Goal: Task Accomplishment & Management: Complete application form

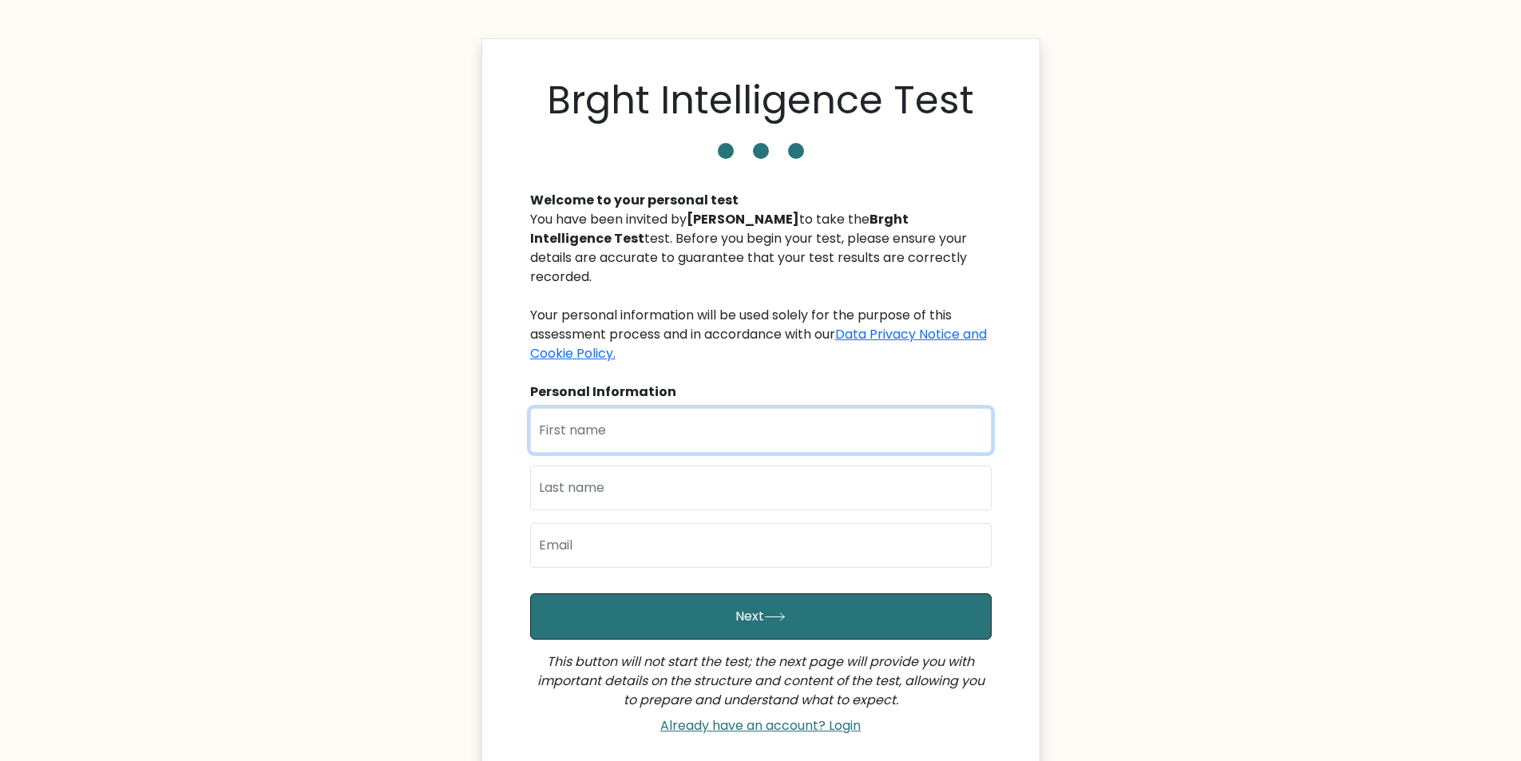
click at [580, 417] on input "text" at bounding box center [760, 430] width 461 height 45
type input "l"
type input "Loicemary"
click at [583, 474] on input "text" at bounding box center [760, 487] width 461 height 45
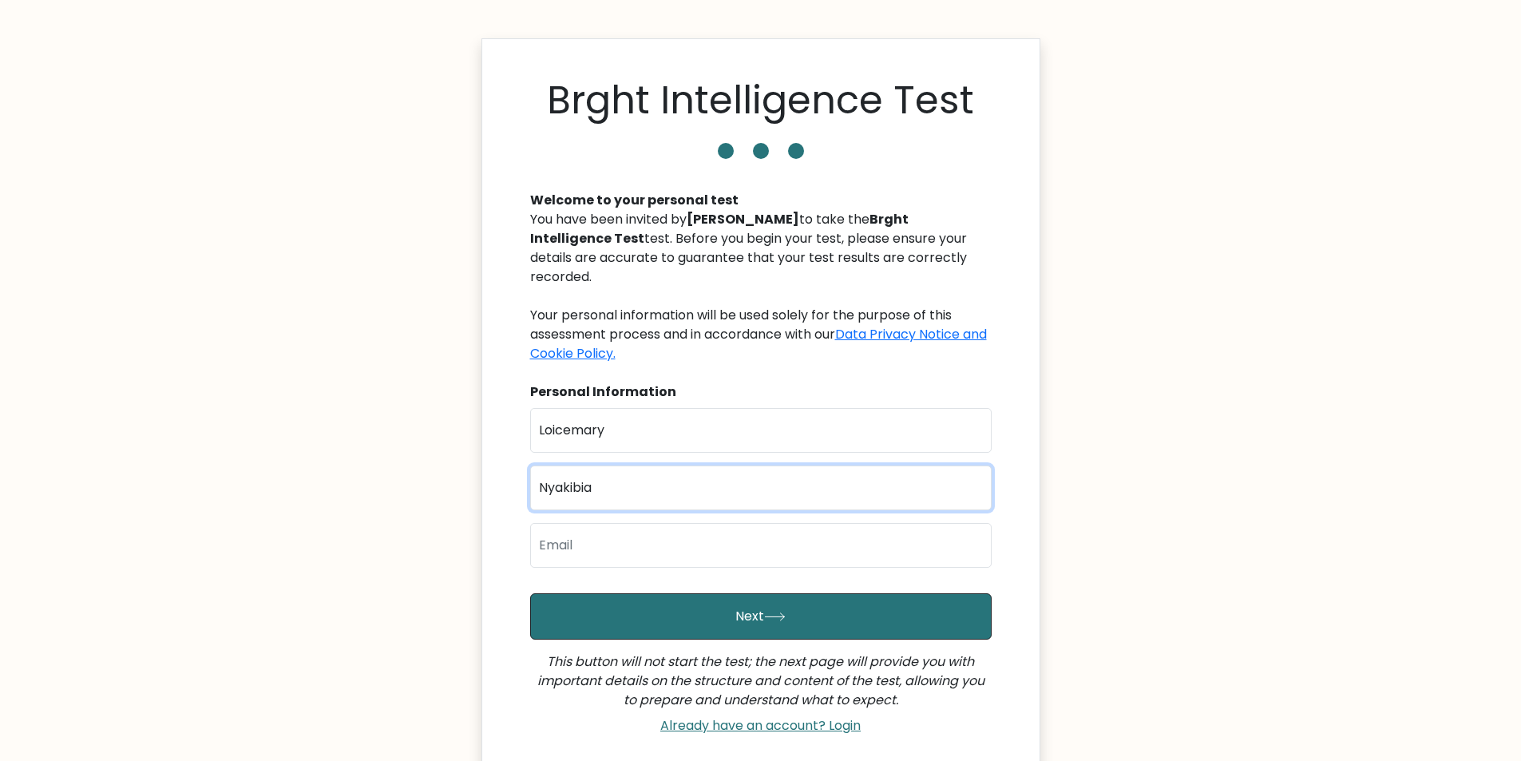
type input "Nyakibia"
click at [575, 523] on input "email" at bounding box center [760, 545] width 461 height 45
type input "khoeneloice@gmail.com"
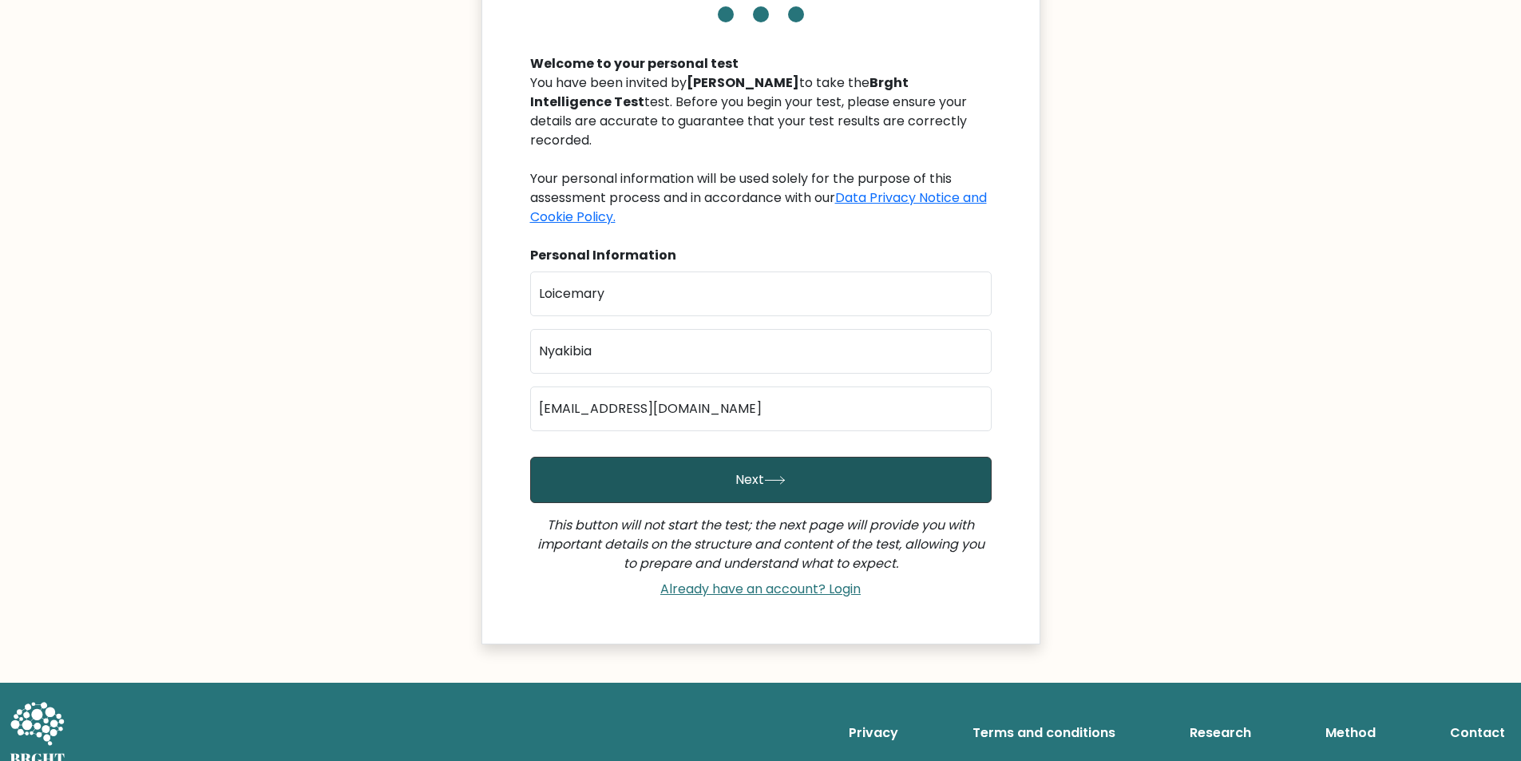
click at [675, 457] on button "Next" at bounding box center [760, 480] width 461 height 46
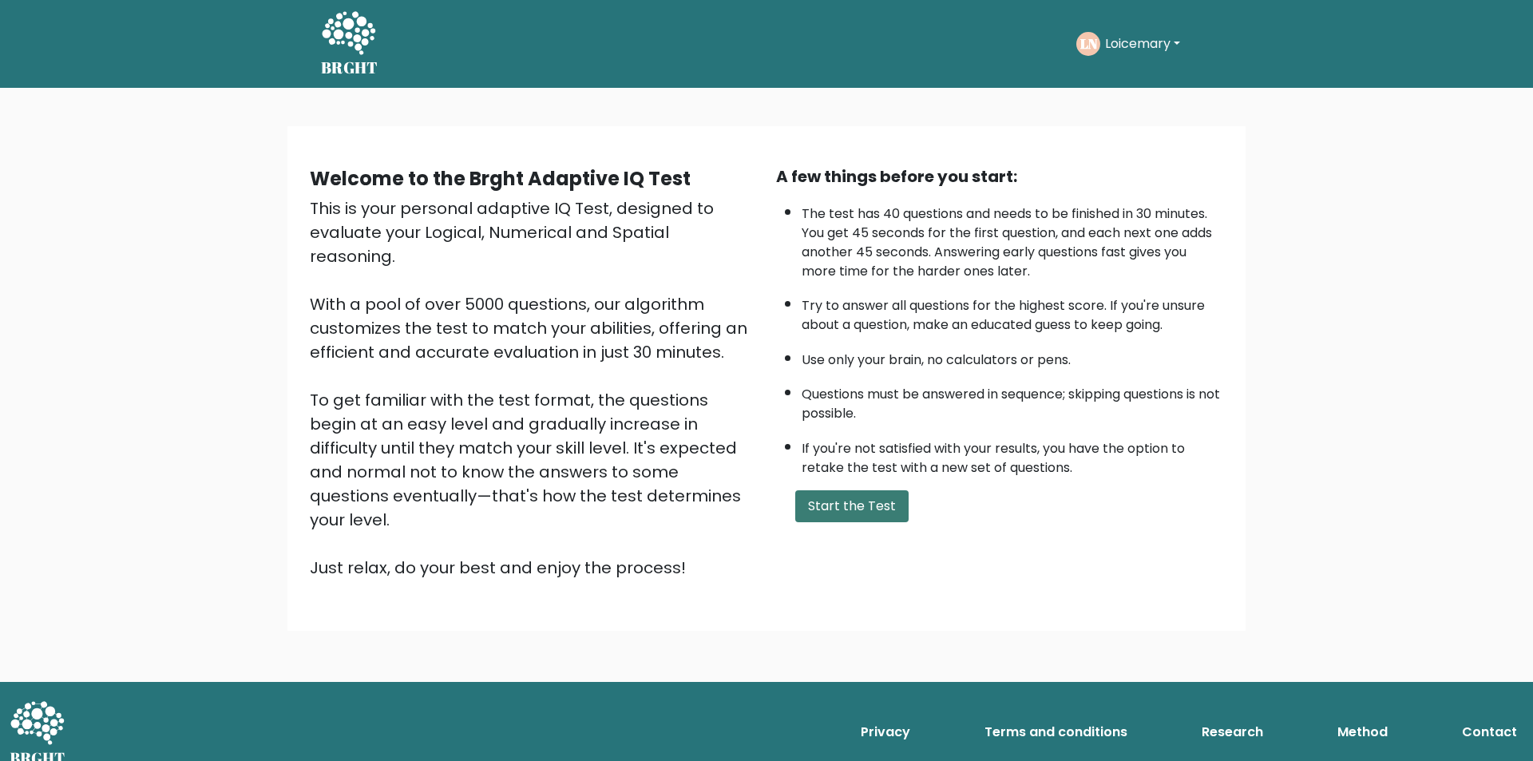
click at [835, 512] on button "Start the Test" at bounding box center [851, 506] width 113 height 32
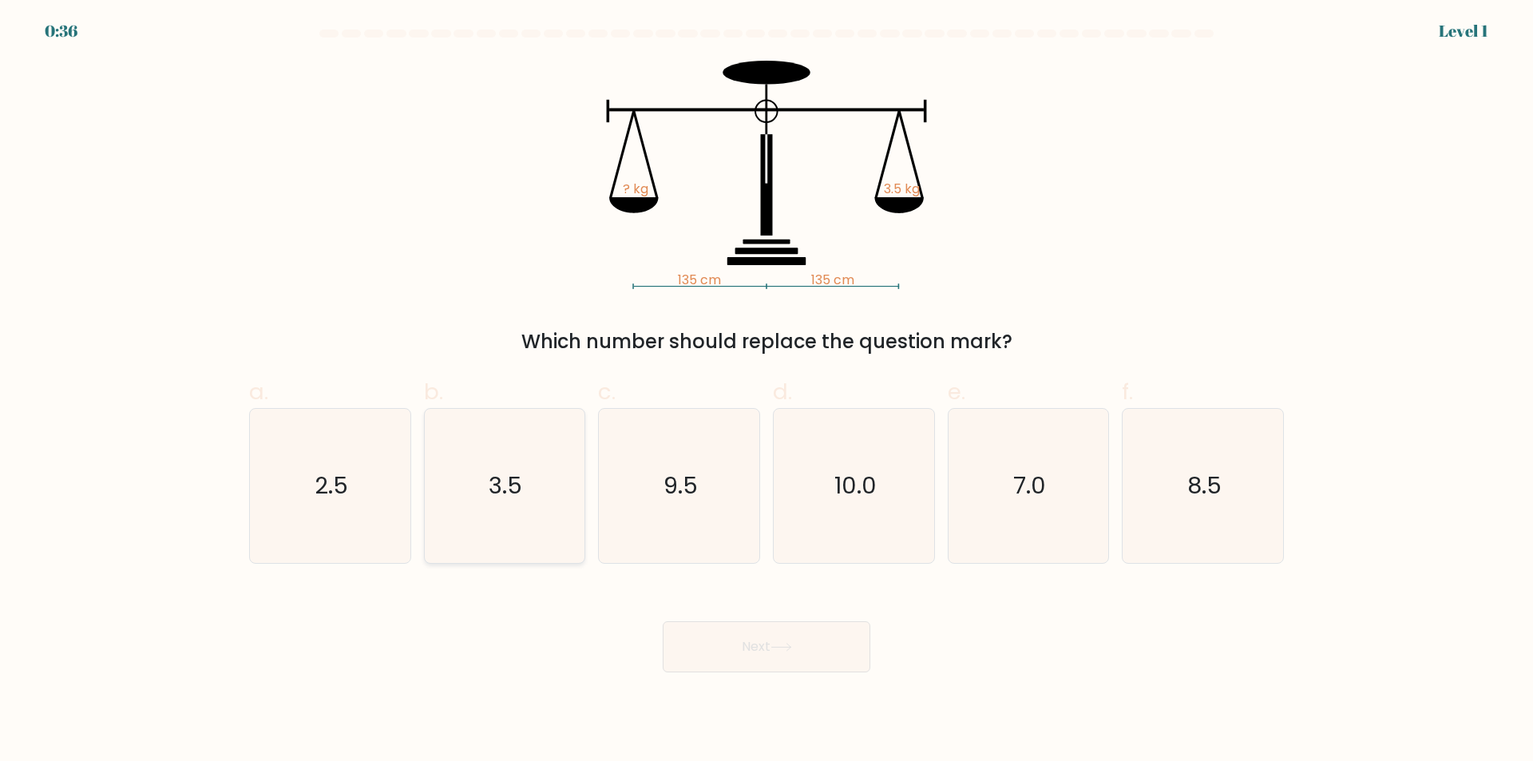
click at [526, 501] on icon "3.5" at bounding box center [504, 486] width 154 height 154
click at [766, 391] on input "b. 3.5" at bounding box center [766, 386] width 1 height 10
radio input "true"
click at [736, 639] on button "Next" at bounding box center [767, 646] width 208 height 51
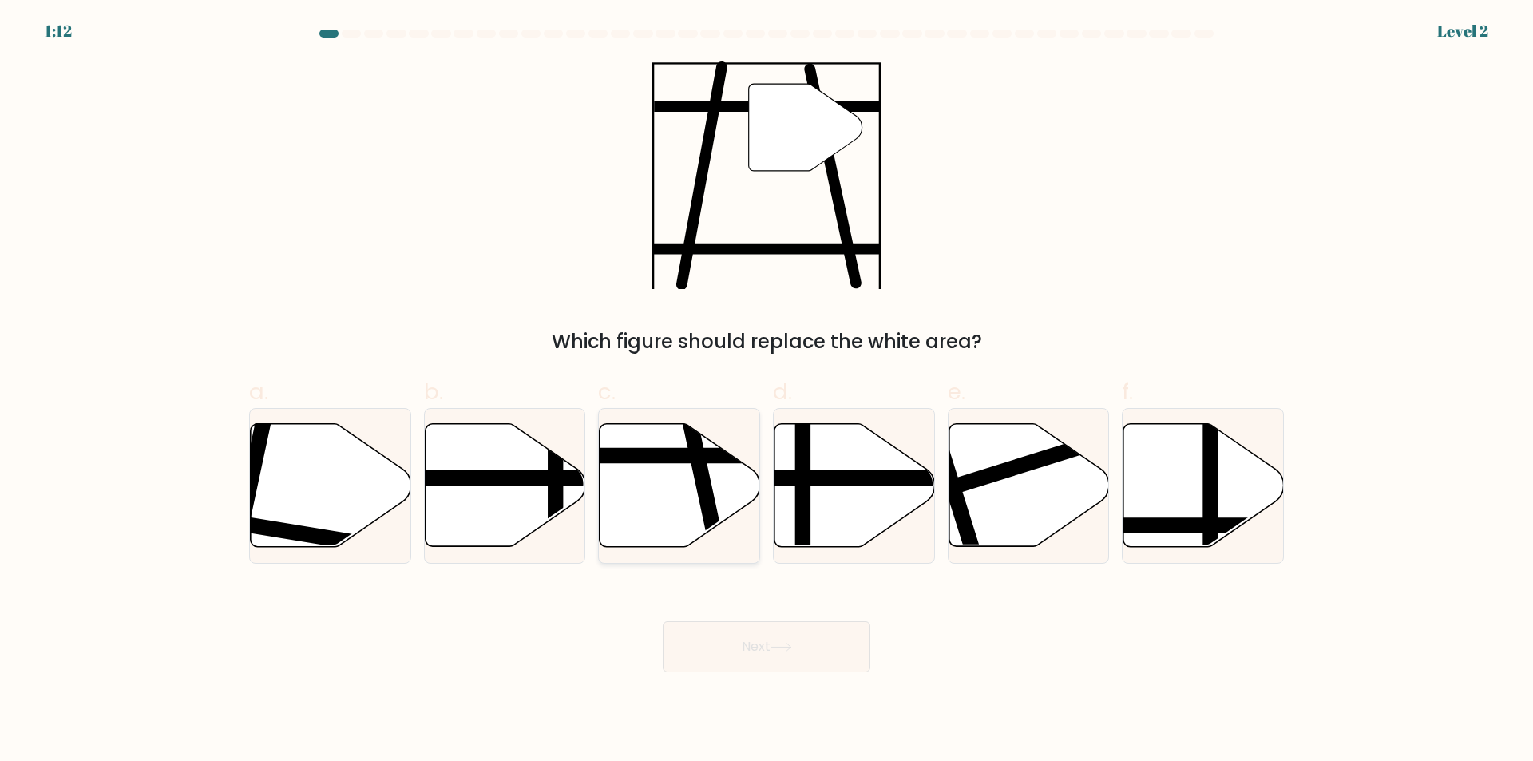
click at [693, 499] on icon at bounding box center [680, 485] width 160 height 123
click at [766, 391] on input "c." at bounding box center [766, 386] width 1 height 10
radio input "true"
click at [749, 649] on button "Next" at bounding box center [767, 646] width 208 height 51
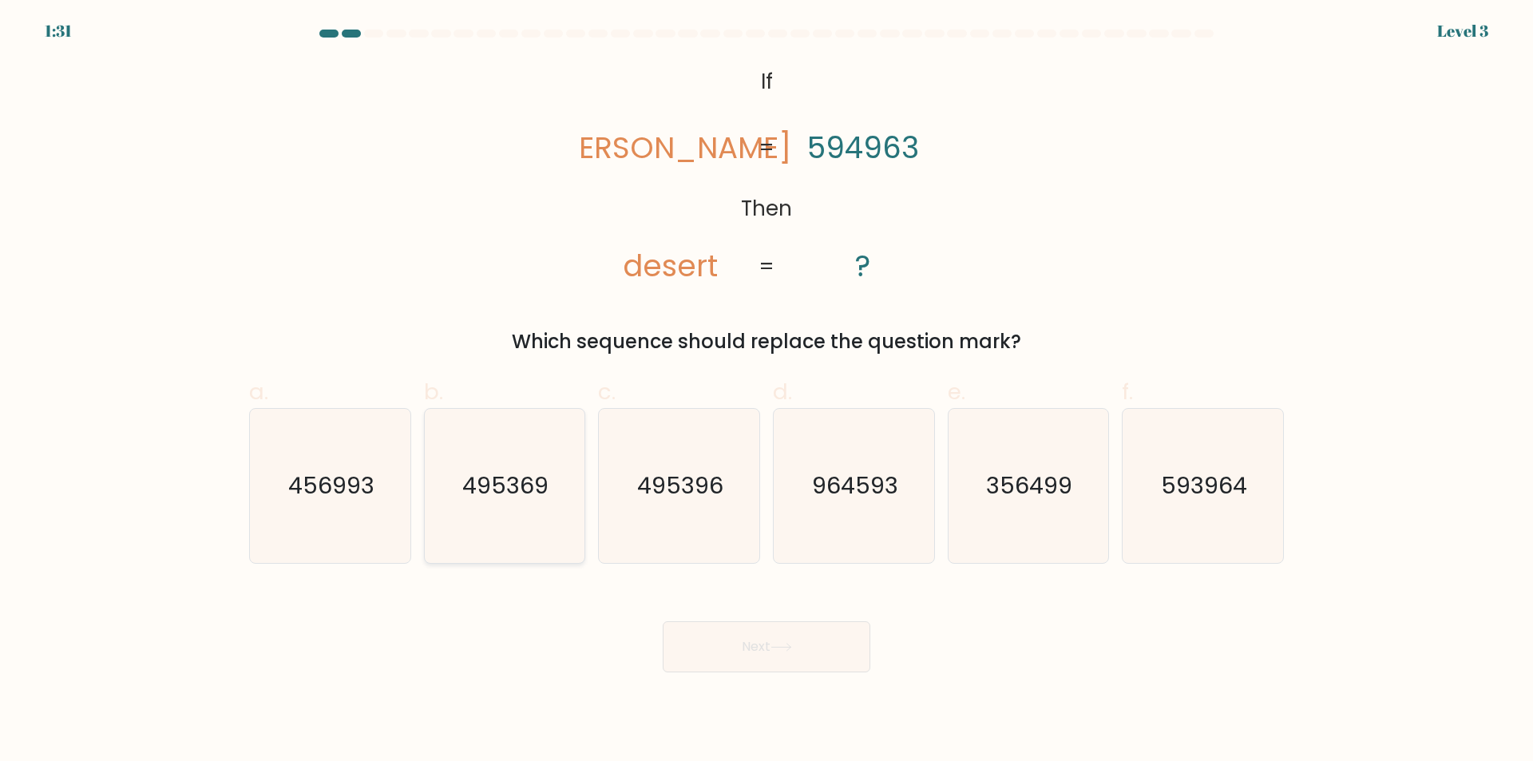
click at [542, 501] on text "495369" at bounding box center [506, 486] width 86 height 32
click at [766, 391] on input "b. 495369" at bounding box center [766, 386] width 1 height 10
radio input "true"
click at [766, 647] on button "Next" at bounding box center [767, 646] width 208 height 51
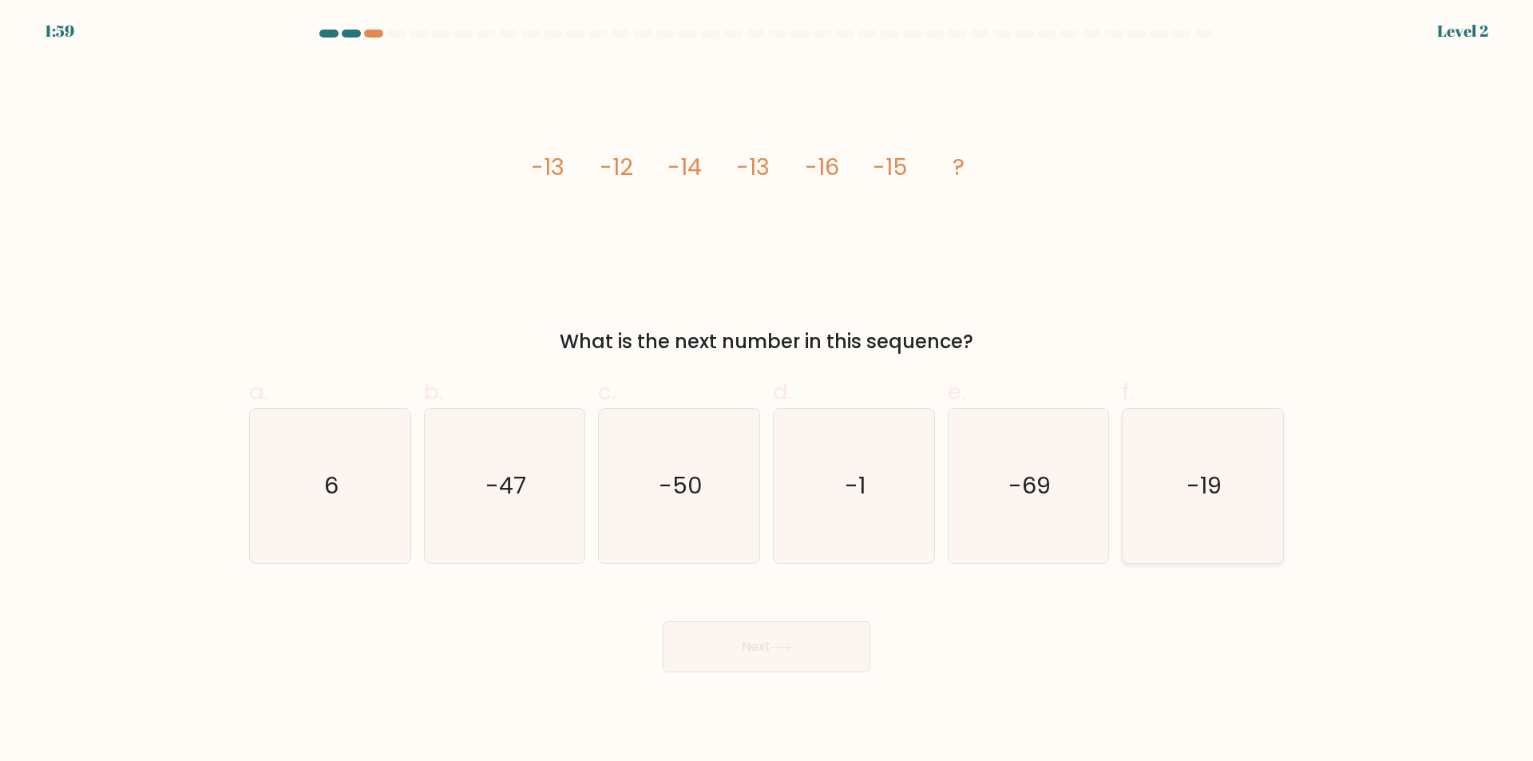
click at [1173, 521] on icon "-19" at bounding box center [1203, 486] width 154 height 154
click at [767, 391] on input "f. -19" at bounding box center [766, 386] width 1 height 10
radio input "true"
click at [743, 649] on button "Next" at bounding box center [767, 646] width 208 height 51
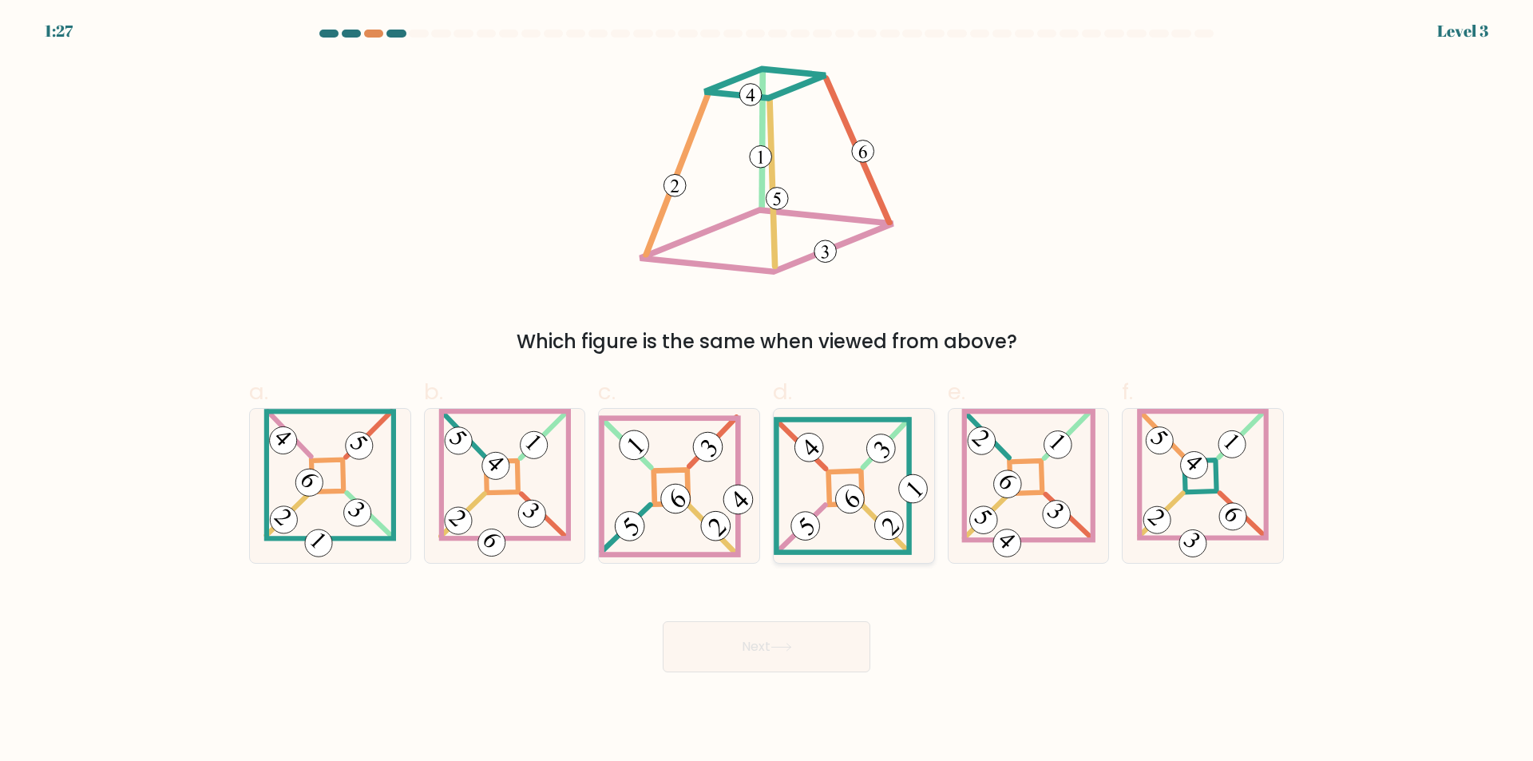
click at [833, 489] on icon at bounding box center [854, 486] width 160 height 138
click at [767, 391] on input "d." at bounding box center [766, 386] width 1 height 10
radio input "true"
click at [755, 655] on button "Next" at bounding box center [767, 646] width 208 height 51
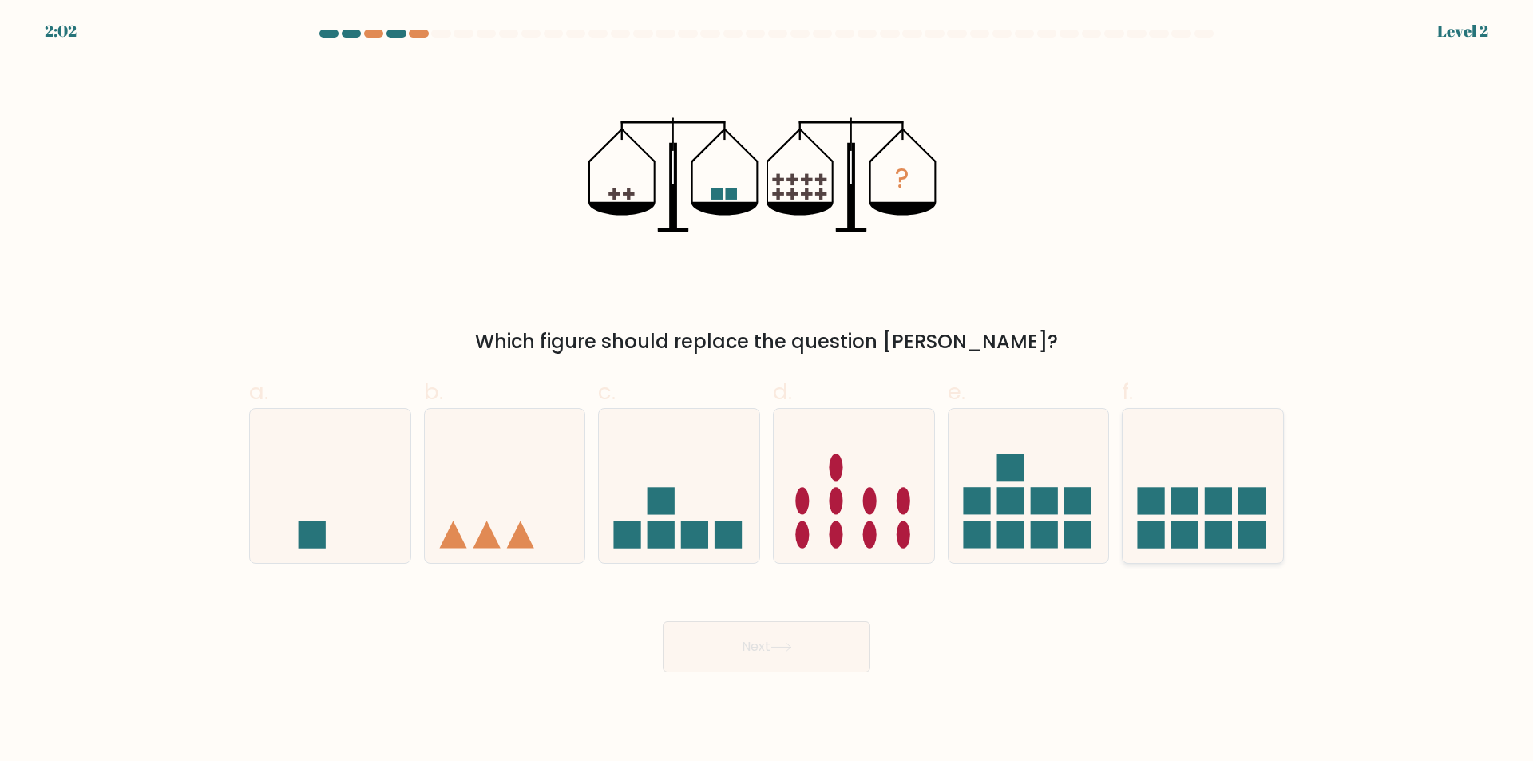
click at [1210, 525] on rect at bounding box center [1218, 534] width 27 height 27
click at [767, 391] on input "f." at bounding box center [766, 386] width 1 height 10
radio input "true"
click at [752, 649] on button "Next" at bounding box center [767, 646] width 208 height 51
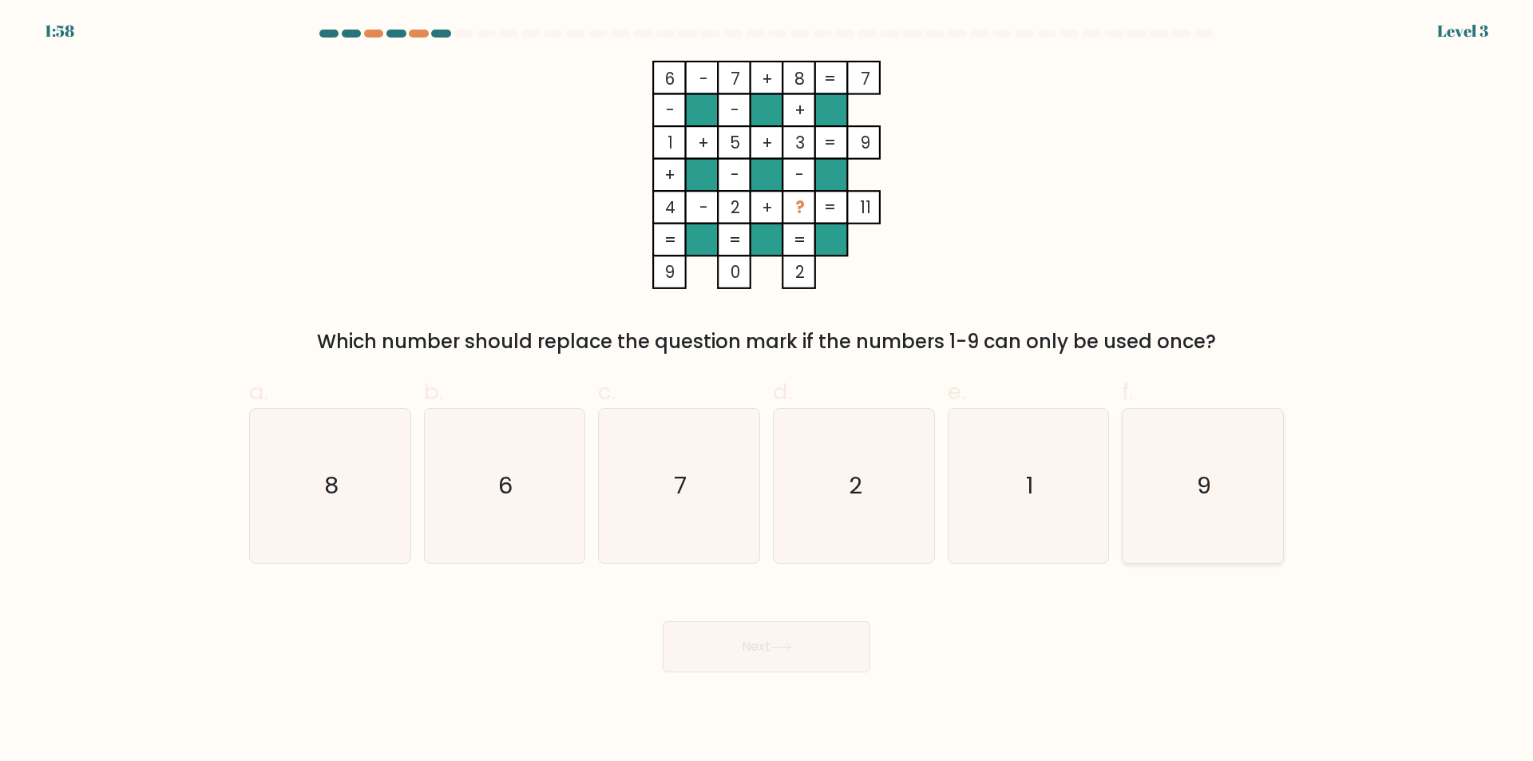
click at [1149, 458] on icon "9" at bounding box center [1203, 486] width 154 height 154
click at [767, 391] on input "f. 9" at bounding box center [766, 386] width 1 height 10
radio input "true"
click at [710, 636] on button "Next" at bounding box center [767, 646] width 208 height 51
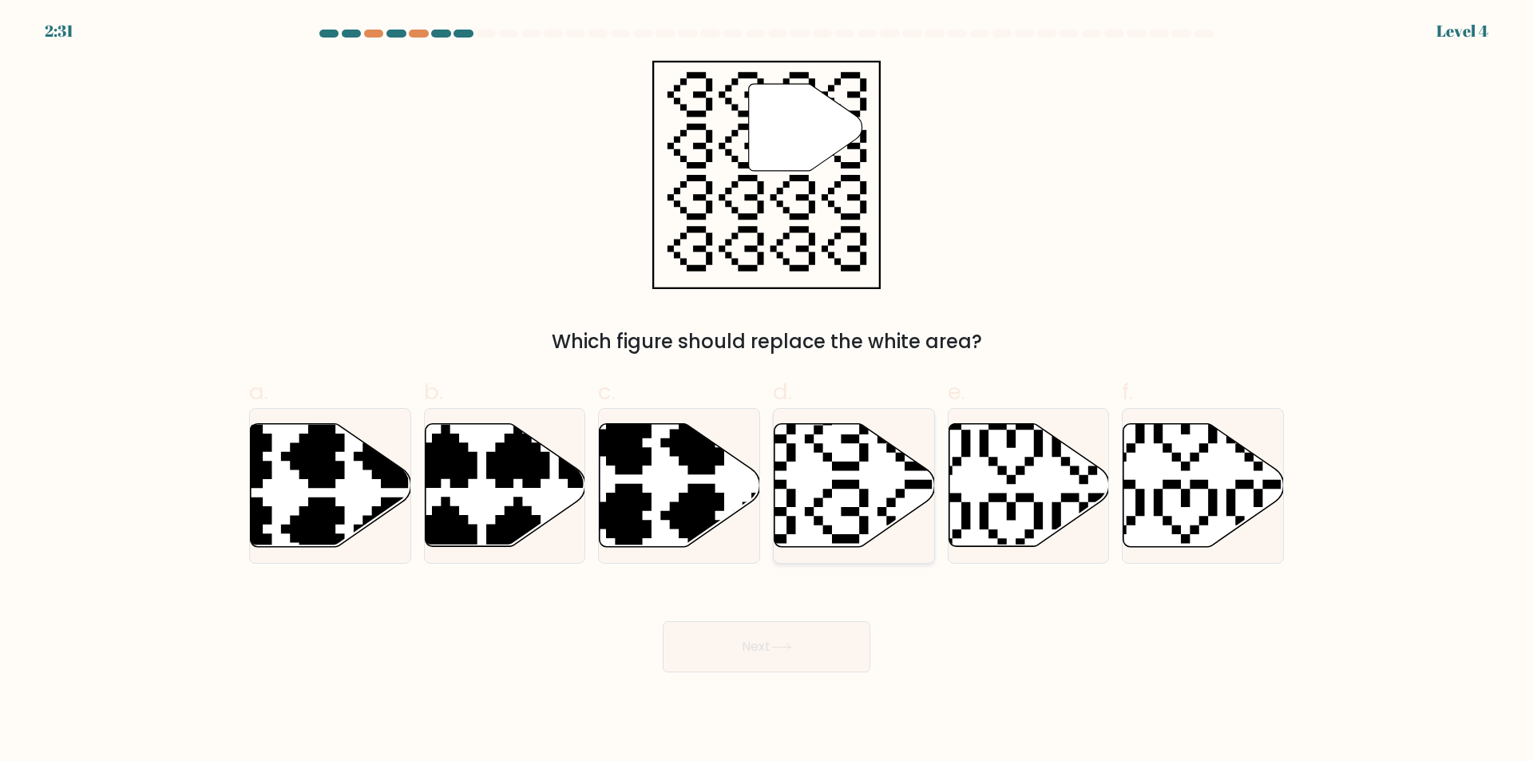
click at [838, 481] on icon at bounding box center [800, 548] width 282 height 282
click at [767, 391] on input "d." at bounding box center [766, 386] width 1 height 10
radio input "true"
click at [734, 649] on button "Next" at bounding box center [767, 646] width 208 height 51
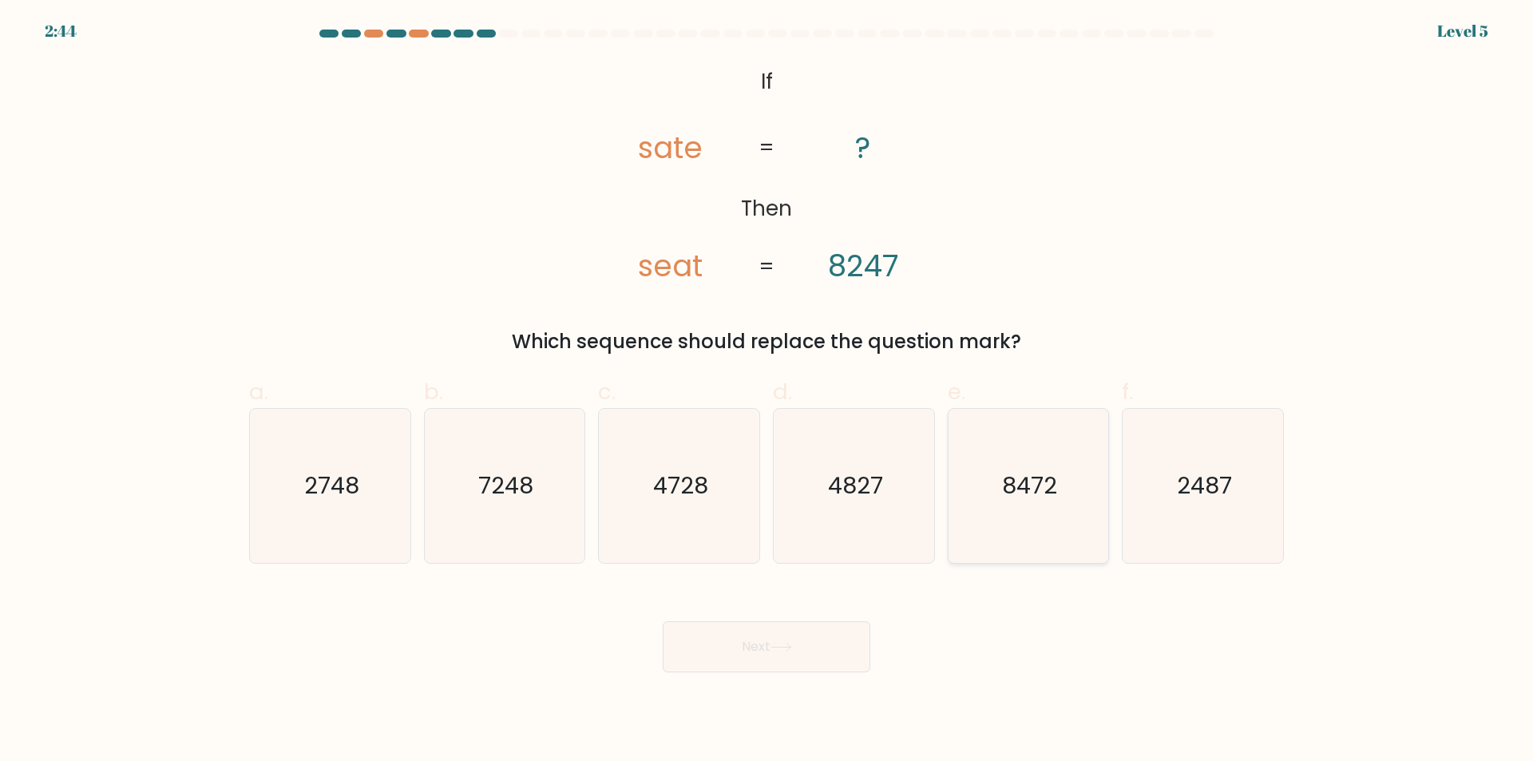
click at [1038, 496] on text "8472" at bounding box center [1029, 486] width 55 height 32
click at [767, 391] on input "e. 8472" at bounding box center [766, 386] width 1 height 10
radio input "true"
click at [774, 631] on button "Next" at bounding box center [767, 646] width 208 height 51
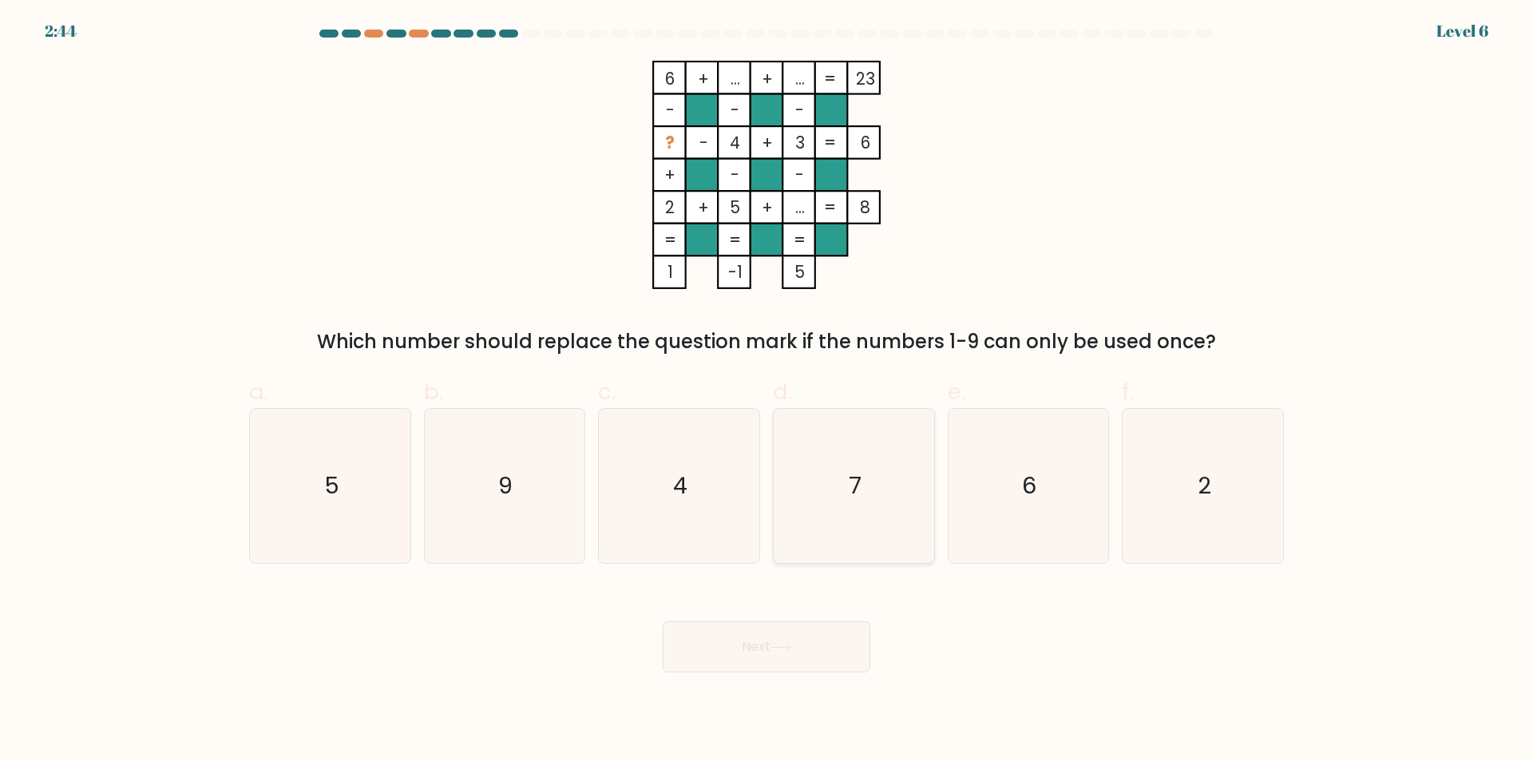
click at [853, 514] on icon "7" at bounding box center [854, 486] width 154 height 154
click at [767, 391] on input "d. 7" at bounding box center [766, 386] width 1 height 10
radio input "true"
click at [739, 650] on button "Next" at bounding box center [767, 646] width 208 height 51
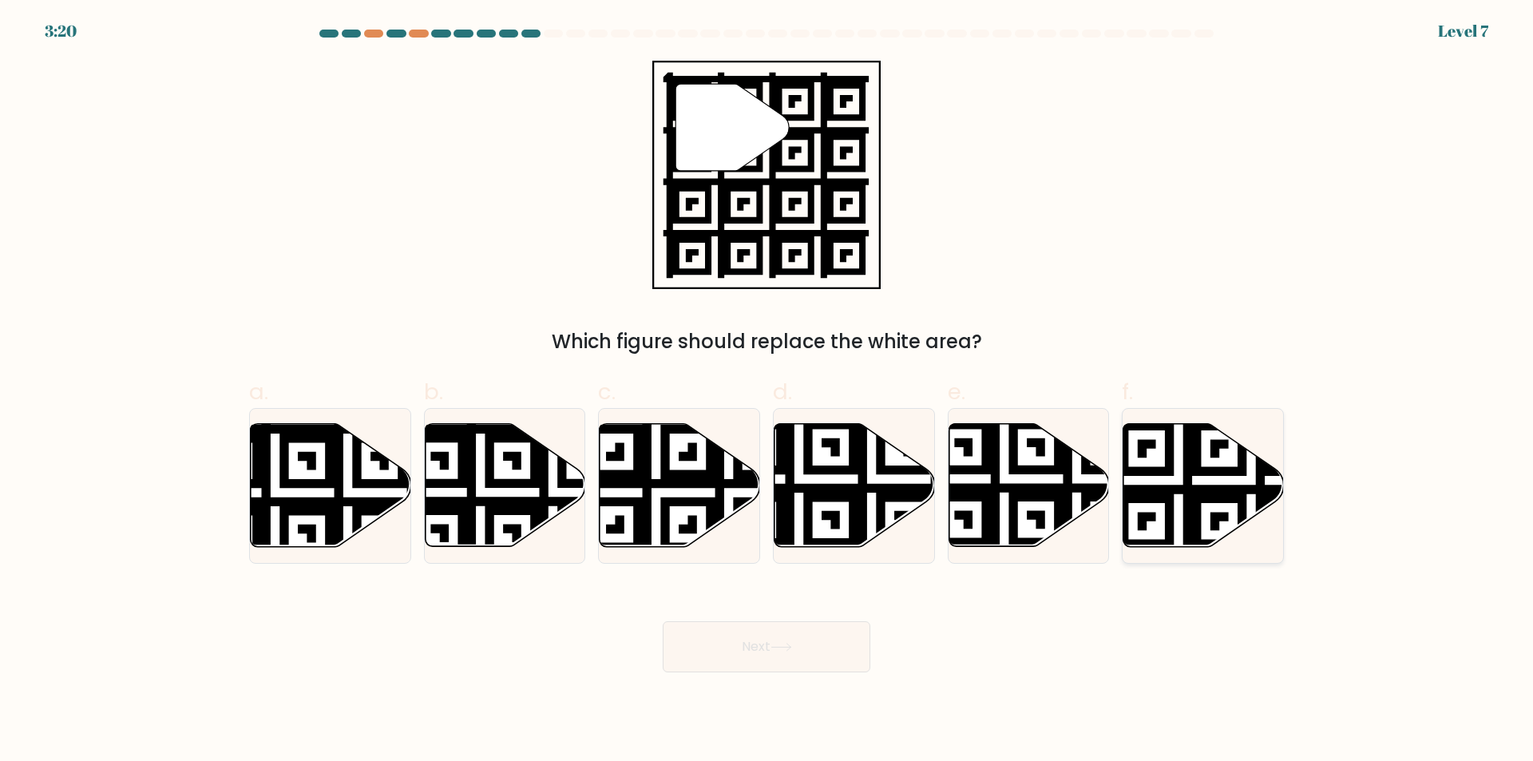
click at [1186, 465] on icon at bounding box center [1251, 553] width 291 height 291
click at [767, 391] on input "f." at bounding box center [766, 386] width 1 height 10
radio input "true"
click at [790, 619] on div "Next" at bounding box center [767, 627] width 1054 height 89
click at [727, 639] on button "Next" at bounding box center [767, 646] width 208 height 51
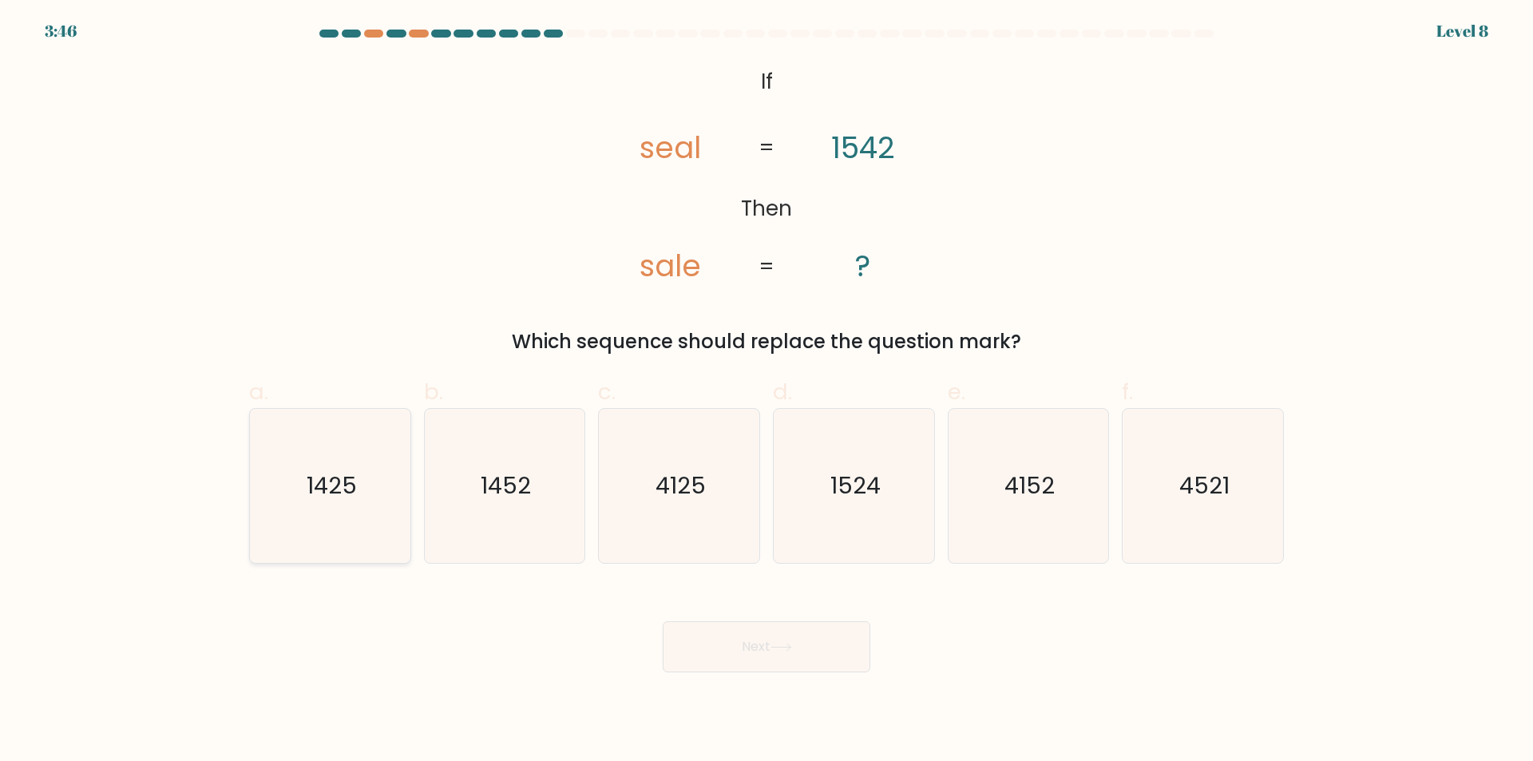
click at [346, 505] on icon "1425" at bounding box center [330, 486] width 154 height 154
click at [766, 391] on input "a. 1425" at bounding box center [766, 386] width 1 height 10
radio input "true"
click at [738, 651] on button "Next" at bounding box center [767, 646] width 208 height 51
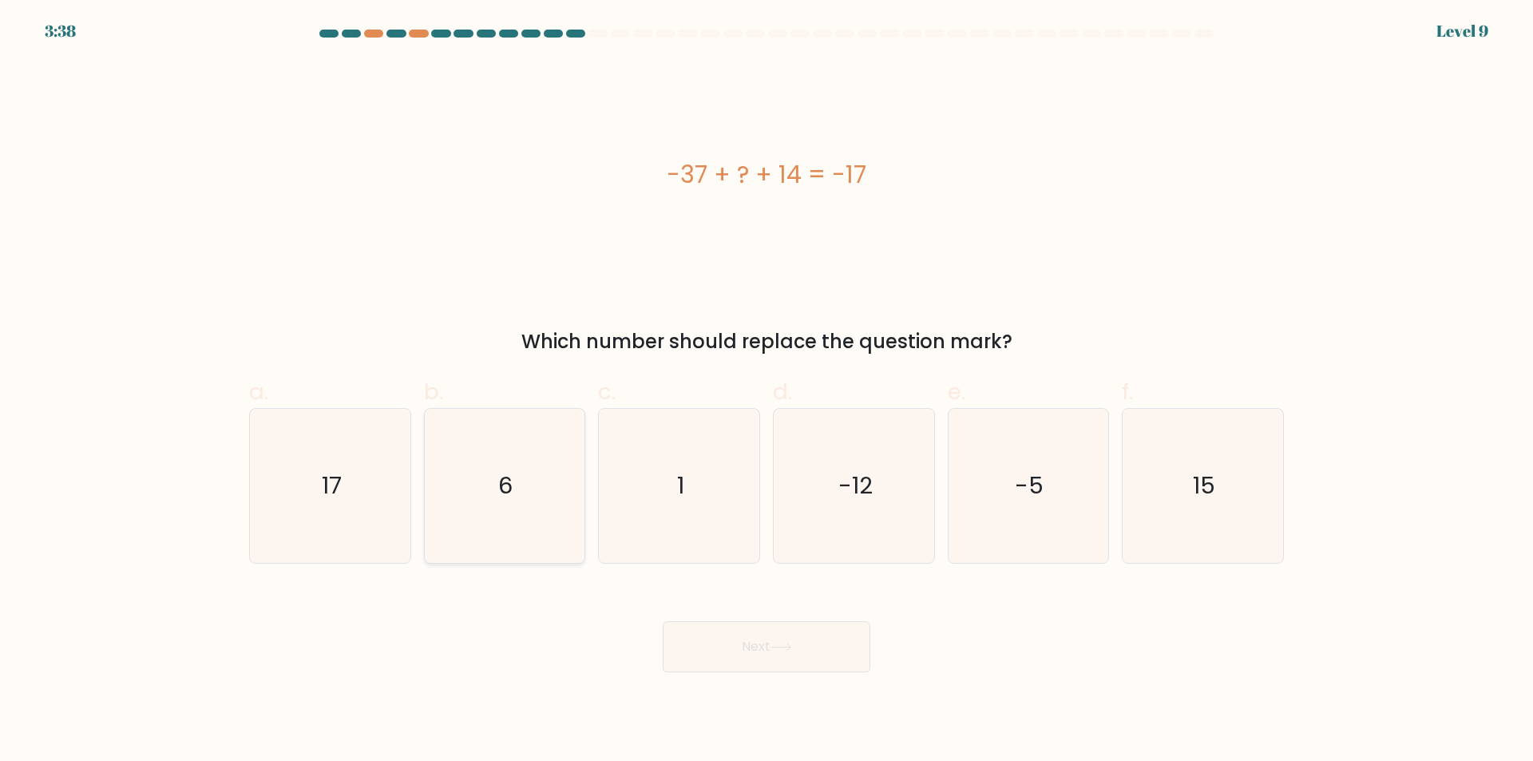
click at [517, 507] on icon "6" at bounding box center [504, 486] width 154 height 154
click at [766, 391] on input "b. 6" at bounding box center [766, 386] width 1 height 10
radio input "true"
click at [778, 651] on icon at bounding box center [781, 647] width 22 height 9
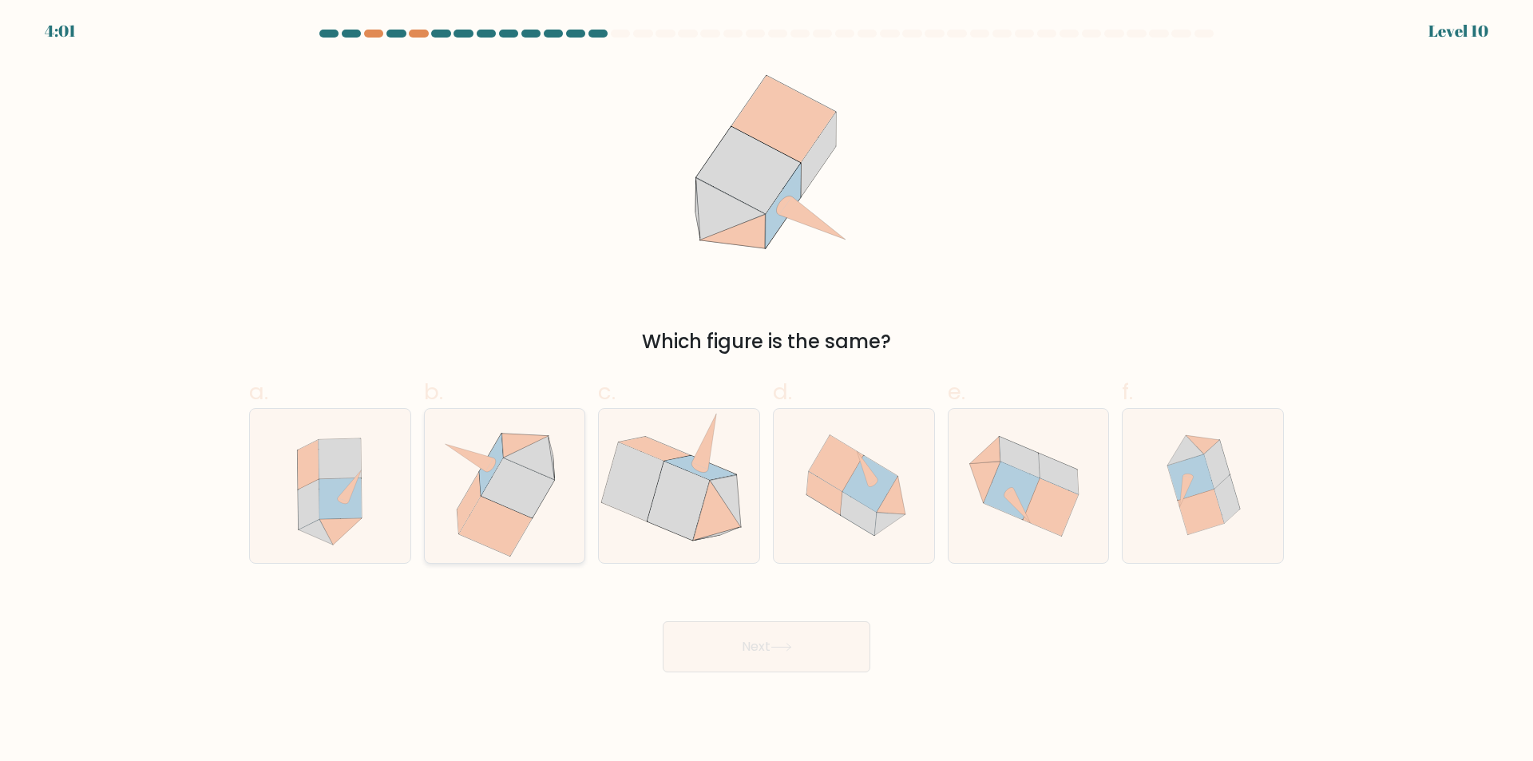
click at [528, 465] on icon at bounding box center [529, 458] width 51 height 44
click at [766, 391] on input "b." at bounding box center [766, 386] width 1 height 10
radio input "true"
click at [742, 650] on button "Next" at bounding box center [767, 646] width 208 height 51
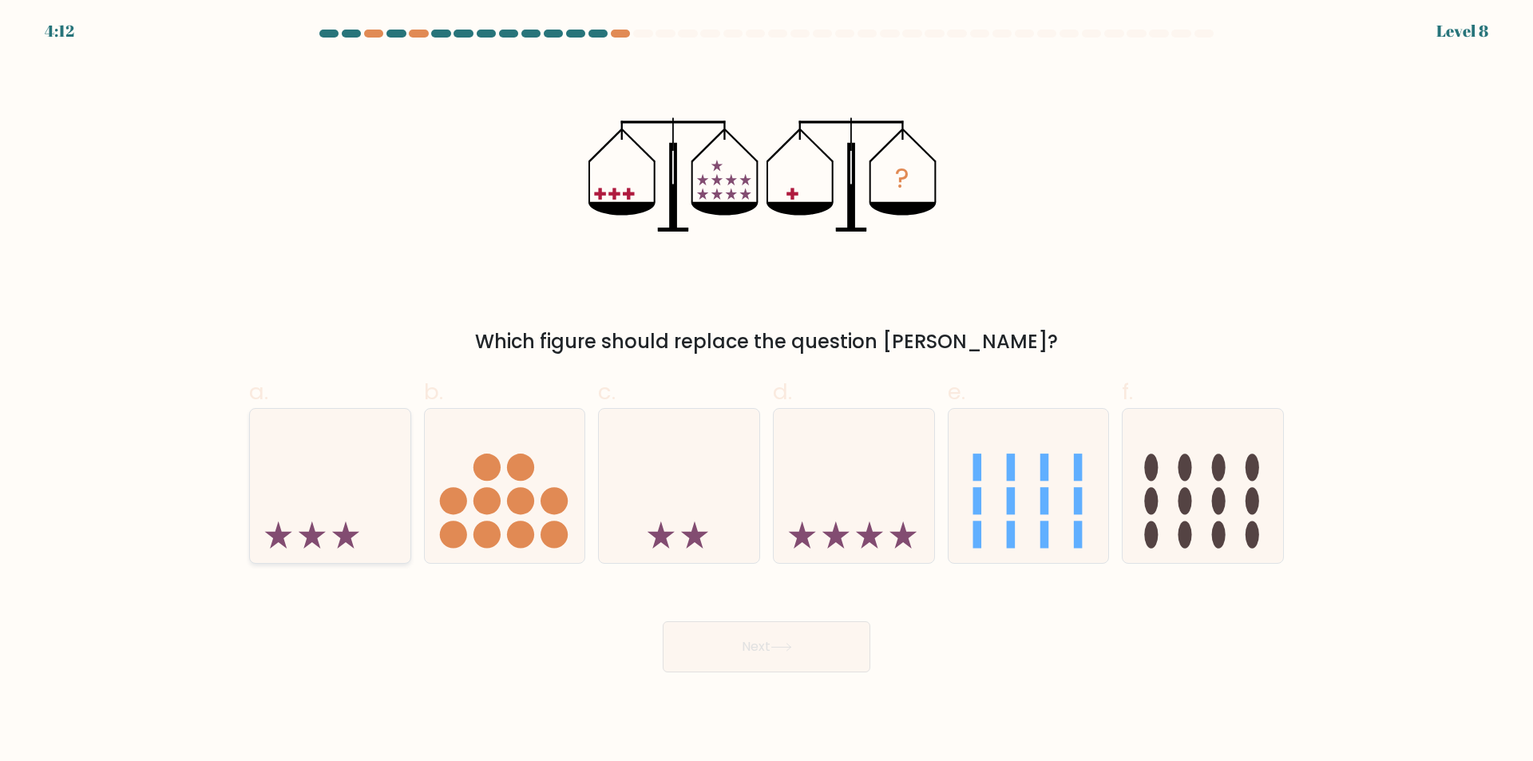
click at [376, 485] on icon at bounding box center [330, 486] width 160 height 133
click at [766, 391] on input "a." at bounding box center [766, 386] width 1 height 10
radio input "true"
click at [739, 654] on button "Next" at bounding box center [767, 646] width 208 height 51
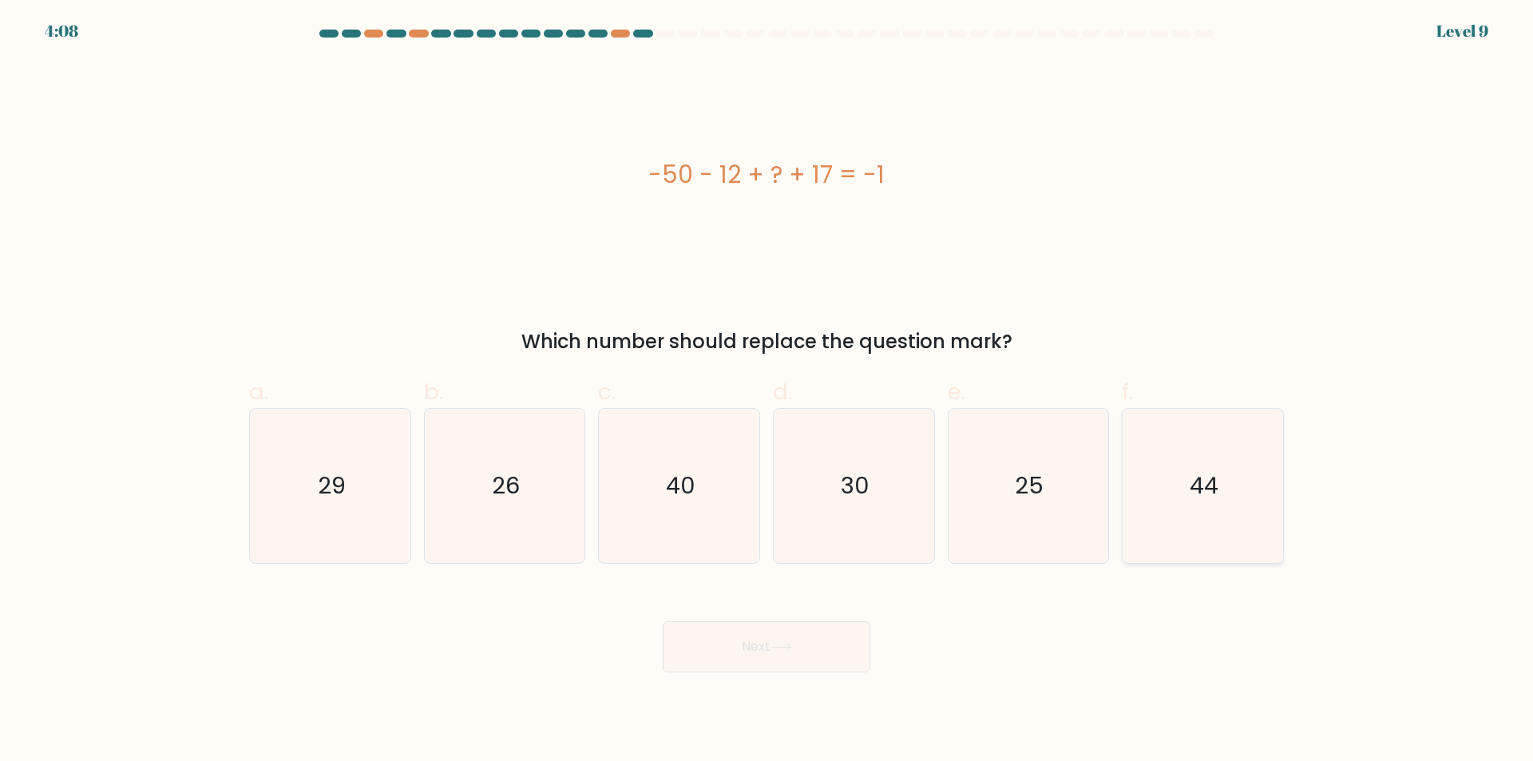
click at [1160, 498] on icon "44" at bounding box center [1203, 486] width 154 height 154
click at [767, 391] on input "f. 44" at bounding box center [766, 386] width 1 height 10
radio input "true"
click at [776, 642] on button "Next" at bounding box center [767, 646] width 208 height 51
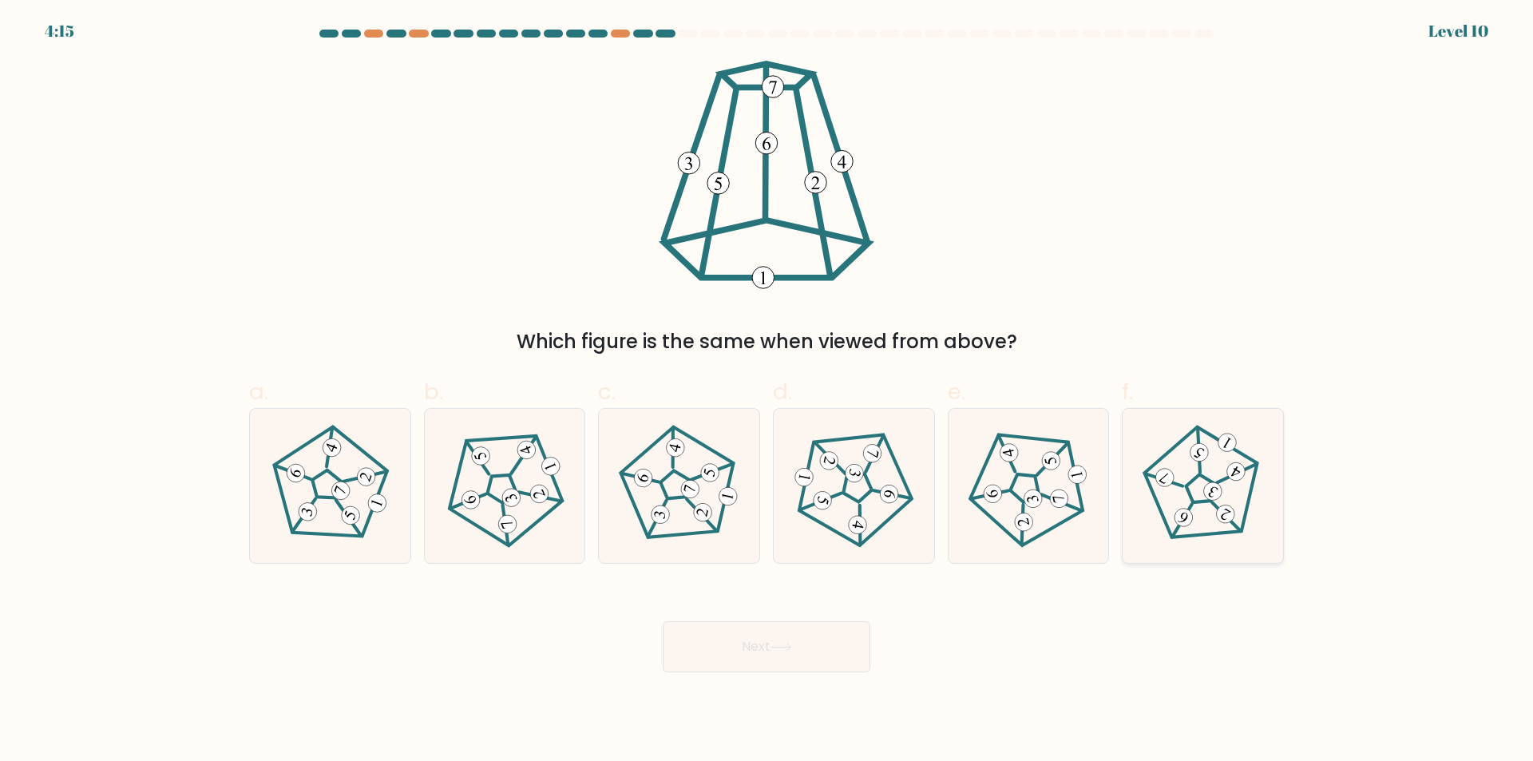
click at [1213, 457] on icon at bounding box center [1202, 486] width 123 height 123
click at [767, 391] on input "f." at bounding box center [766, 386] width 1 height 10
radio input "true"
click at [782, 632] on button "Next" at bounding box center [767, 646] width 208 height 51
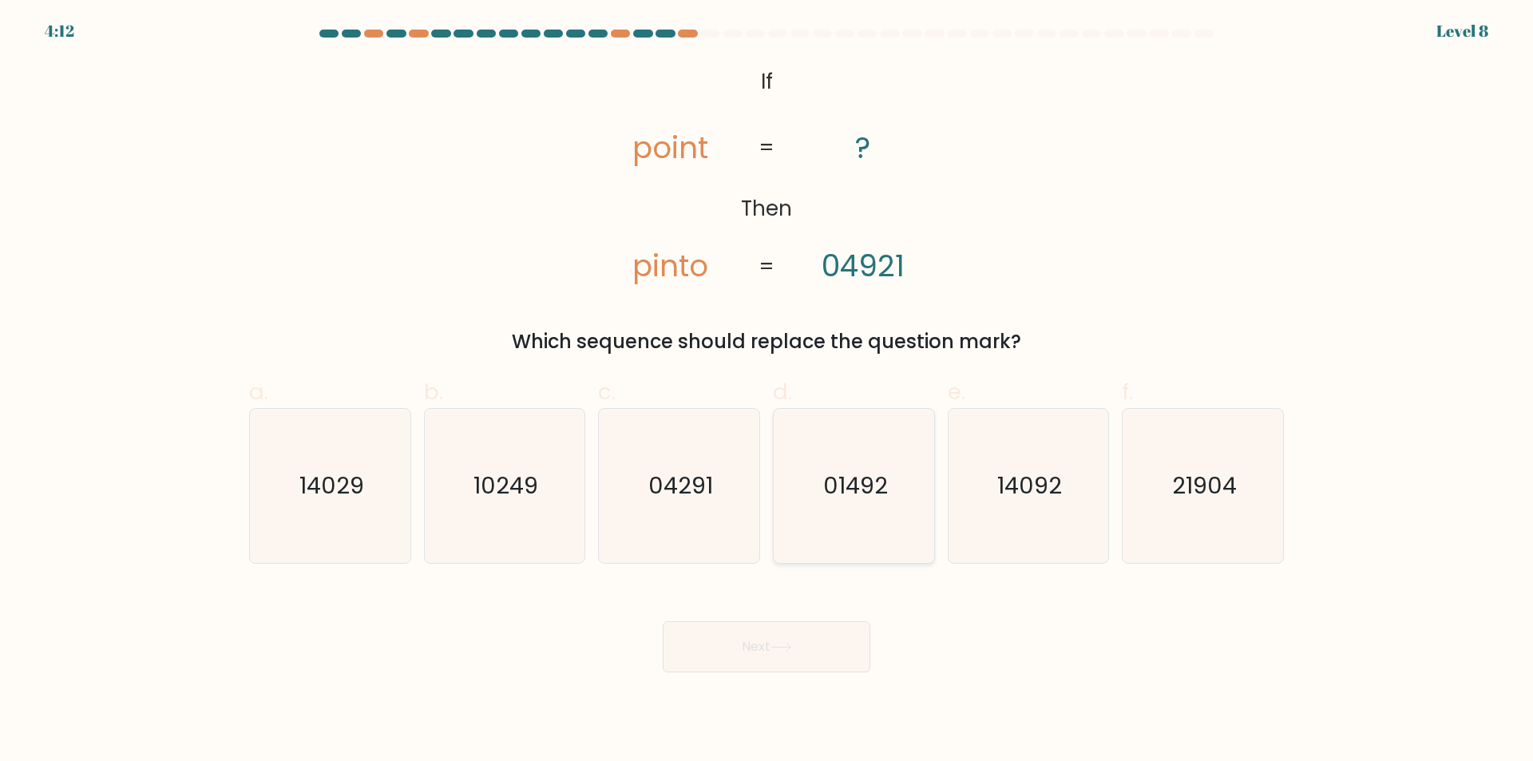
click at [901, 519] on icon "01492" at bounding box center [854, 486] width 154 height 154
click at [767, 391] on input "d. 01492" at bounding box center [766, 386] width 1 height 10
radio input "true"
click at [786, 647] on icon at bounding box center [781, 647] width 22 height 9
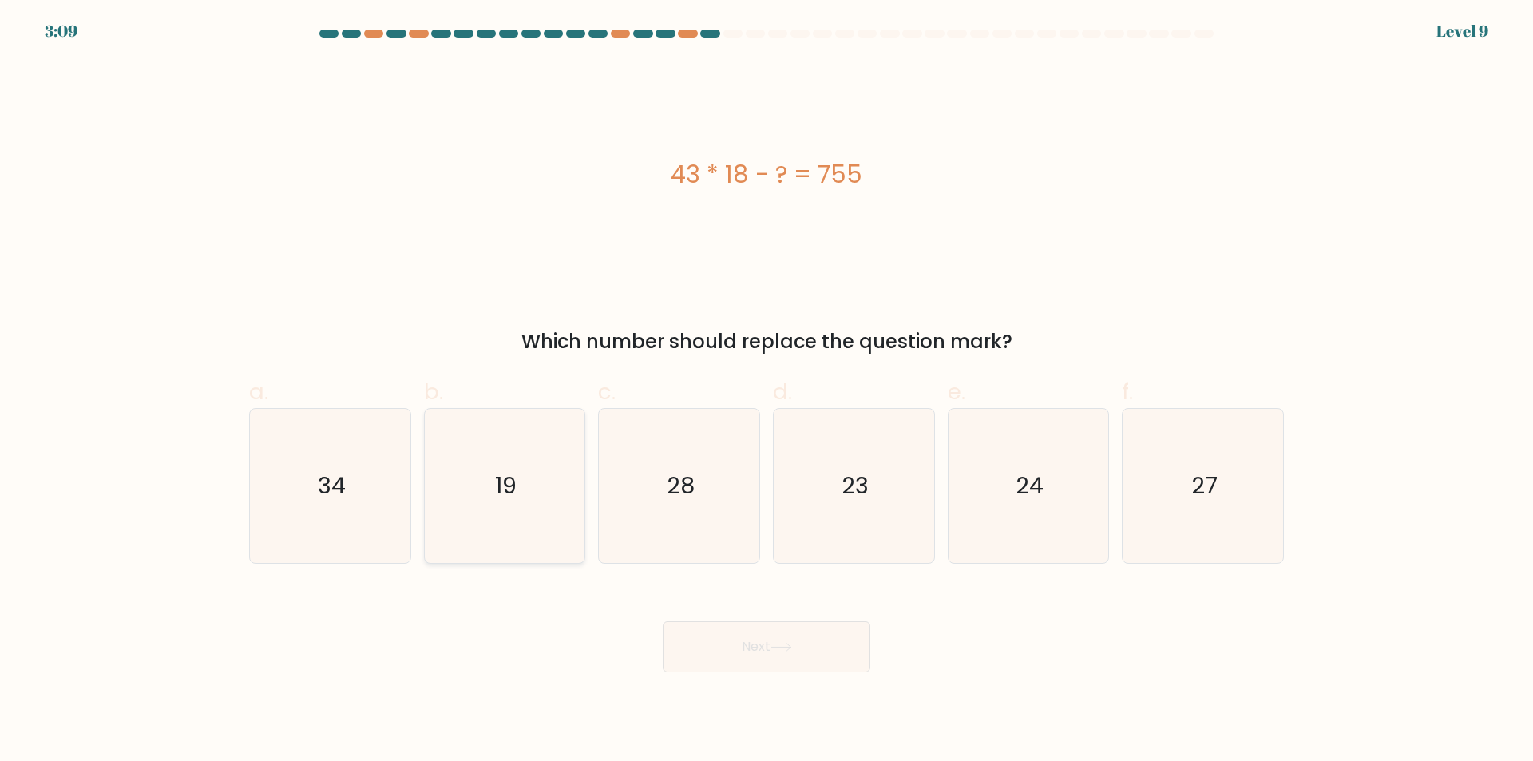
click at [473, 519] on icon "19" at bounding box center [504, 486] width 154 height 154
click at [766, 391] on input "b. 19" at bounding box center [766, 386] width 1 height 10
radio input "true"
click at [747, 668] on button "Next" at bounding box center [767, 646] width 208 height 51
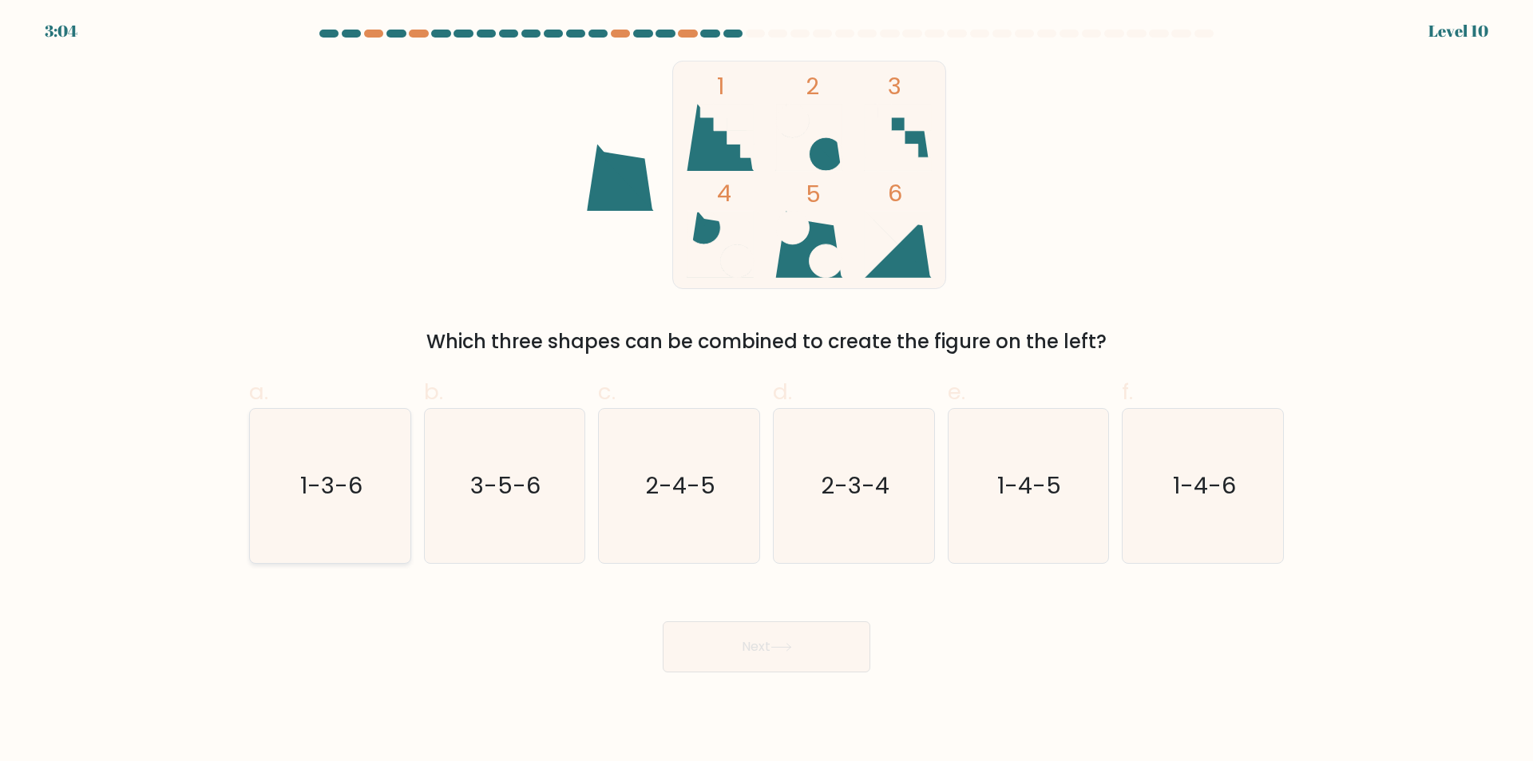
click at [352, 517] on icon "1-3-6" at bounding box center [330, 486] width 154 height 154
click at [766, 391] on input "a. 1-3-6" at bounding box center [766, 386] width 1 height 10
radio input "true"
click at [758, 647] on button "Next" at bounding box center [767, 646] width 208 height 51
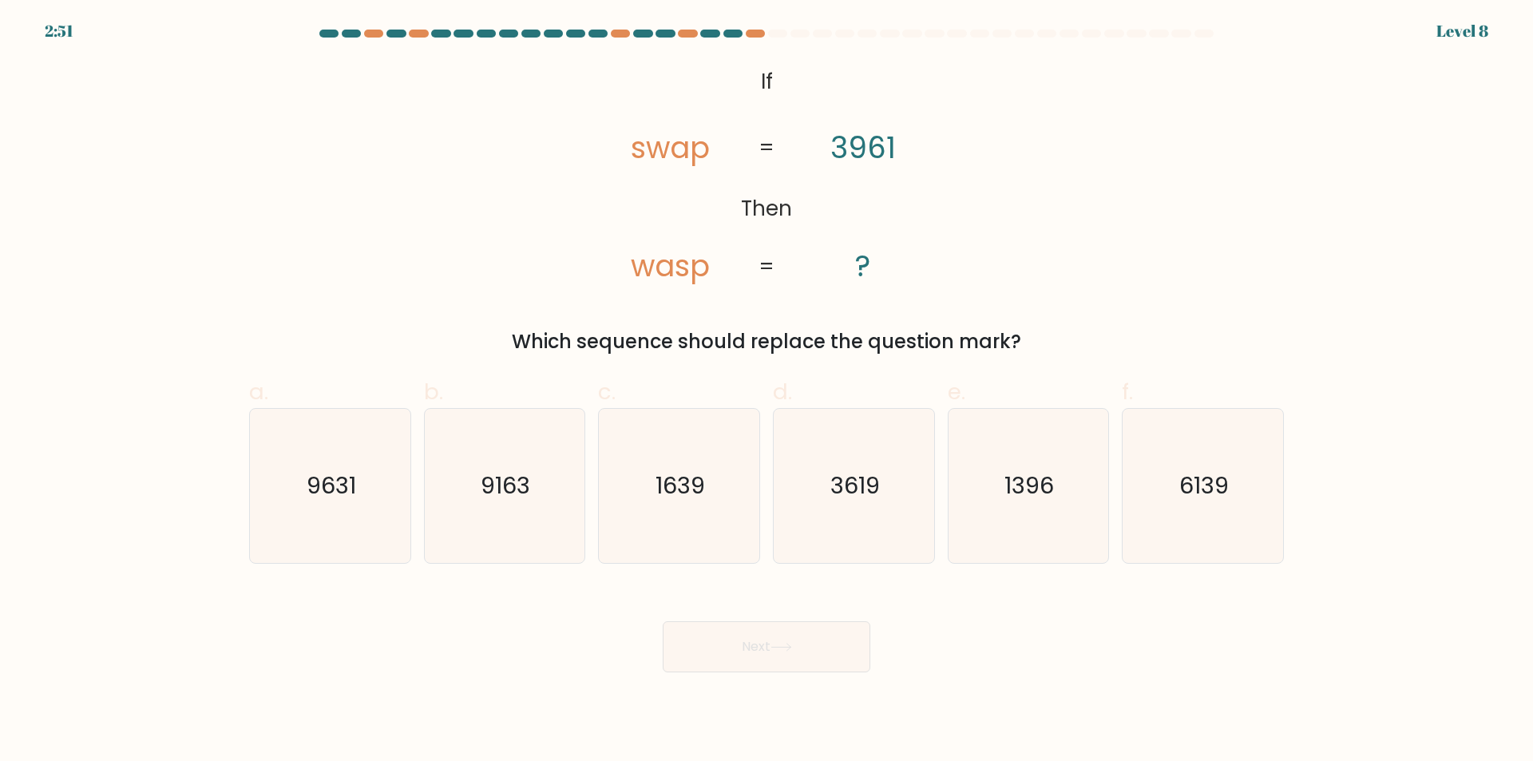
click at [1124, 268] on div "@import url('https://fonts.googleapis.com/css?family=Abril+Fatface:400,100,100i…" at bounding box center [767, 208] width 1054 height 295
click at [394, 495] on icon "9631" at bounding box center [330, 486] width 154 height 154
click at [766, 391] on input "a. 9631" at bounding box center [766, 386] width 1 height 10
radio input "true"
click at [755, 669] on button "Next" at bounding box center [767, 646] width 208 height 51
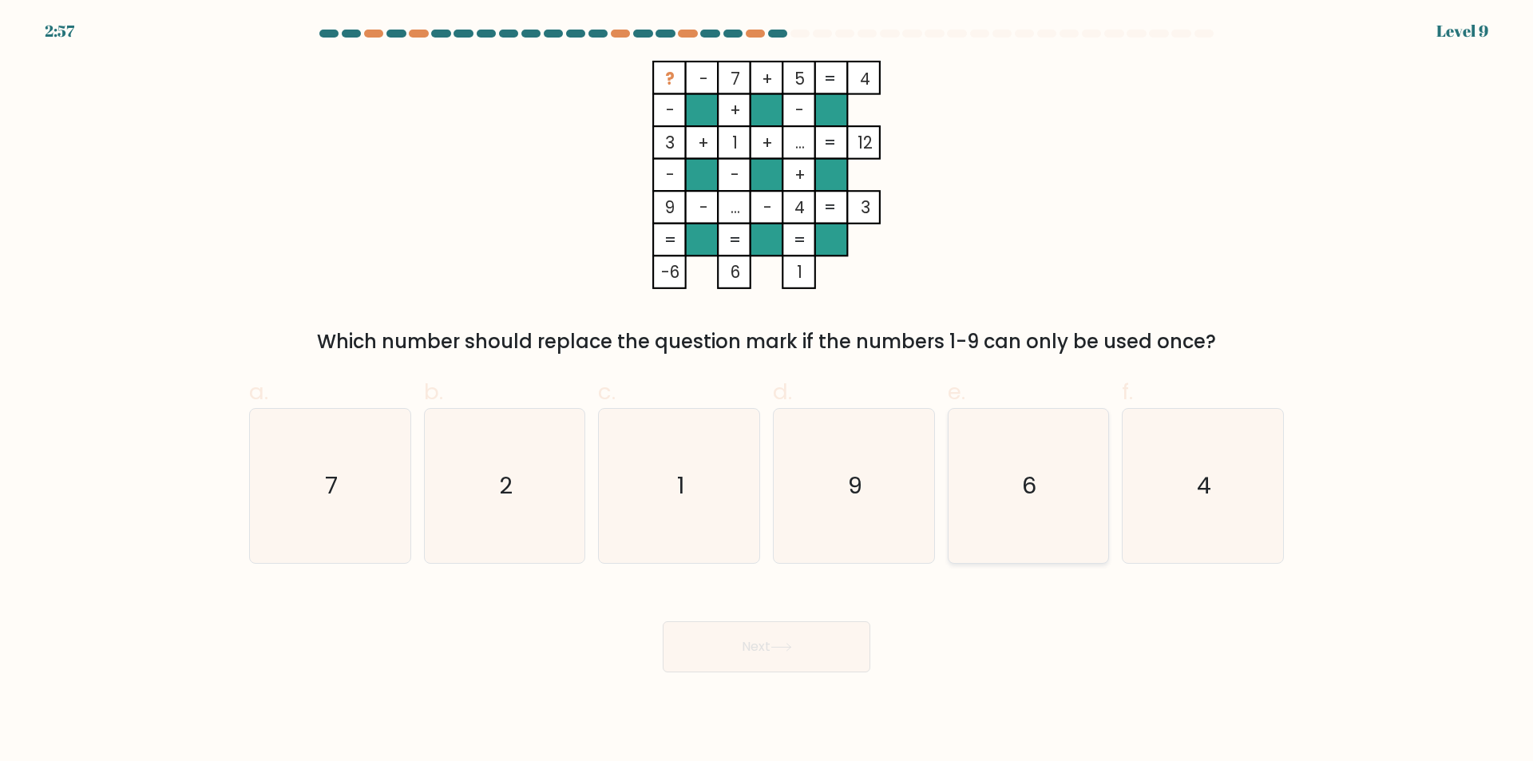
click at [1039, 512] on icon "6" at bounding box center [1028, 486] width 154 height 154
click at [767, 391] on input "e. 6" at bounding box center [766, 386] width 1 height 10
radio input "true"
click at [725, 645] on button "Next" at bounding box center [767, 646] width 208 height 51
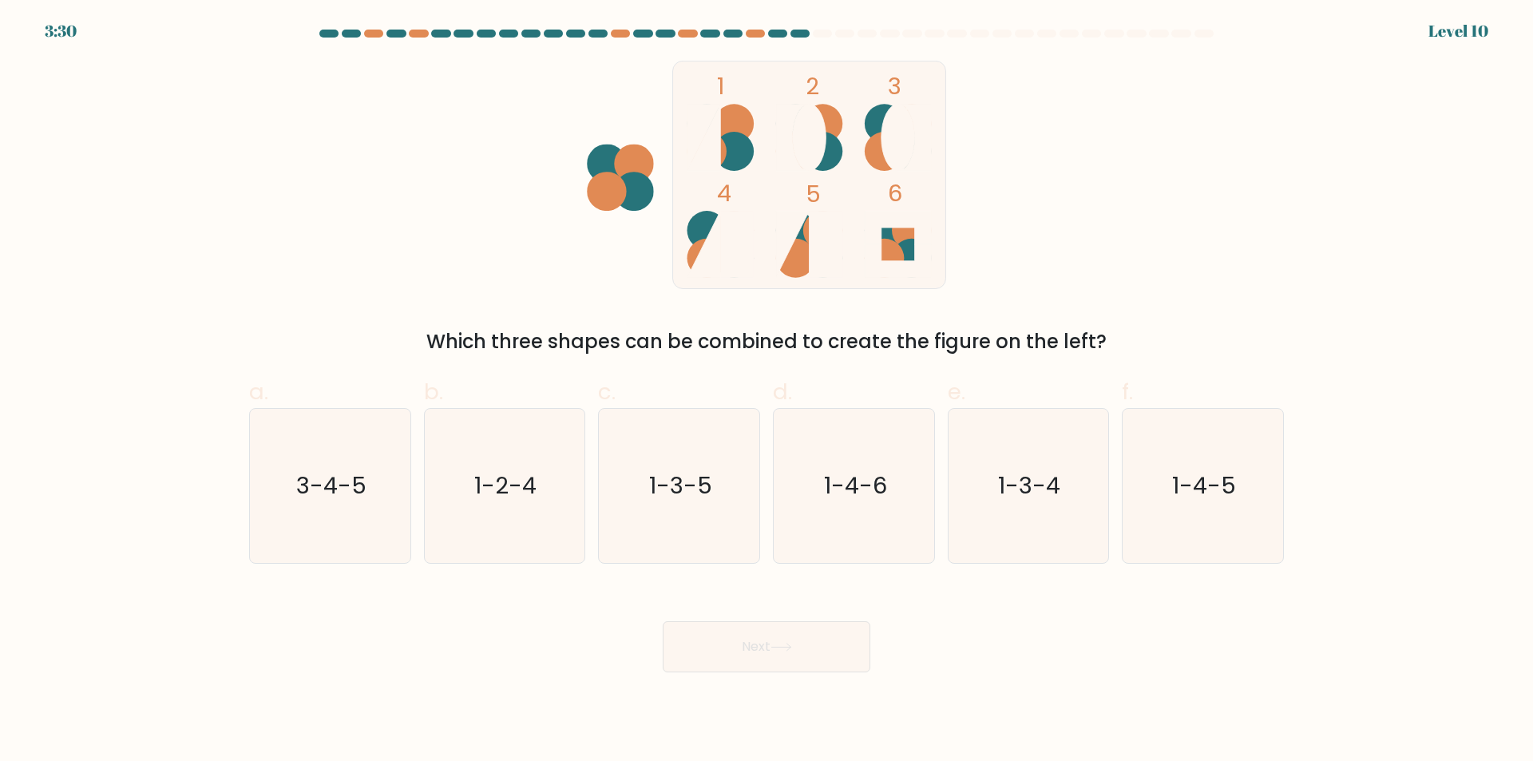
click at [1143, 623] on div "Next" at bounding box center [767, 627] width 1054 height 89
click at [721, 485] on icon "1-3-5" at bounding box center [679, 486] width 154 height 154
click at [766, 391] on input "c. 1-3-5" at bounding box center [766, 386] width 1 height 10
radio input "true"
click at [761, 638] on button "Next" at bounding box center [767, 646] width 208 height 51
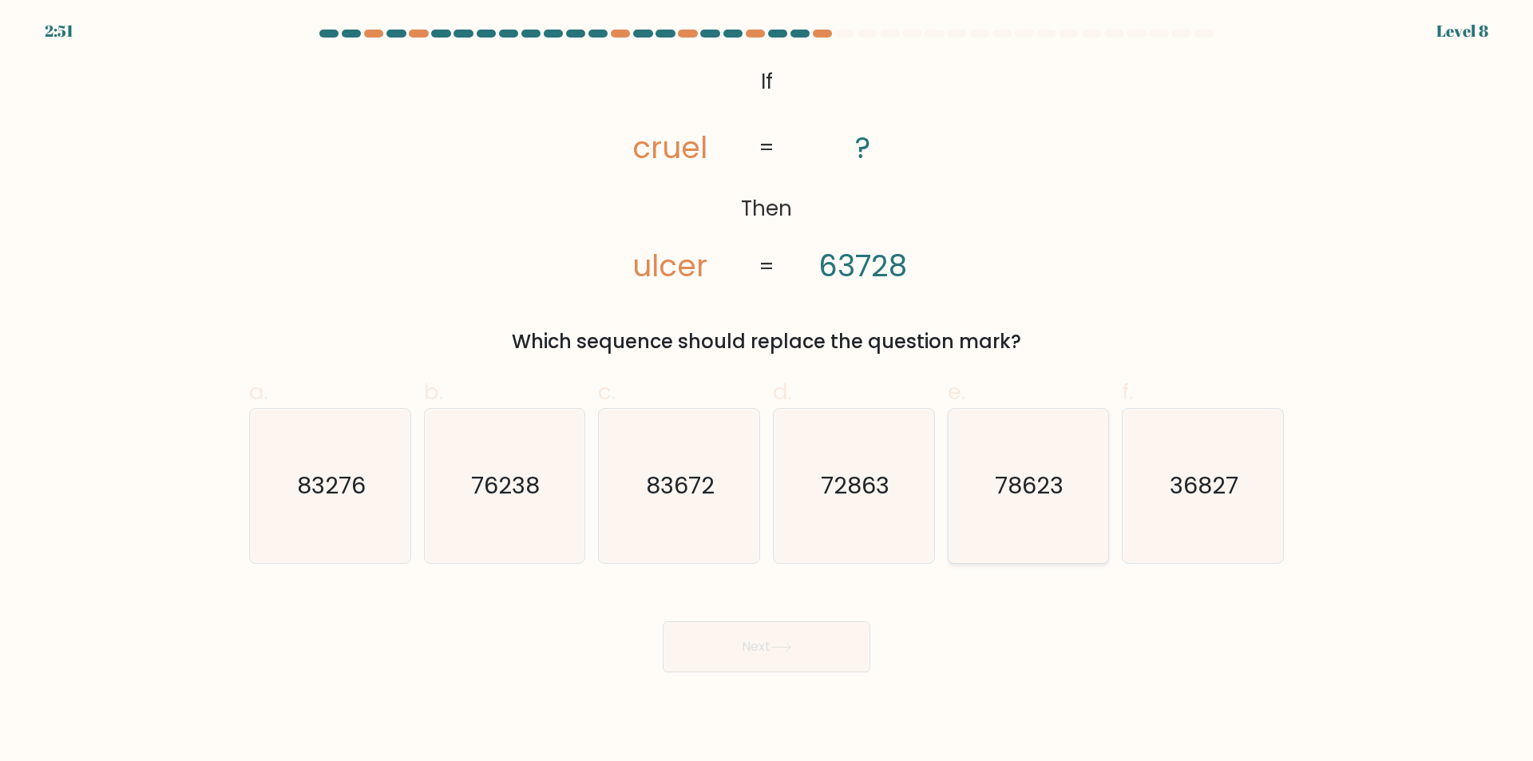
click at [1037, 518] on icon "78623" at bounding box center [1028, 486] width 154 height 154
click at [767, 391] on input "e. 78623" at bounding box center [766, 386] width 1 height 10
radio input "true"
click at [778, 653] on button "Next" at bounding box center [767, 646] width 208 height 51
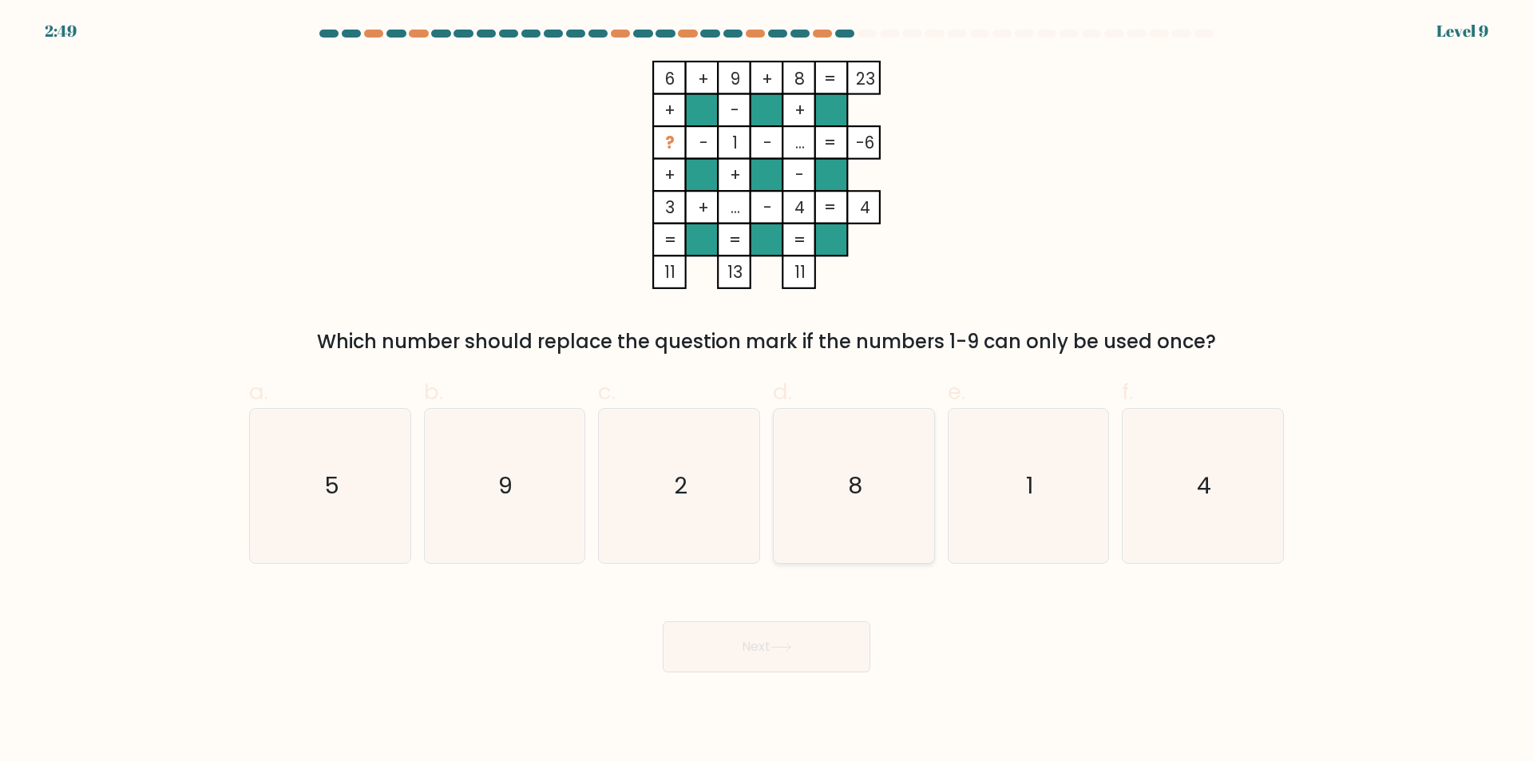
click at [802, 517] on icon "8" at bounding box center [854, 486] width 154 height 154
click at [767, 391] on input "d. 8" at bounding box center [766, 386] width 1 height 10
radio input "true"
click at [770, 651] on button "Next" at bounding box center [767, 646] width 208 height 51
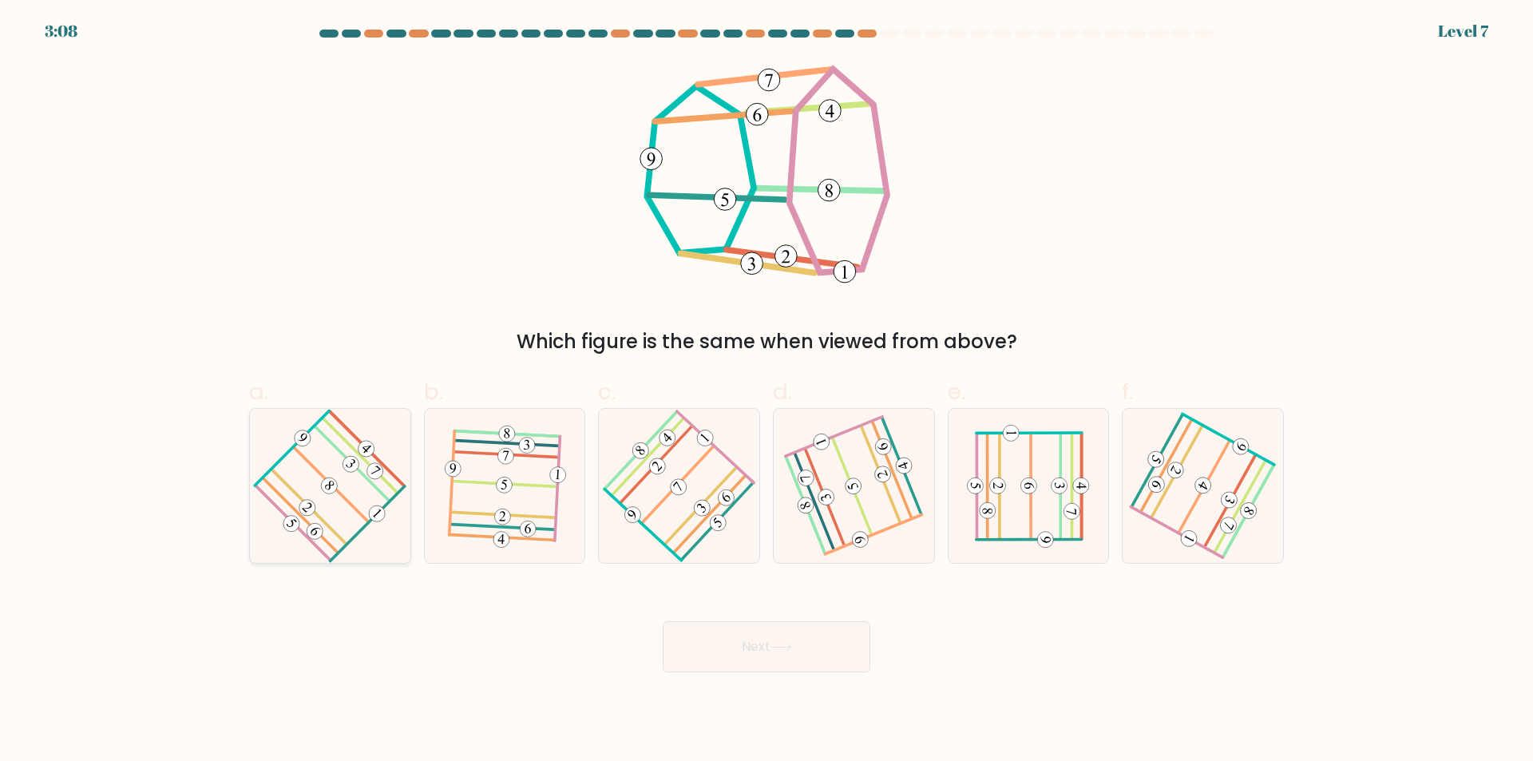
click at [365, 521] on icon at bounding box center [329, 486] width 123 height 123
click at [766, 391] on input "a." at bounding box center [766, 386] width 1 height 10
radio input "true"
click at [529, 522] on 812 at bounding box center [528, 529] width 17 height 17
click at [766, 391] on input "b." at bounding box center [766, 386] width 1 height 10
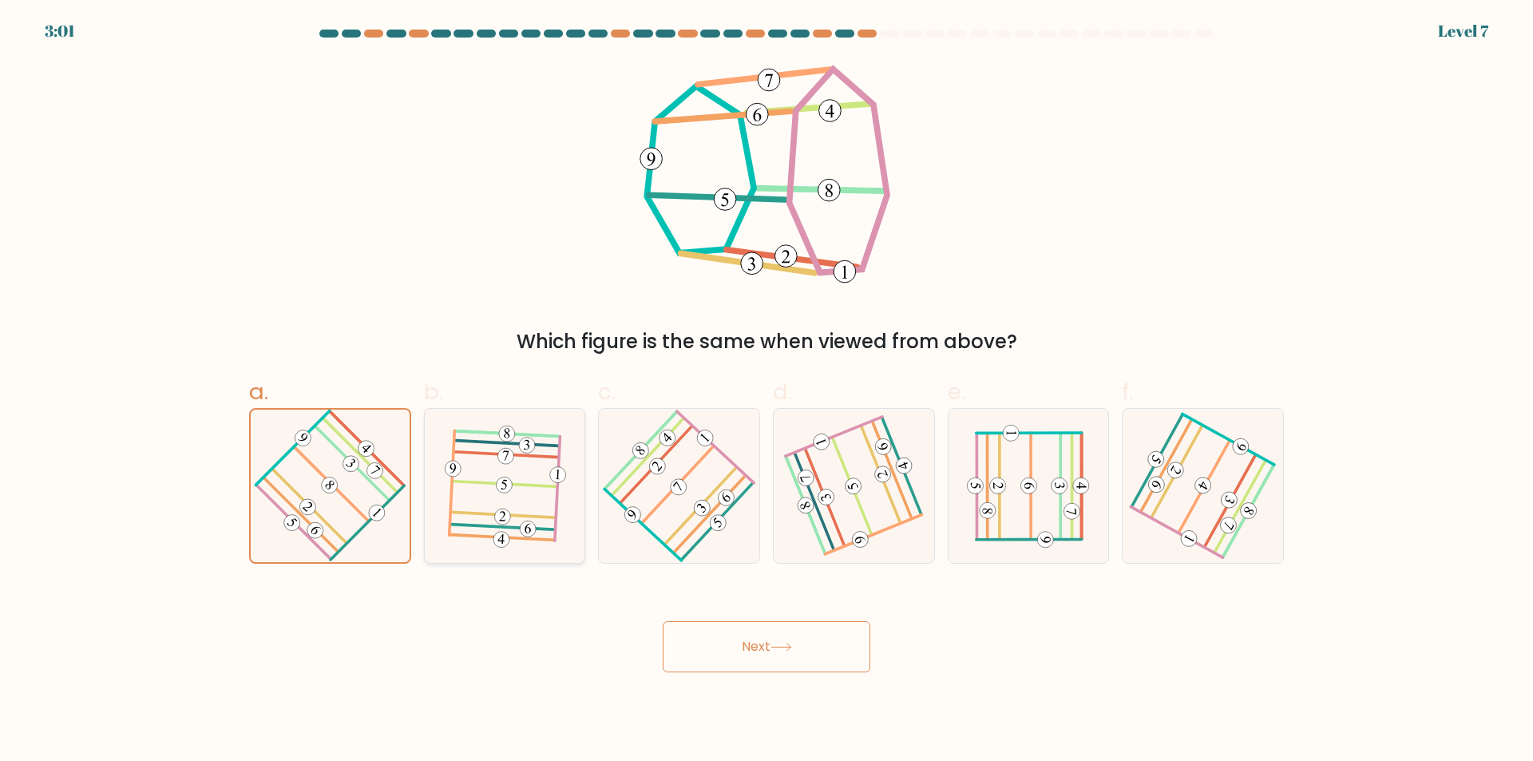
radio input "true"
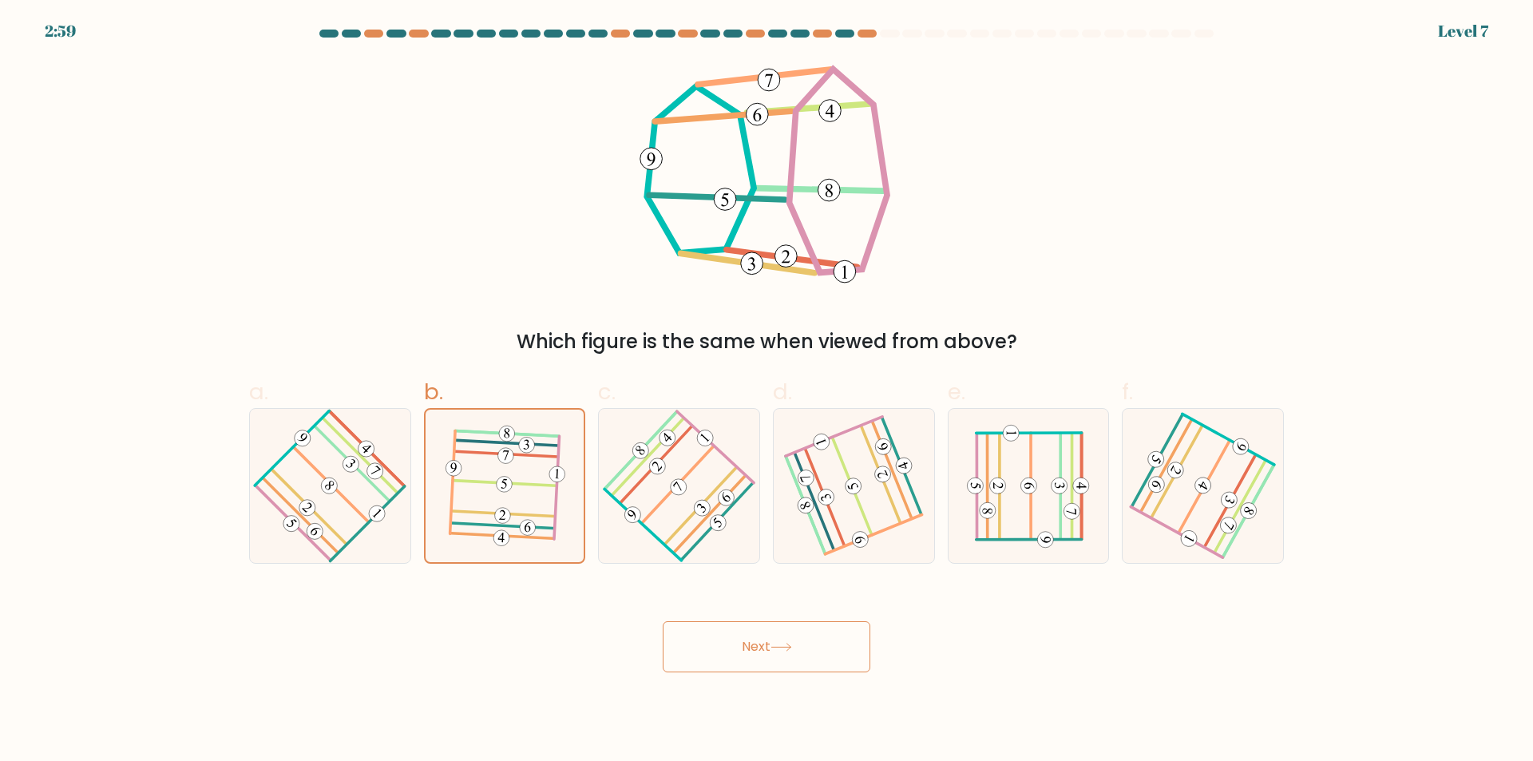
click at [769, 651] on button "Next" at bounding box center [767, 646] width 208 height 51
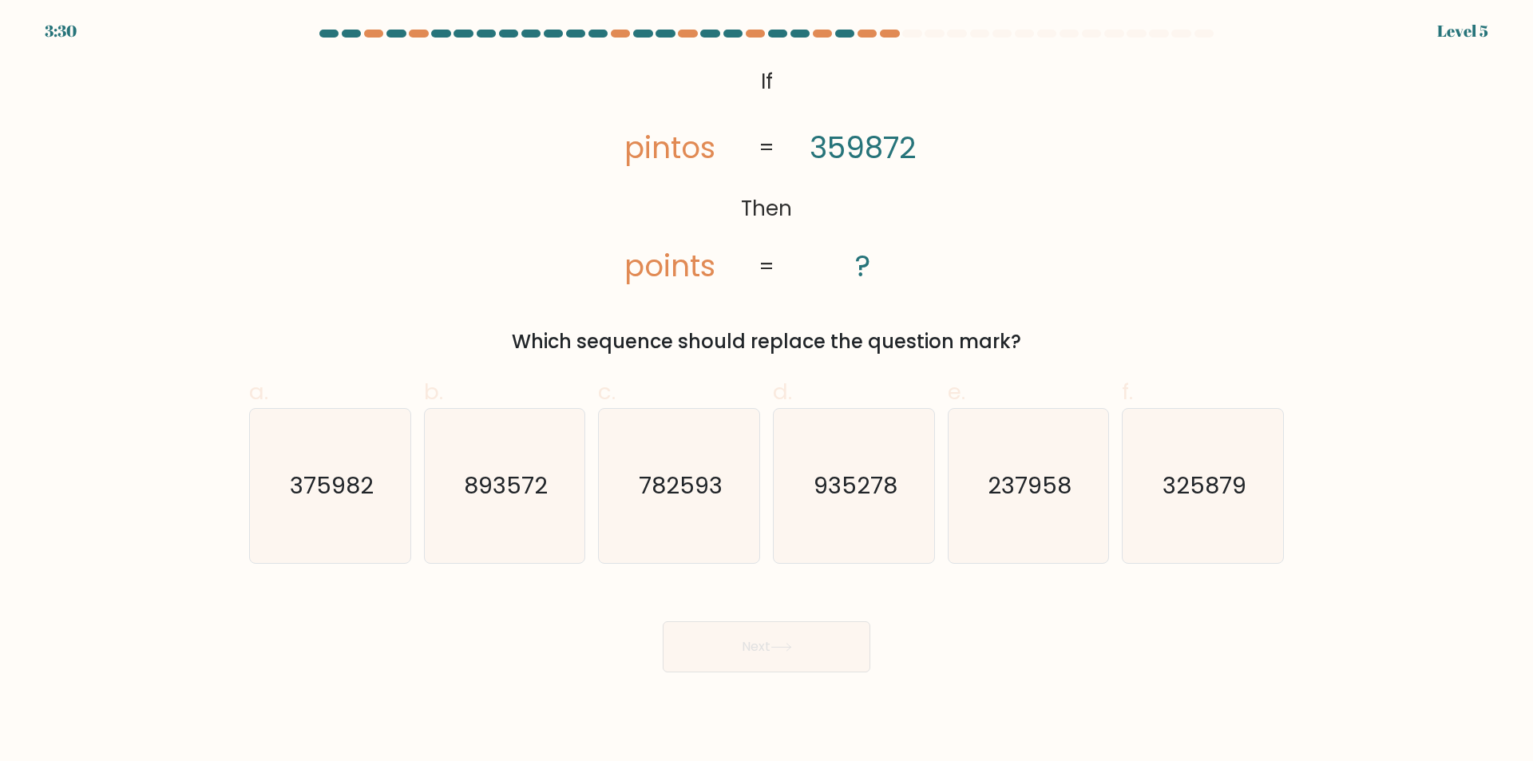
click at [1006, 683] on body "3:30 Level 5 If" at bounding box center [766, 380] width 1533 height 761
click at [323, 533] on icon "375982" at bounding box center [330, 486] width 154 height 154
click at [766, 391] on input "a. 375982" at bounding box center [766, 386] width 1 height 10
radio input "true"
click at [735, 664] on button "Next" at bounding box center [767, 646] width 208 height 51
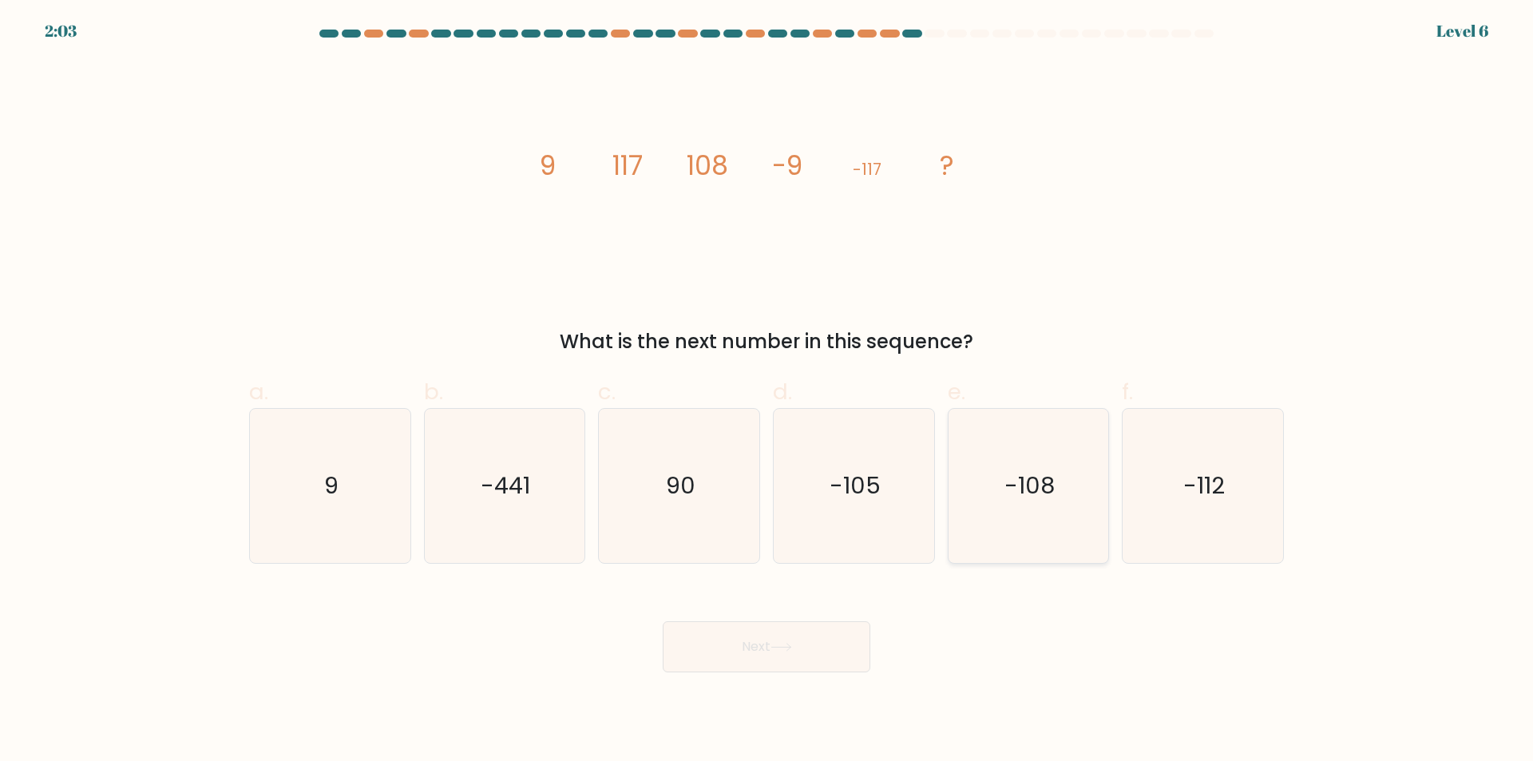
click at [1036, 502] on icon "-108" at bounding box center [1028, 486] width 154 height 154
click at [767, 391] on input "e. -108" at bounding box center [766, 386] width 1 height 10
radio input "true"
click at [758, 643] on button "Next" at bounding box center [767, 646] width 208 height 51
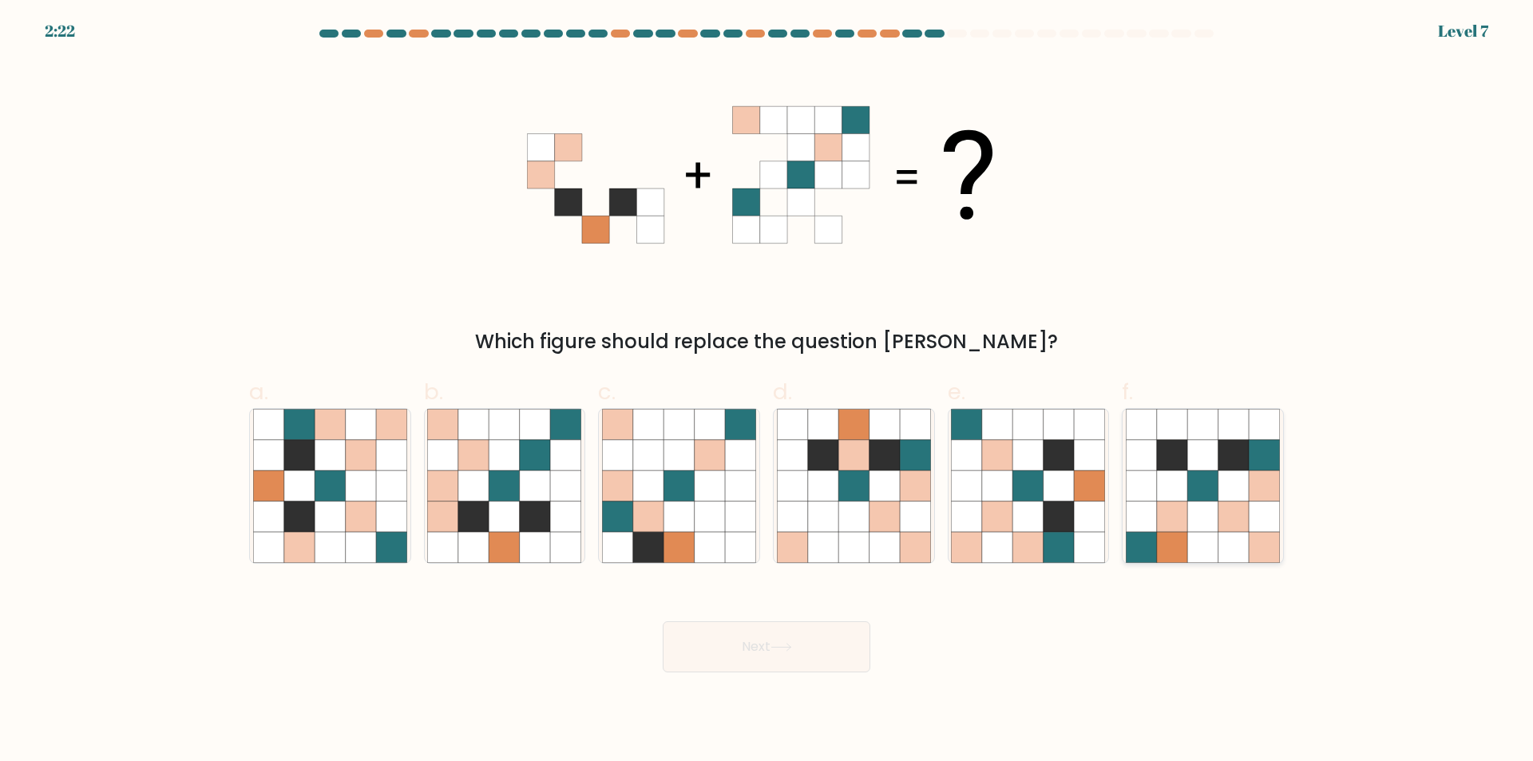
click at [1150, 518] on icon at bounding box center [1141, 516] width 30 height 30
click at [767, 391] on input "f." at bounding box center [766, 386] width 1 height 10
radio input "true"
click at [532, 470] on icon at bounding box center [535, 455] width 30 height 30
click at [766, 391] on input "b." at bounding box center [766, 386] width 1 height 10
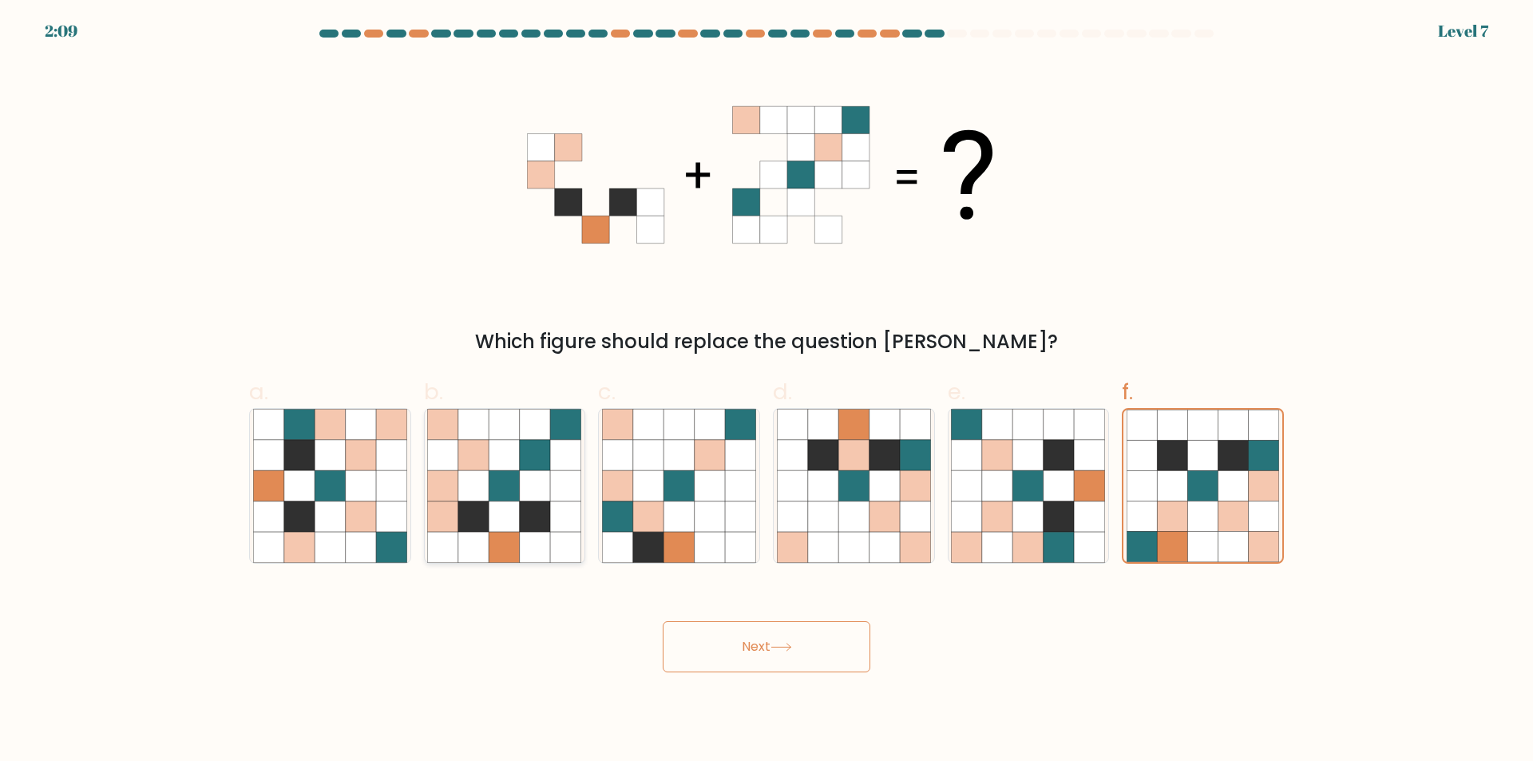
radio input "true"
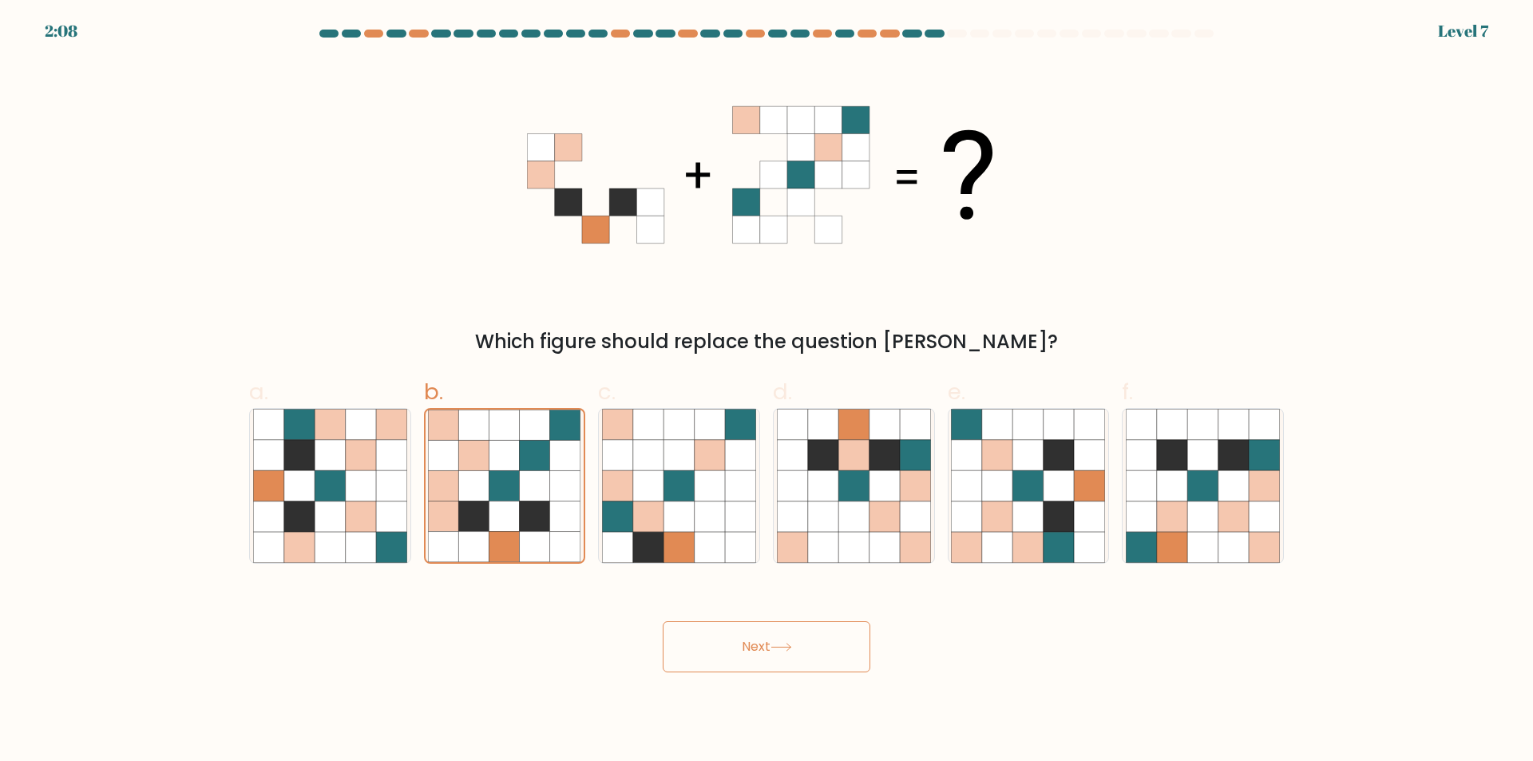
click at [751, 657] on button "Next" at bounding box center [767, 646] width 208 height 51
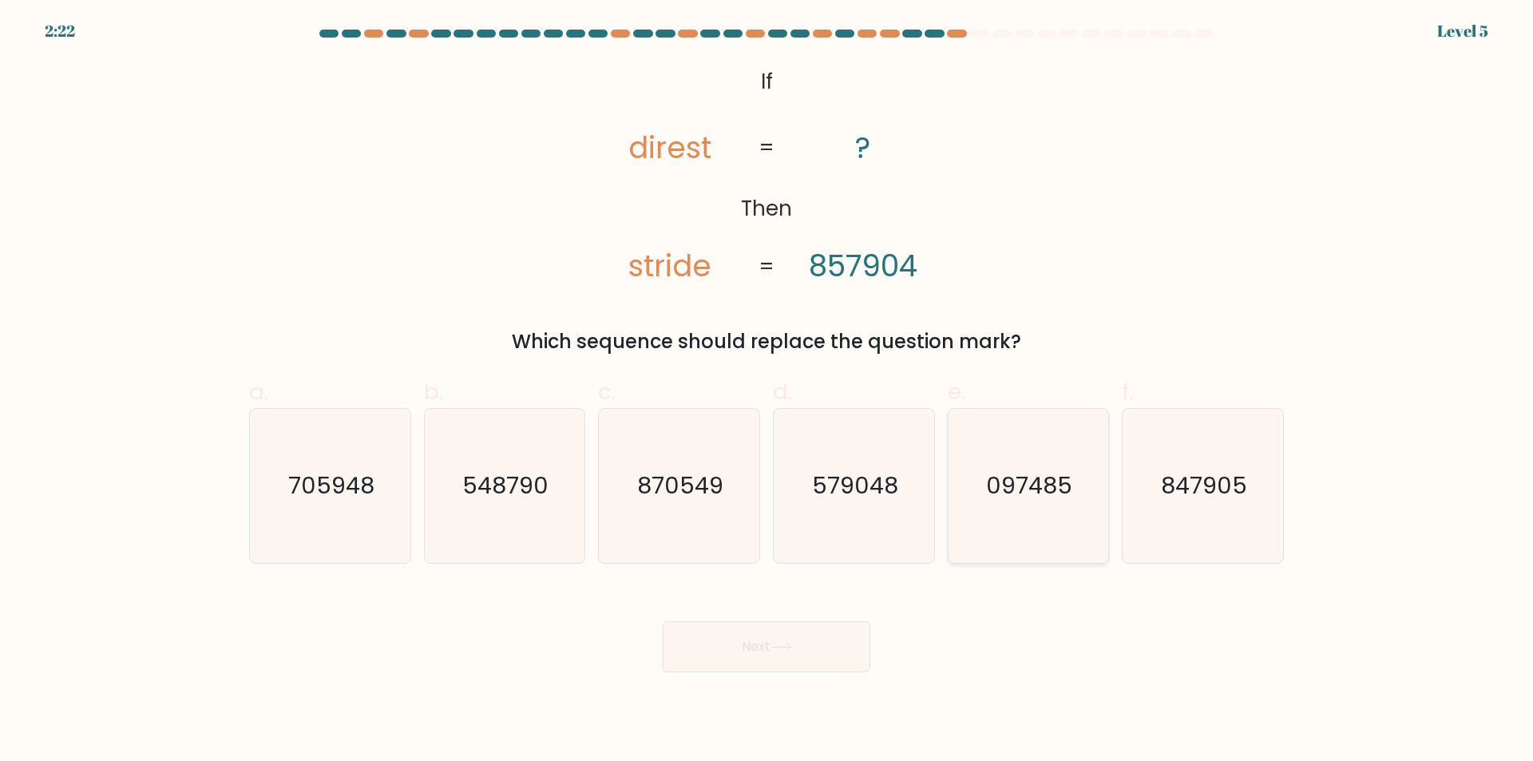
click at [1038, 500] on text "097485" at bounding box center [1030, 486] width 86 height 32
click at [767, 391] on input "e. 097485" at bounding box center [766, 386] width 1 height 10
radio input "true"
click at [766, 653] on button "Next" at bounding box center [767, 646] width 208 height 51
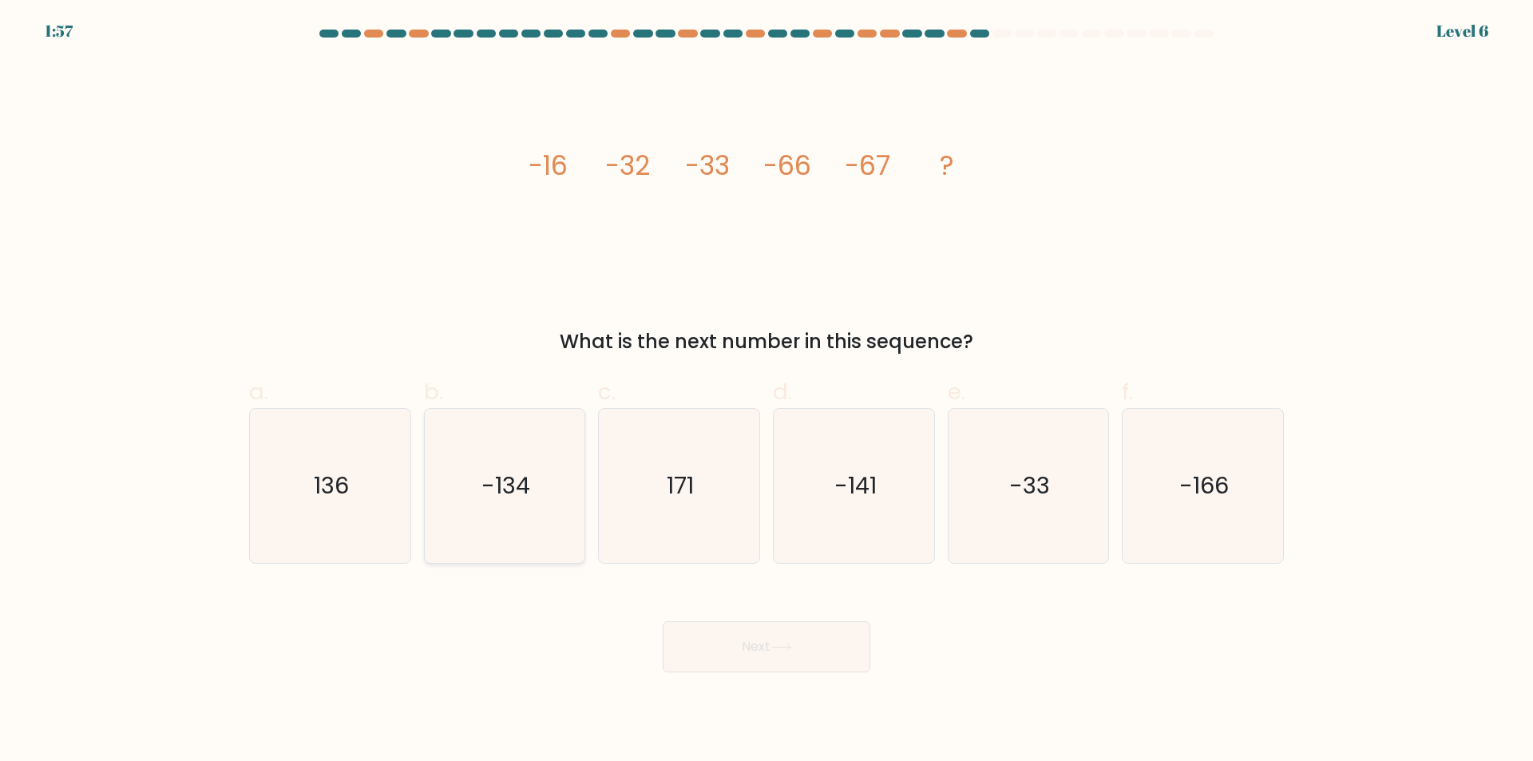
click at [527, 473] on text "-134" at bounding box center [505, 486] width 49 height 32
click at [766, 391] on input "b. -134" at bounding box center [766, 386] width 1 height 10
radio input "true"
click at [738, 643] on button "Next" at bounding box center [767, 646] width 208 height 51
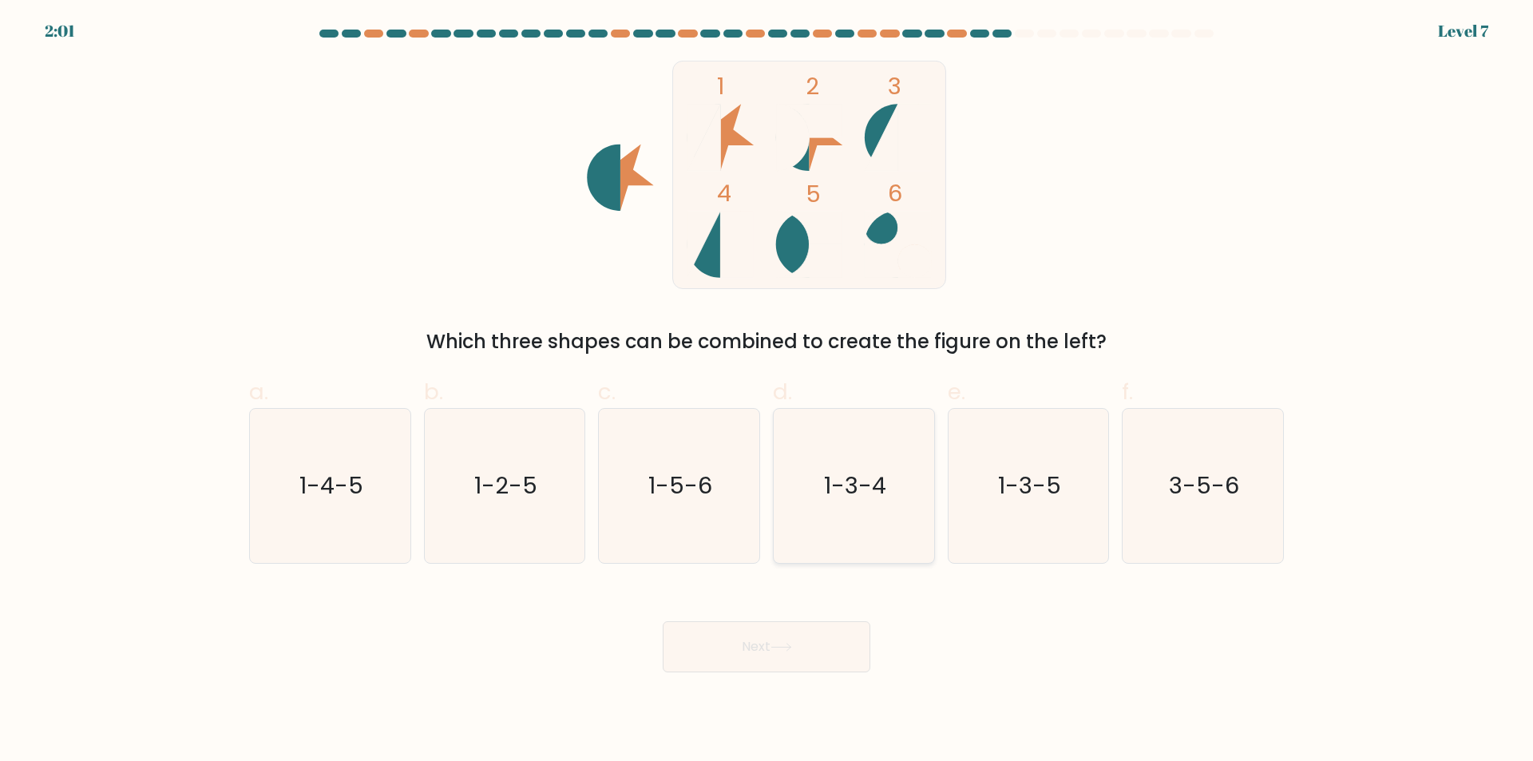
click at [833, 513] on icon "1-3-4" at bounding box center [854, 486] width 154 height 154
click at [767, 391] on input "d. 1-3-4" at bounding box center [766, 386] width 1 height 10
radio input "true"
click at [727, 651] on button "Next" at bounding box center [767, 646] width 208 height 51
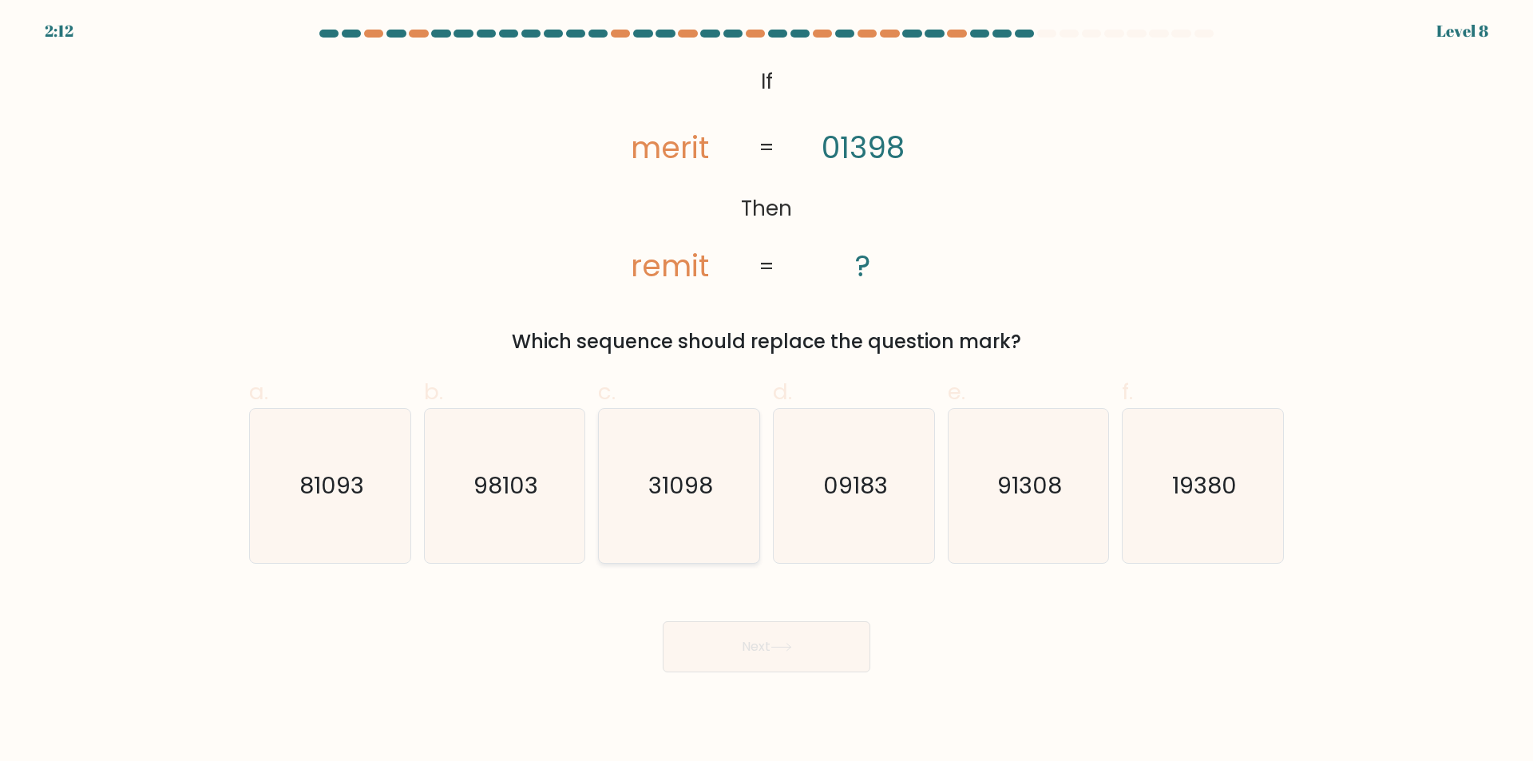
click at [688, 506] on icon "31098" at bounding box center [679, 486] width 154 height 154
click at [766, 391] on input "c. 31098" at bounding box center [766, 386] width 1 height 10
radio input "true"
click at [760, 655] on button "Next" at bounding box center [767, 646] width 208 height 51
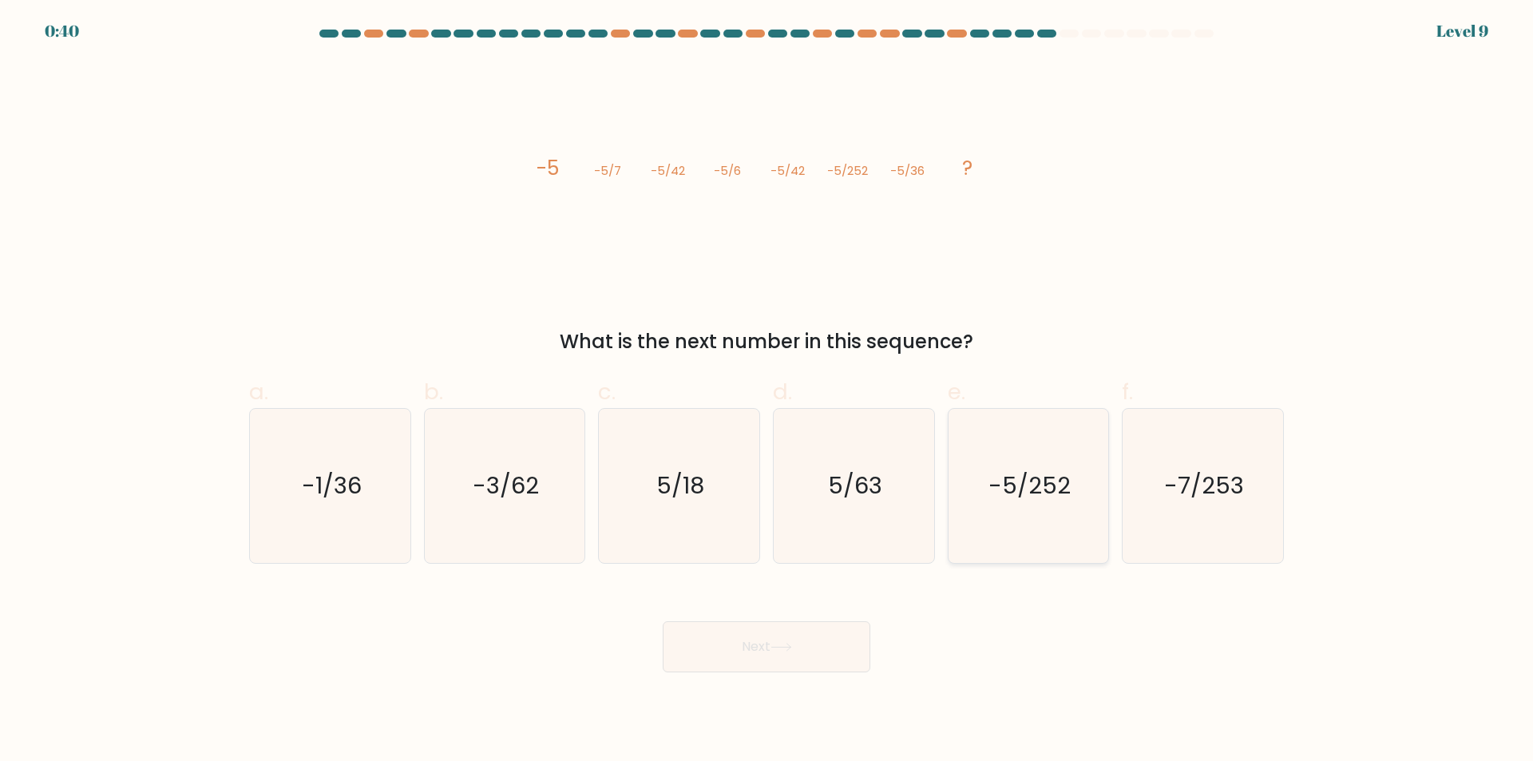
click at [989, 510] on icon "-5/252" at bounding box center [1028, 486] width 154 height 154
click at [767, 391] on input "e. -5/252" at bounding box center [766, 386] width 1 height 10
radio input "true"
click at [761, 649] on button "Next" at bounding box center [767, 646] width 208 height 51
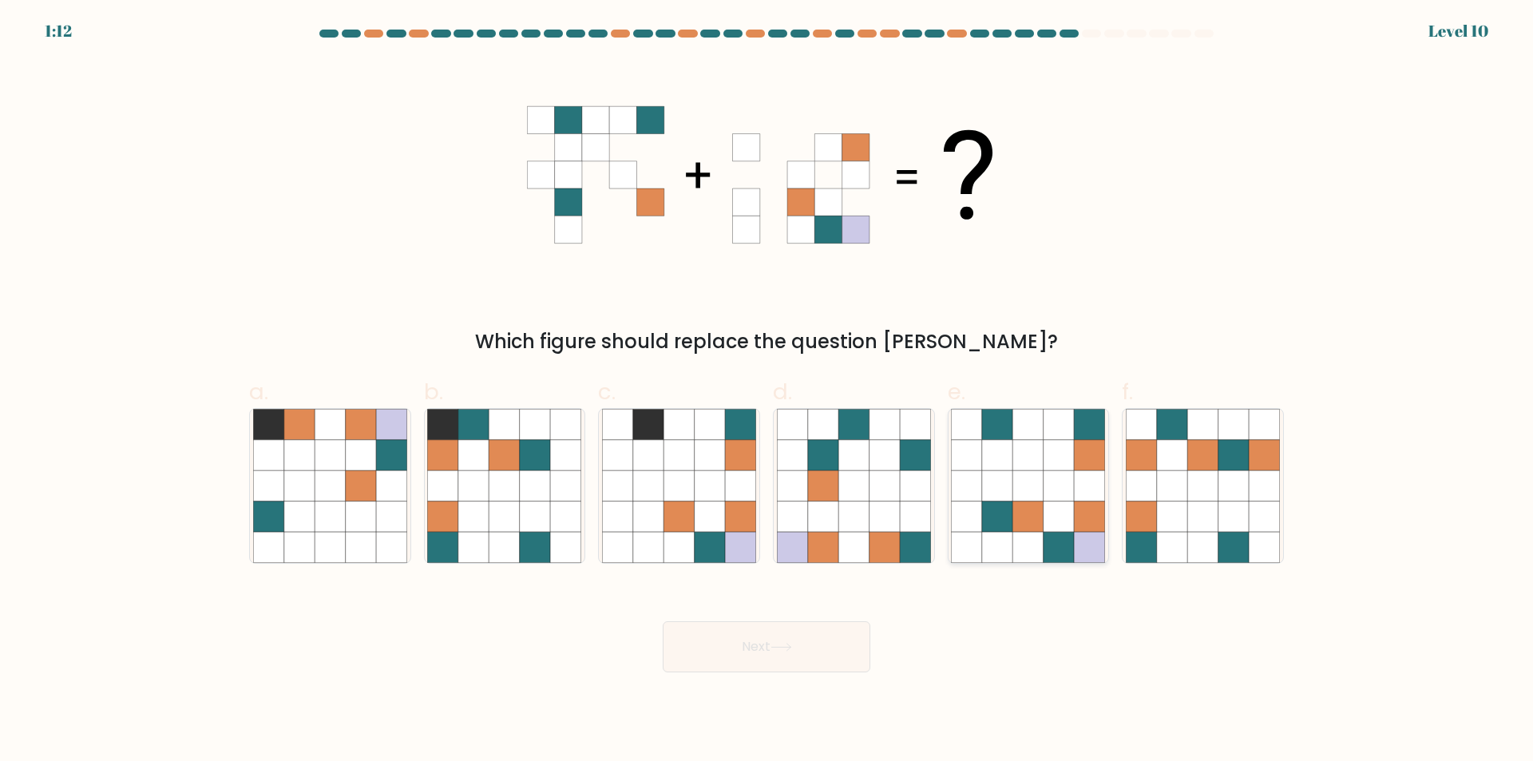
click at [1012, 465] on icon at bounding box center [997, 455] width 30 height 30
click at [767, 391] on input "e." at bounding box center [766, 386] width 1 height 10
radio input "true"
click at [724, 659] on button "Next" at bounding box center [767, 646] width 208 height 51
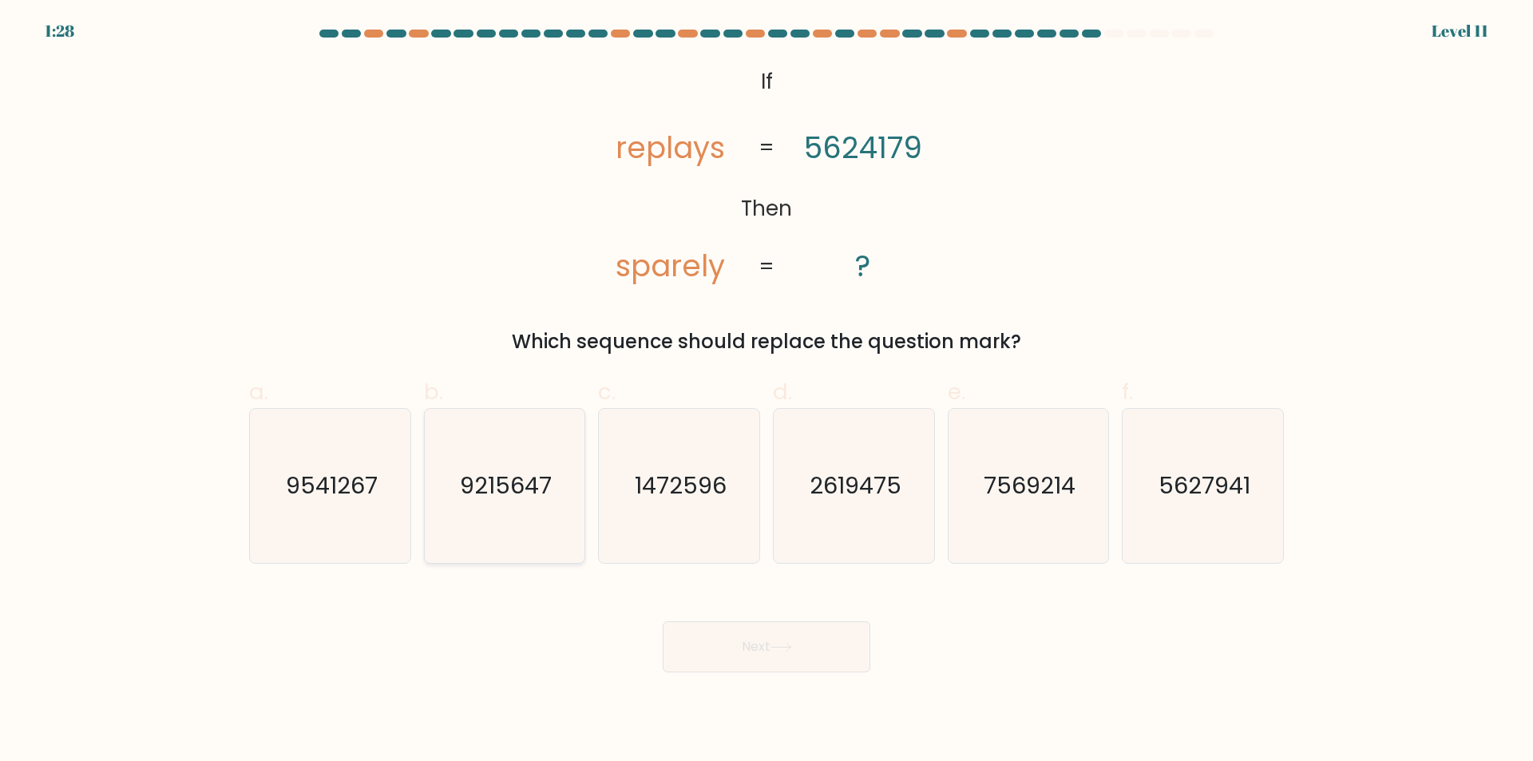
click at [530, 501] on text "9215647" at bounding box center [506, 486] width 92 height 32
click at [766, 391] on input "b. 9215647" at bounding box center [766, 386] width 1 height 10
radio input "true"
drag, startPoint x: 750, startPoint y: 666, endPoint x: 742, endPoint y: 655, distance: 13.1
click at [742, 655] on button "Next" at bounding box center [767, 646] width 208 height 51
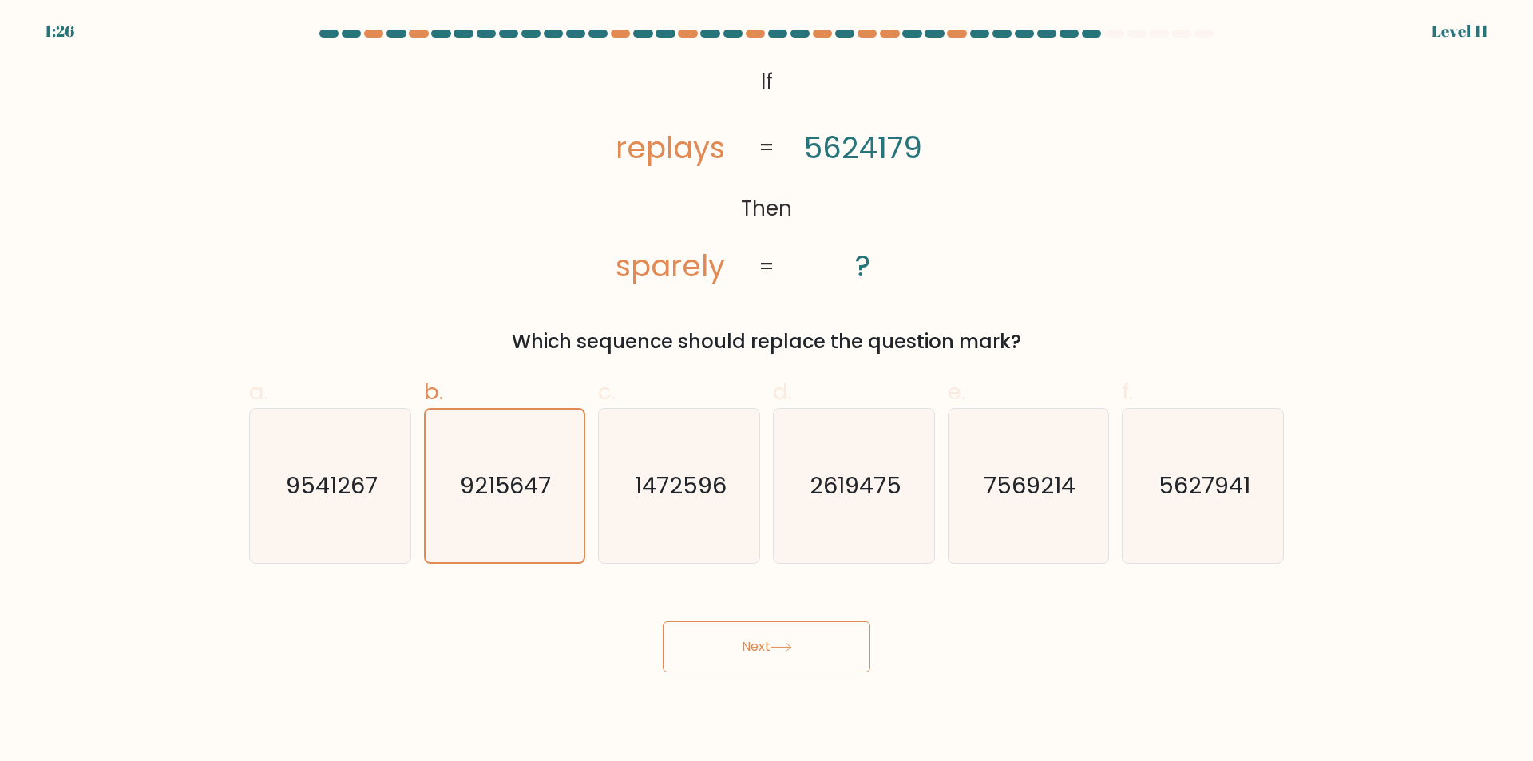
click at [755, 653] on button "Next" at bounding box center [767, 646] width 208 height 51
click at [757, 633] on button "Next" at bounding box center [767, 646] width 208 height 51
click at [738, 651] on button "Next" at bounding box center [767, 646] width 208 height 51
click at [748, 650] on button "Next" at bounding box center [767, 646] width 208 height 51
click at [773, 669] on button "Next" at bounding box center [767, 646] width 208 height 51
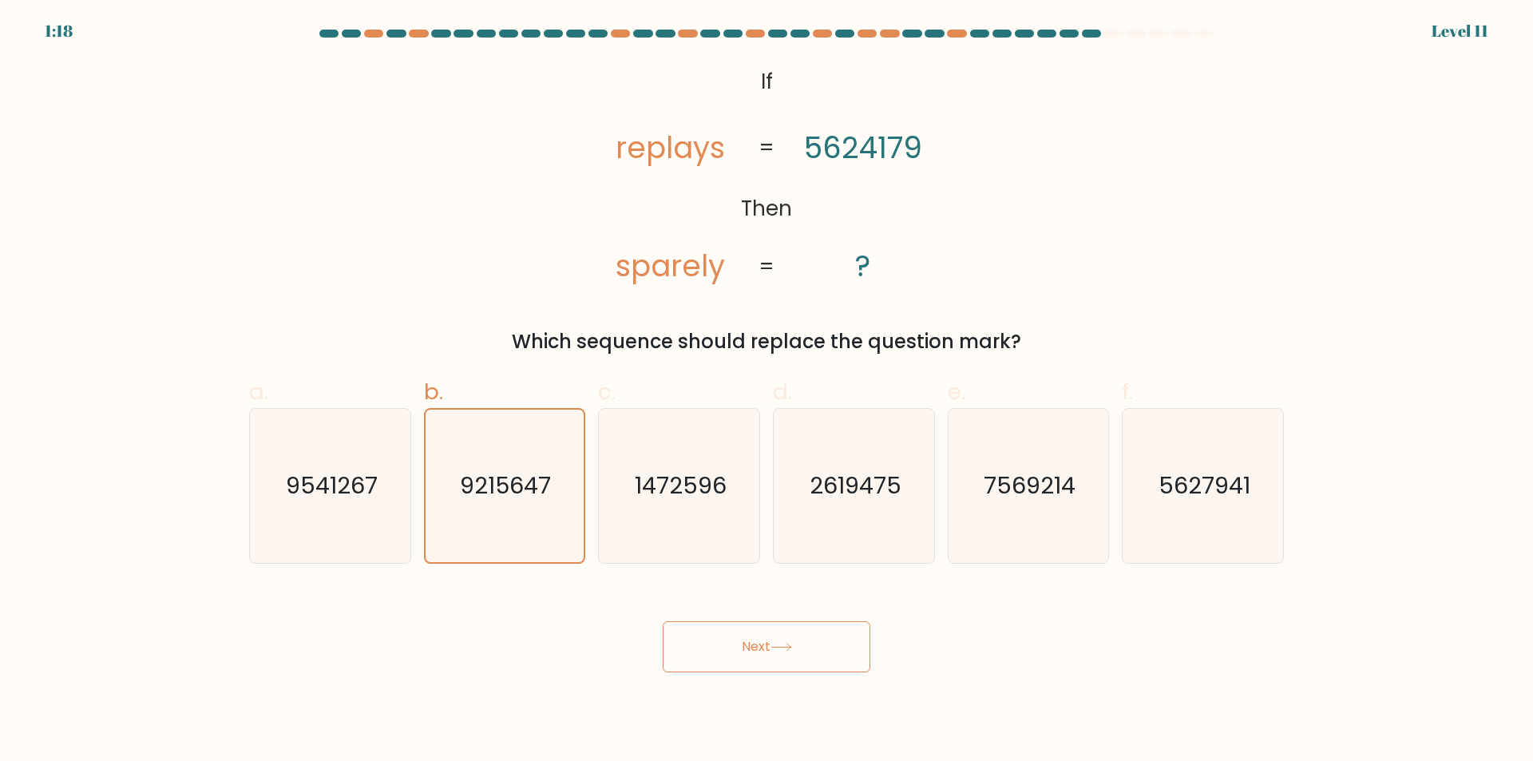
click at [773, 669] on button "Next" at bounding box center [767, 646] width 208 height 51
click at [763, 646] on button "Next" at bounding box center [767, 646] width 208 height 51
click at [738, 631] on button "Next" at bounding box center [767, 646] width 208 height 51
click at [794, 640] on button "Next" at bounding box center [767, 646] width 208 height 51
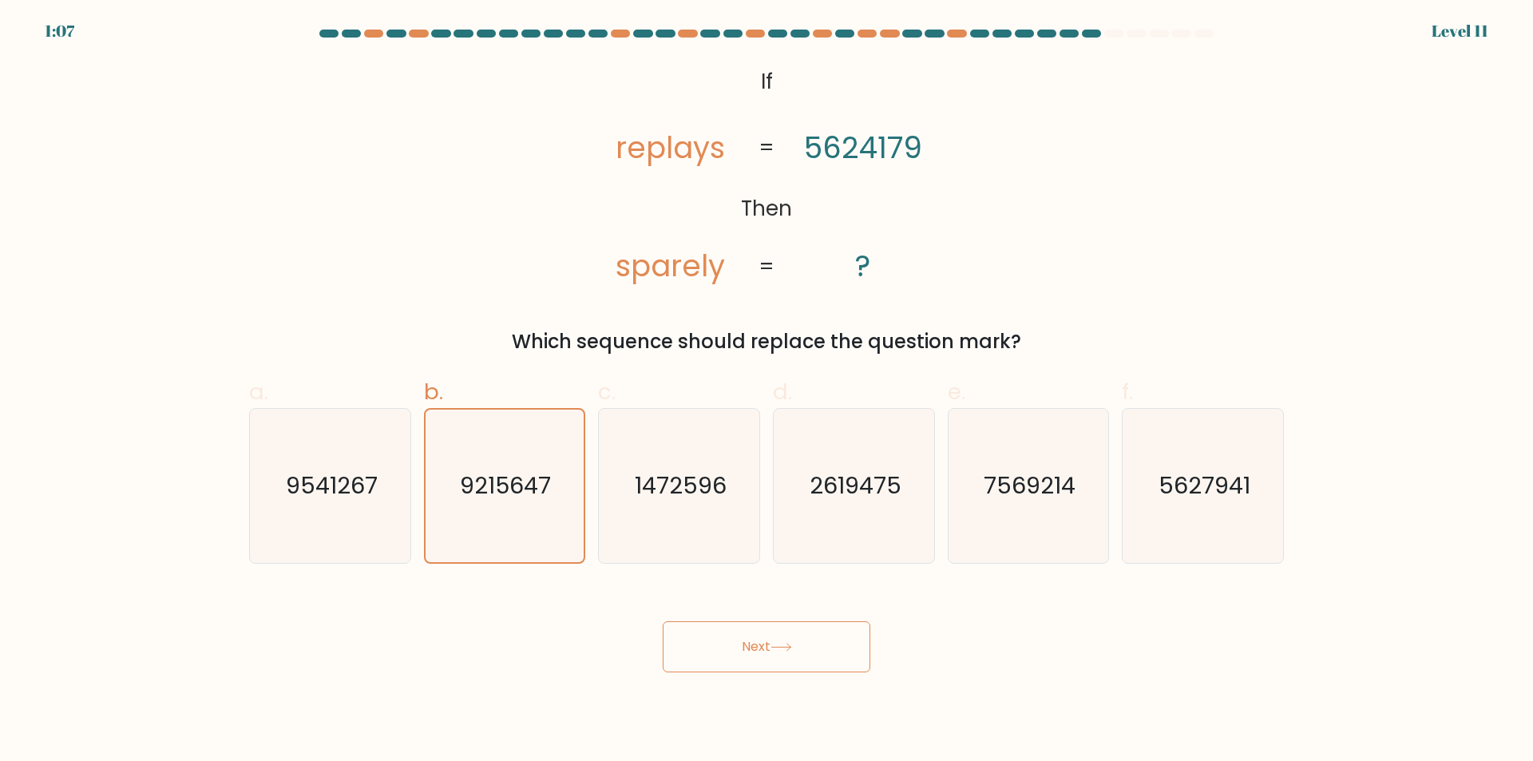
click at [794, 640] on button "Next" at bounding box center [767, 646] width 208 height 51
click at [762, 645] on button "Next" at bounding box center [767, 646] width 208 height 51
click at [508, 472] on text "9215647" at bounding box center [506, 486] width 92 height 32
click at [766, 391] on input "b. 9215647" at bounding box center [766, 386] width 1 height 10
radio input "true"
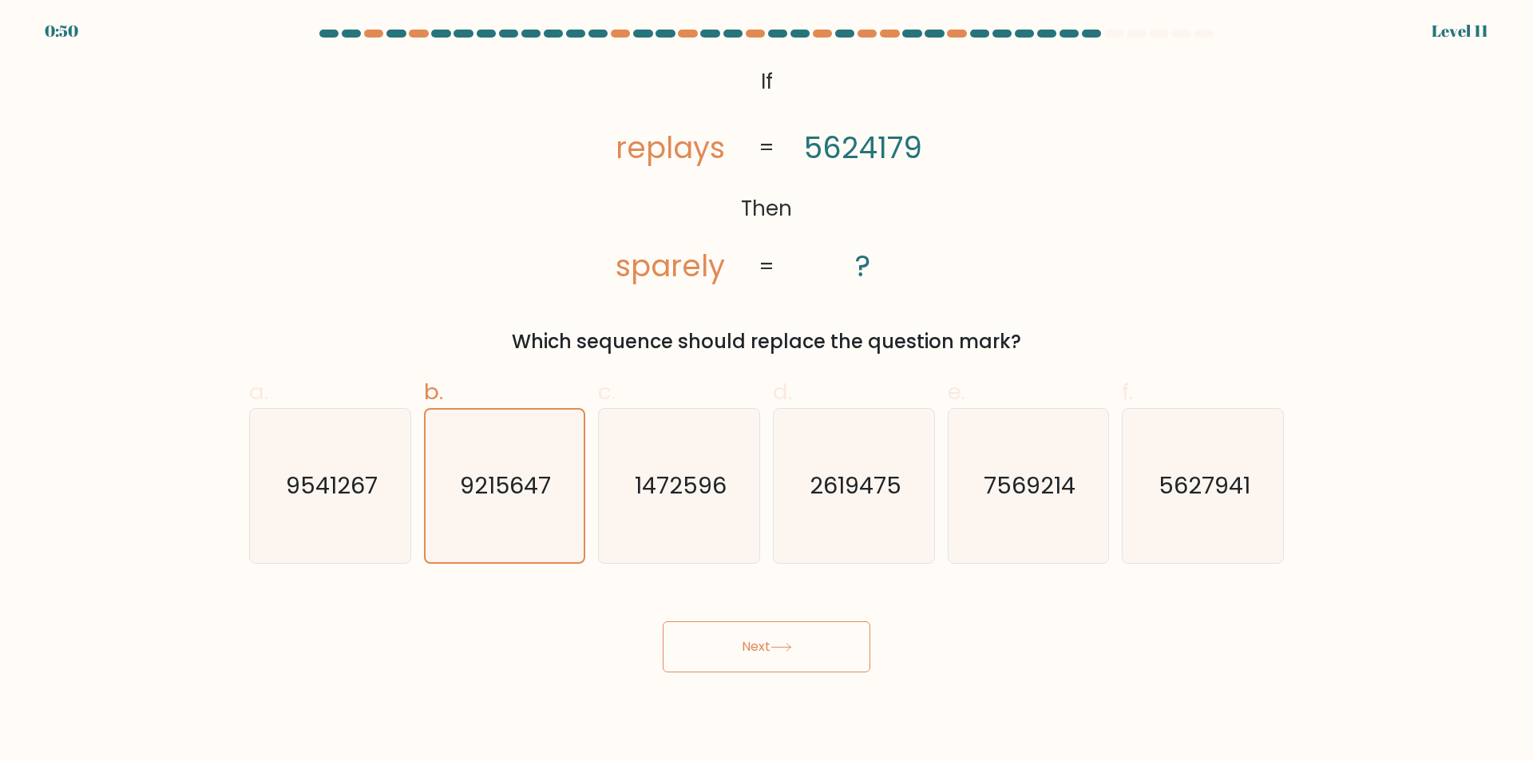
click at [703, 651] on button "Next" at bounding box center [767, 646] width 208 height 51
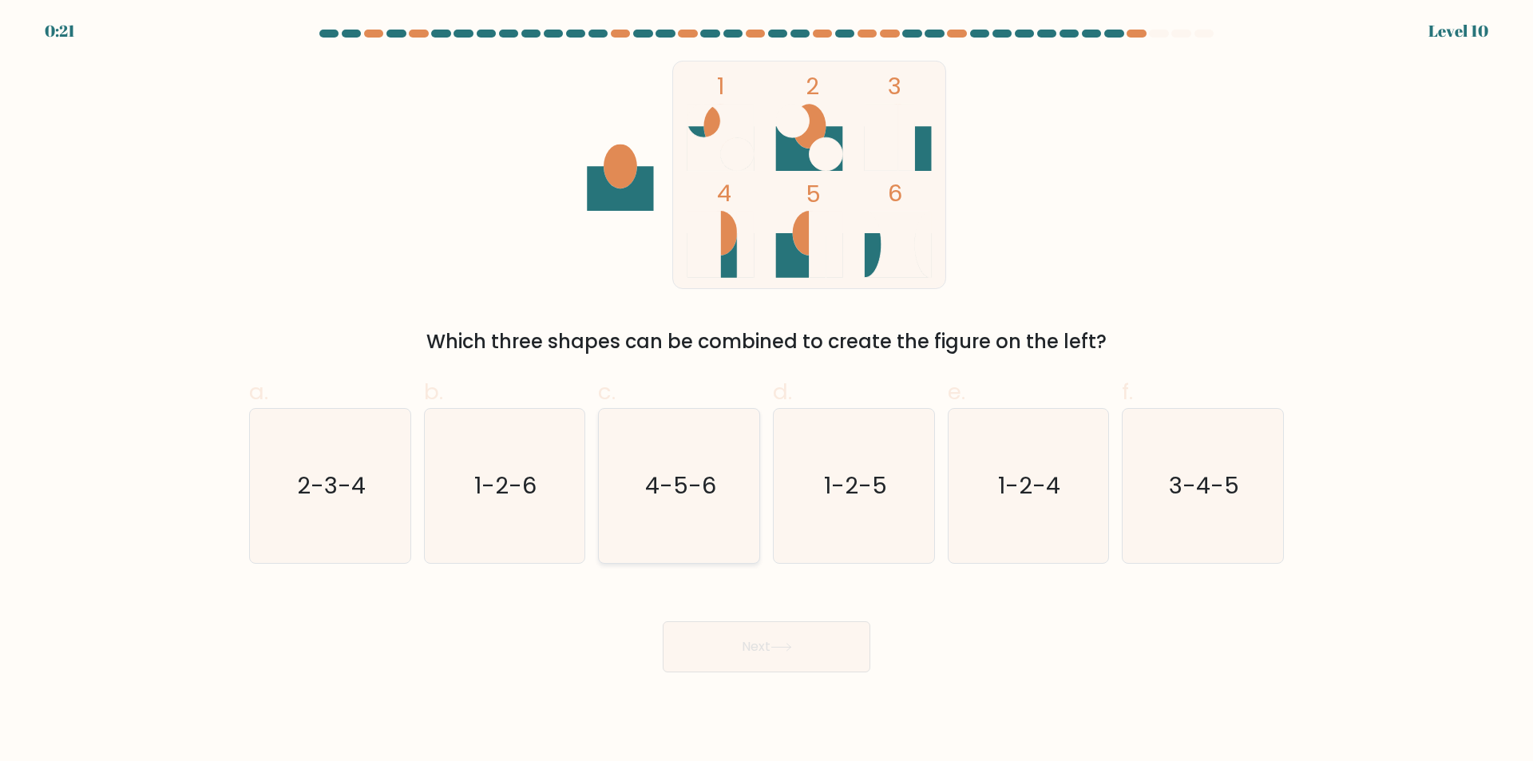
click at [701, 508] on icon "4-5-6" at bounding box center [679, 486] width 154 height 154
click at [766, 391] on input "c. 4-5-6" at bounding box center [766, 386] width 1 height 10
radio input "true"
click at [773, 653] on button "Next" at bounding box center [767, 646] width 208 height 51
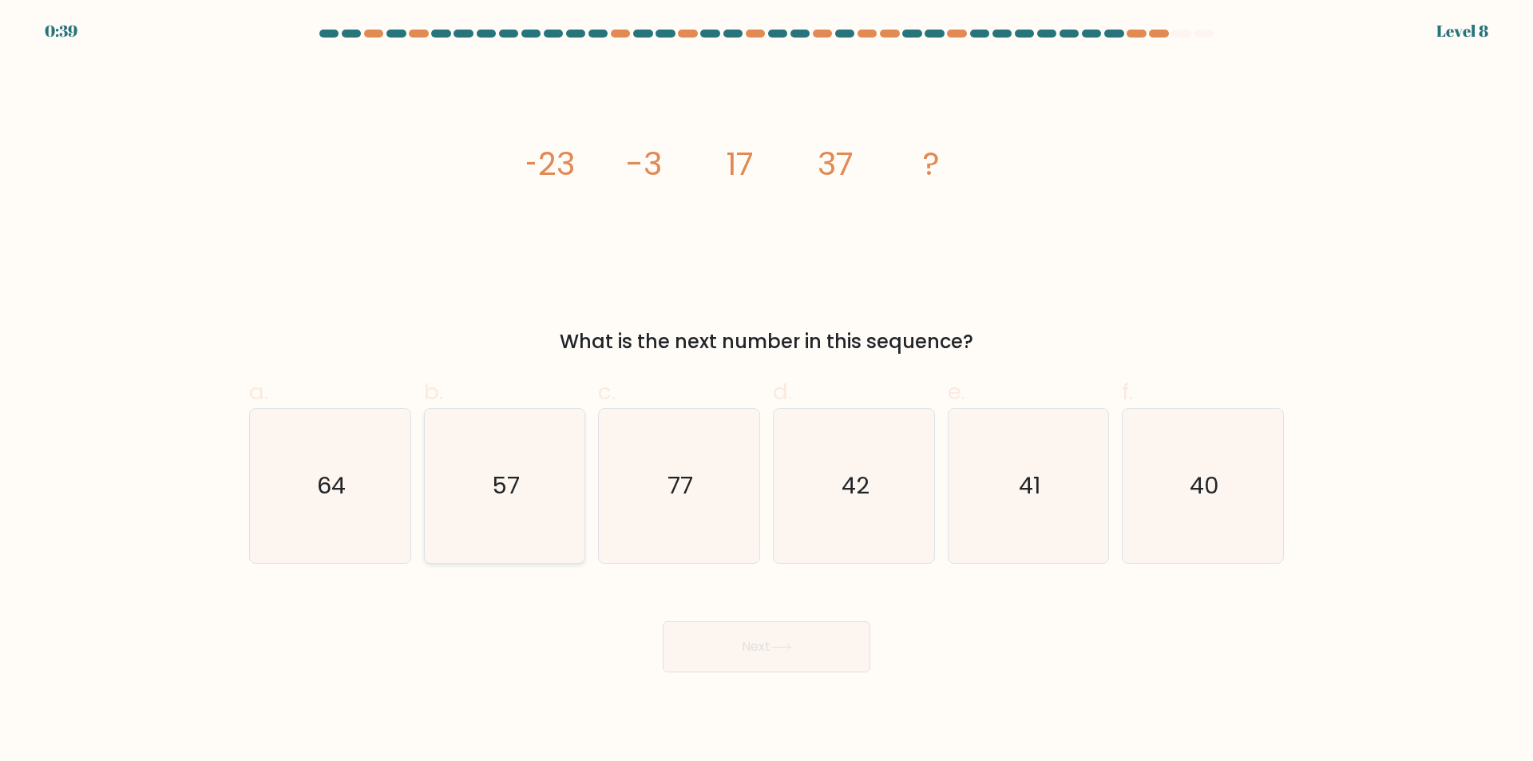
click at [533, 531] on icon "57" at bounding box center [504, 486] width 154 height 154
click at [766, 391] on input "b. 57" at bounding box center [766, 386] width 1 height 10
radio input "true"
click at [735, 663] on button "Next" at bounding box center [767, 646] width 208 height 51
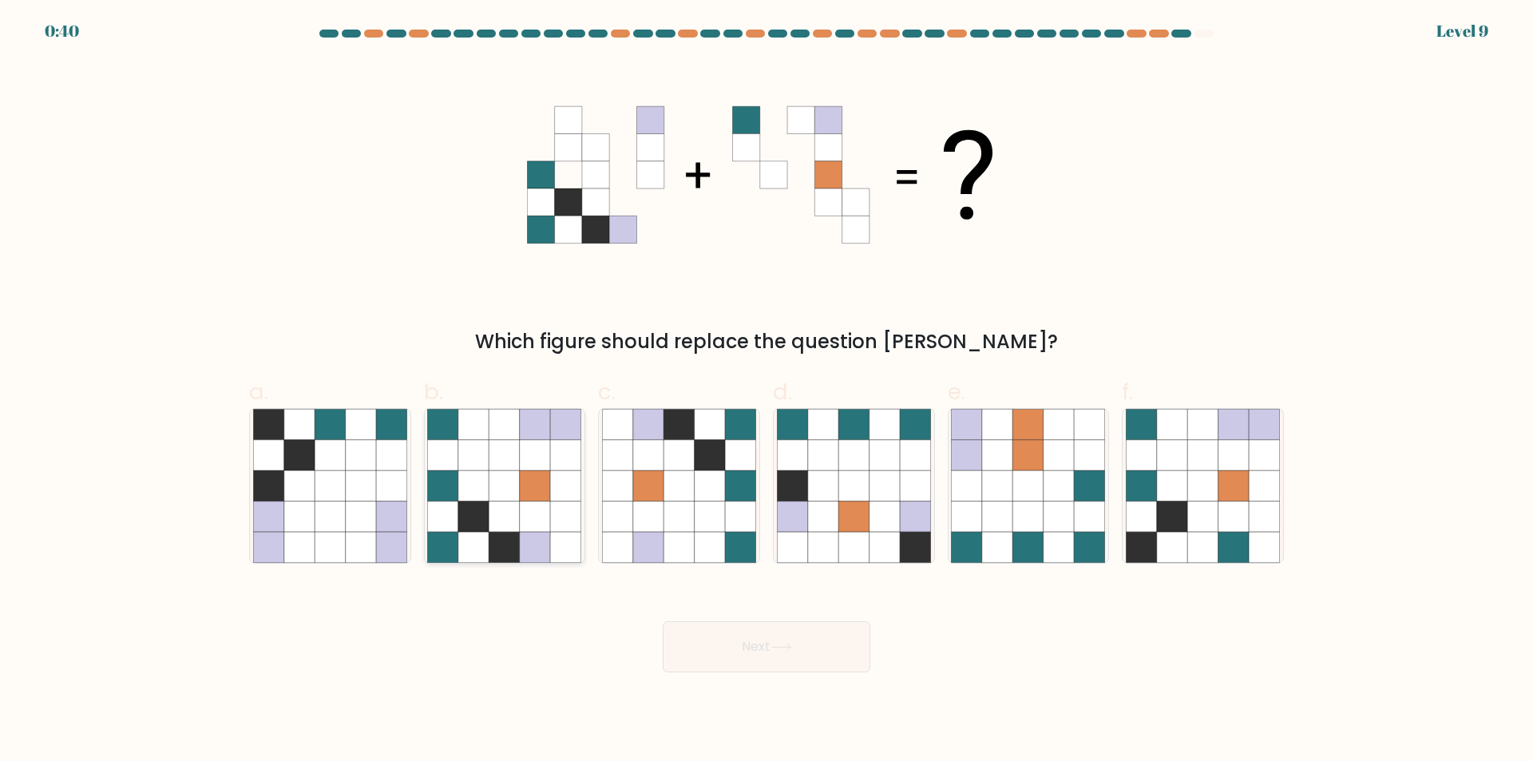
click at [517, 486] on icon at bounding box center [504, 485] width 30 height 30
click at [766, 391] on input "b." at bounding box center [766, 386] width 1 height 10
radio input "true"
click at [719, 648] on button "Next" at bounding box center [767, 646] width 208 height 51
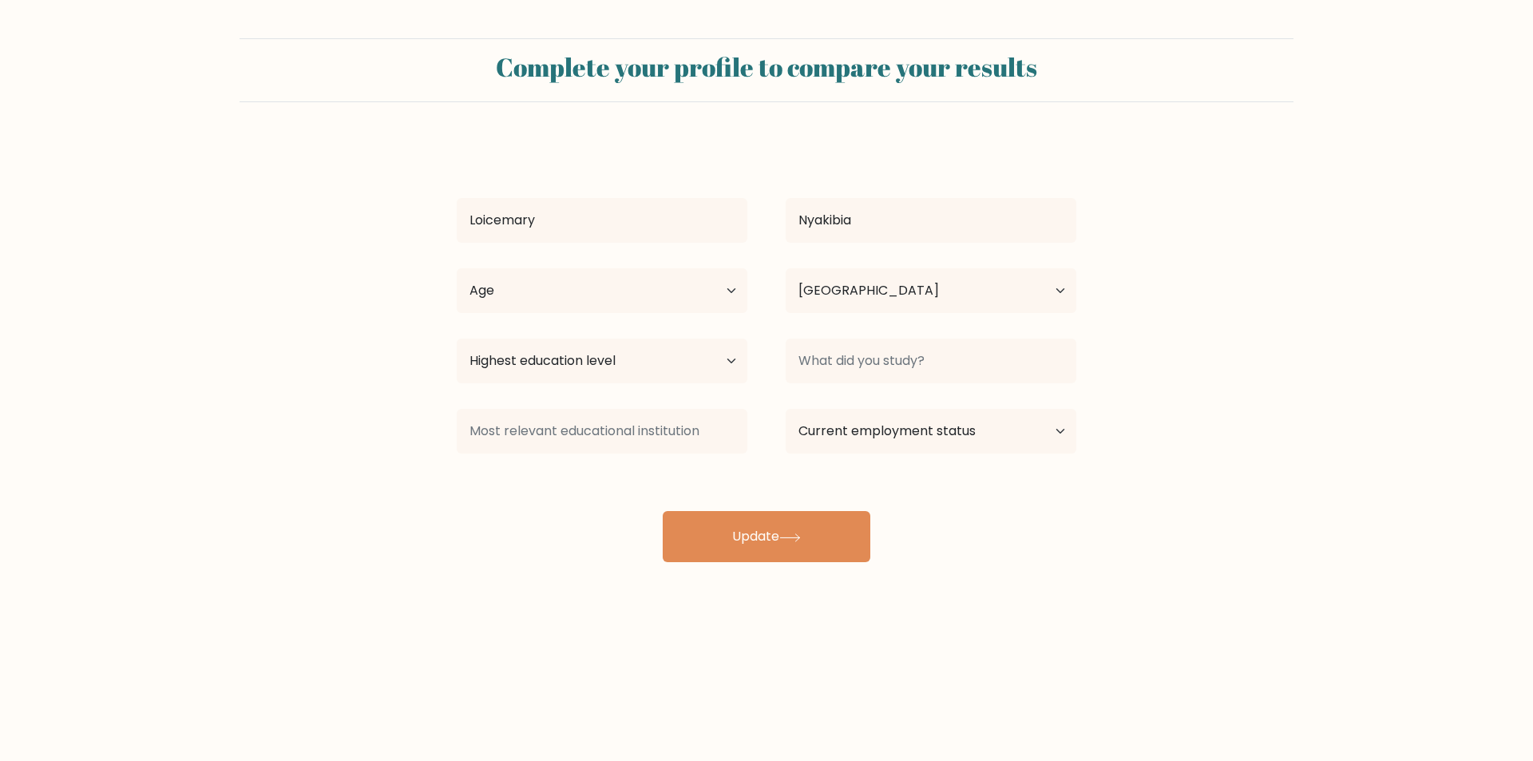
select select "US"
click at [892, 365] on input at bounding box center [931, 360] width 291 height 45
click at [1047, 285] on select "Country [GEOGRAPHIC_DATA] [GEOGRAPHIC_DATA] [GEOGRAPHIC_DATA] [US_STATE] [GEOGR…" at bounding box center [931, 290] width 291 height 45
click at [723, 357] on select "Highest education level No schooling Primary Lower Secondary Upper Secondary Oc…" at bounding box center [602, 360] width 291 height 45
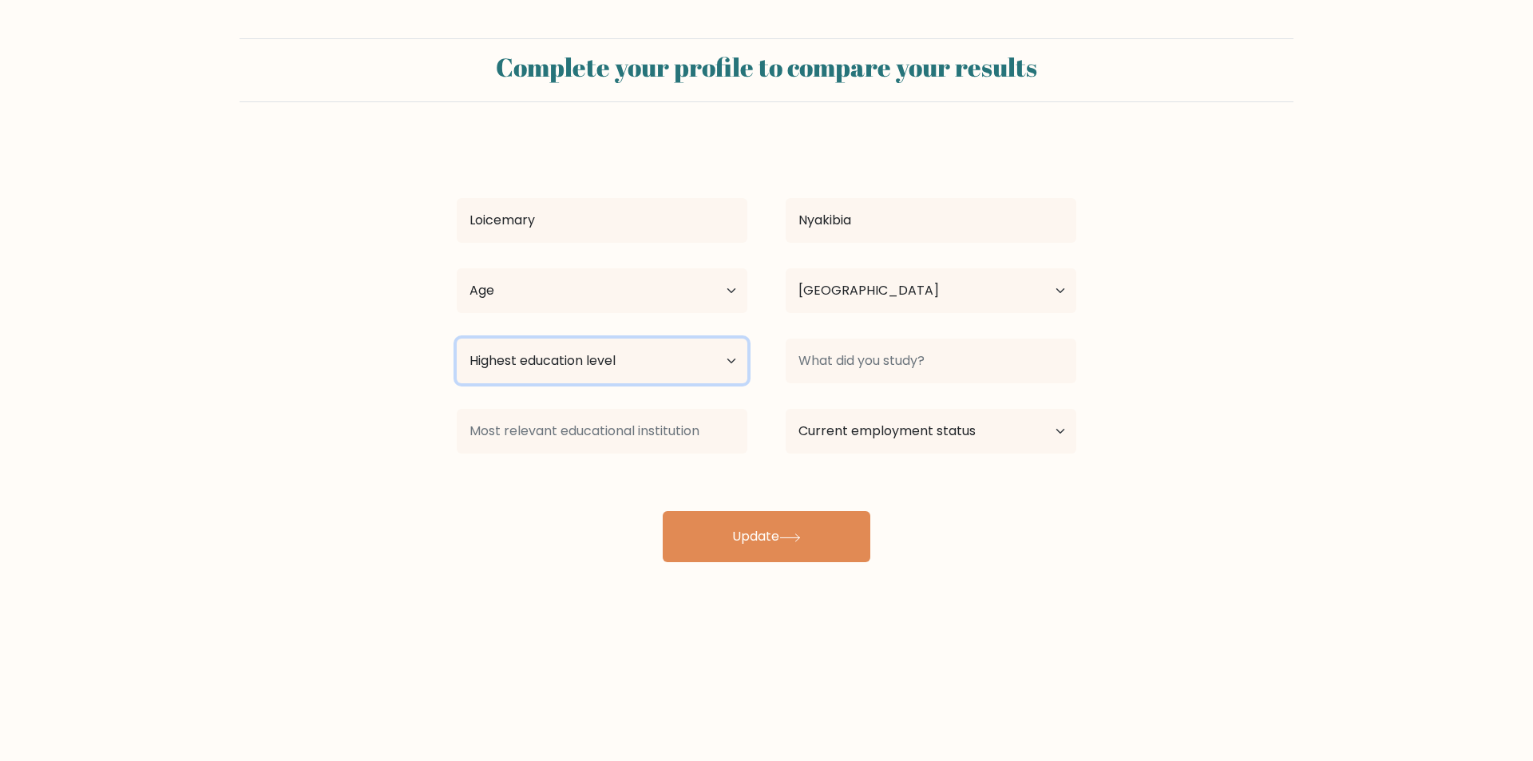
select select "bachelors_degree"
click at [457, 338] on select "Highest education level No schooling Primary Lower Secondary Upper Secondary Oc…" at bounding box center [602, 360] width 291 height 45
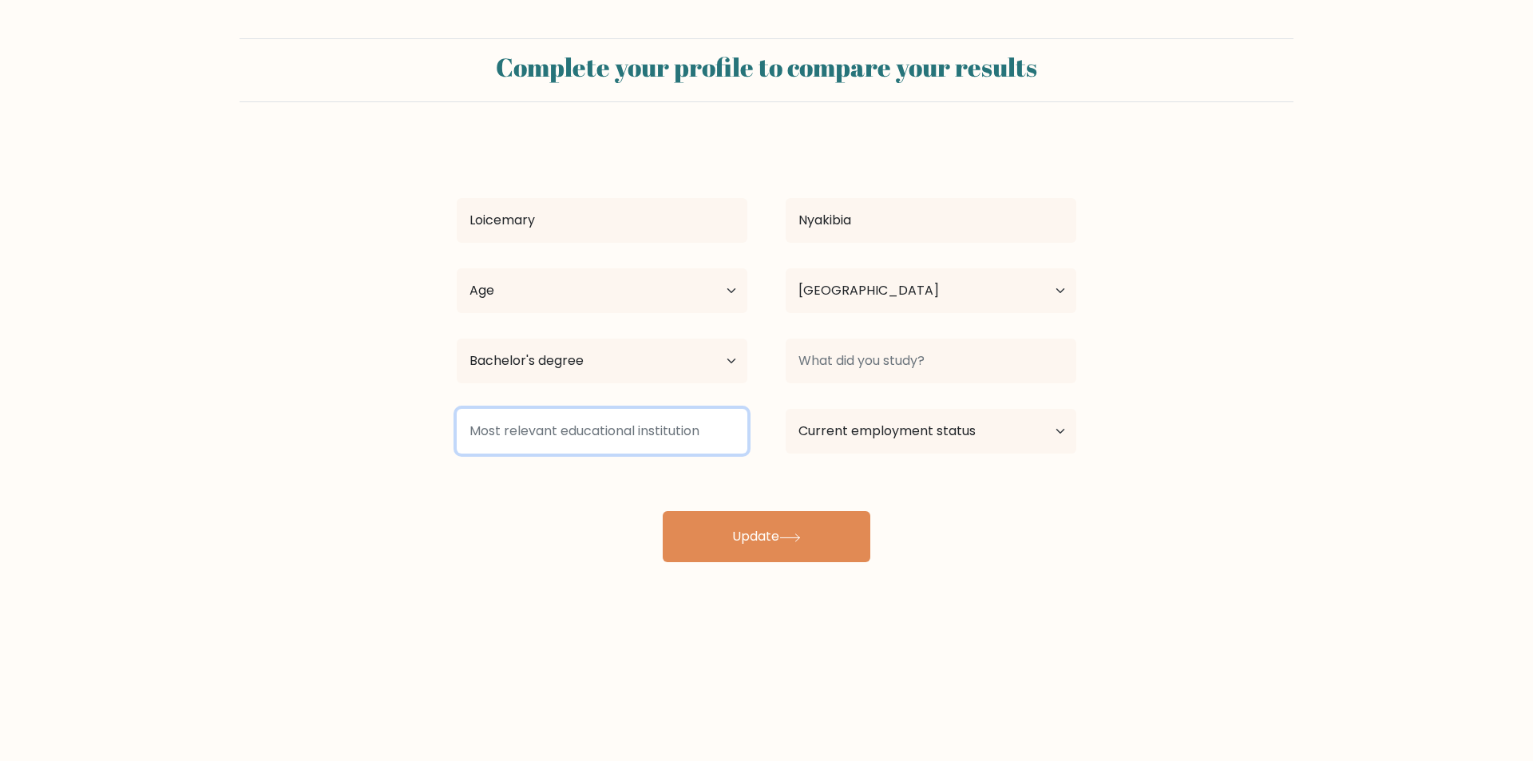
click at [560, 433] on input at bounding box center [602, 431] width 291 height 45
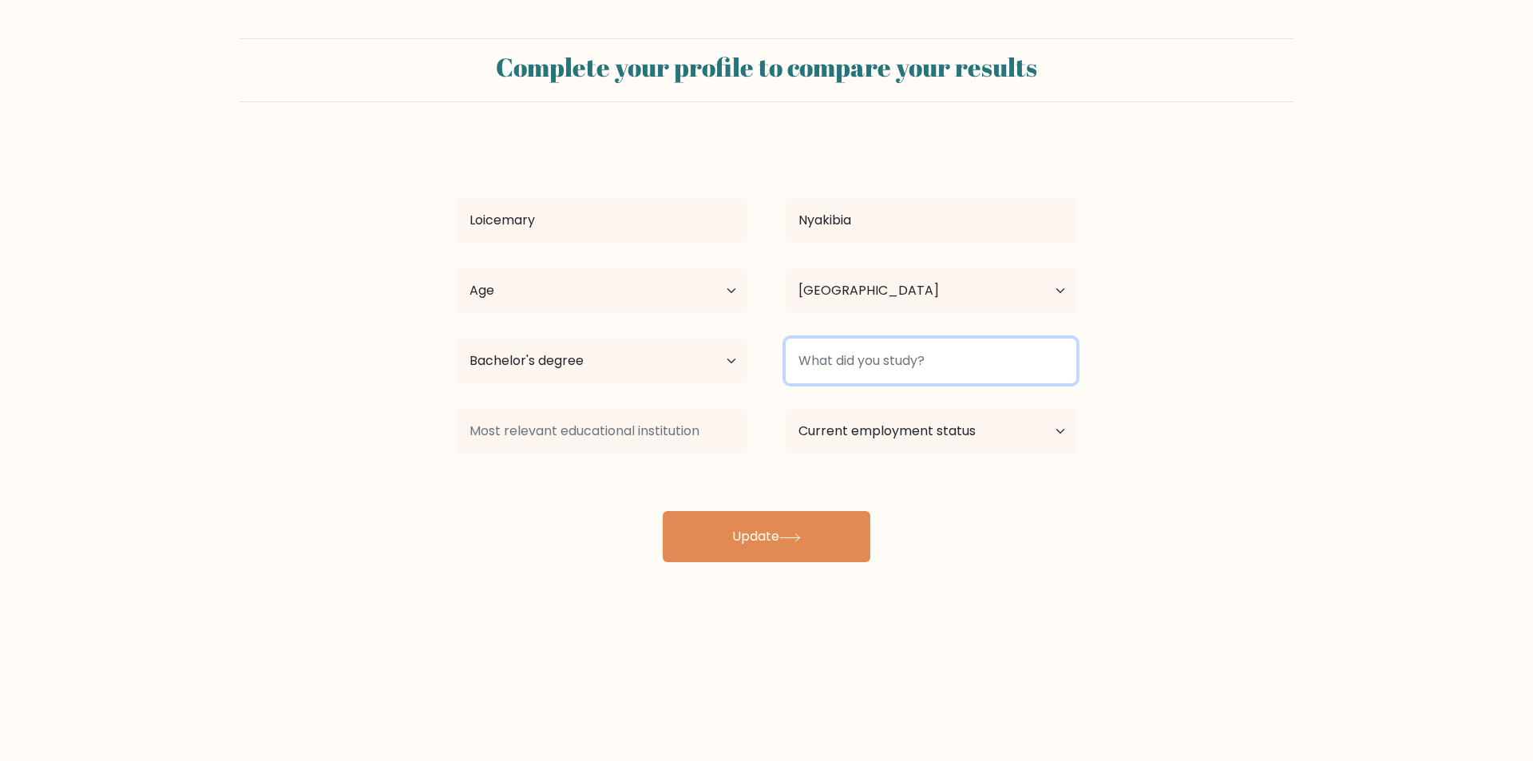
click at [842, 368] on input at bounding box center [931, 360] width 291 height 45
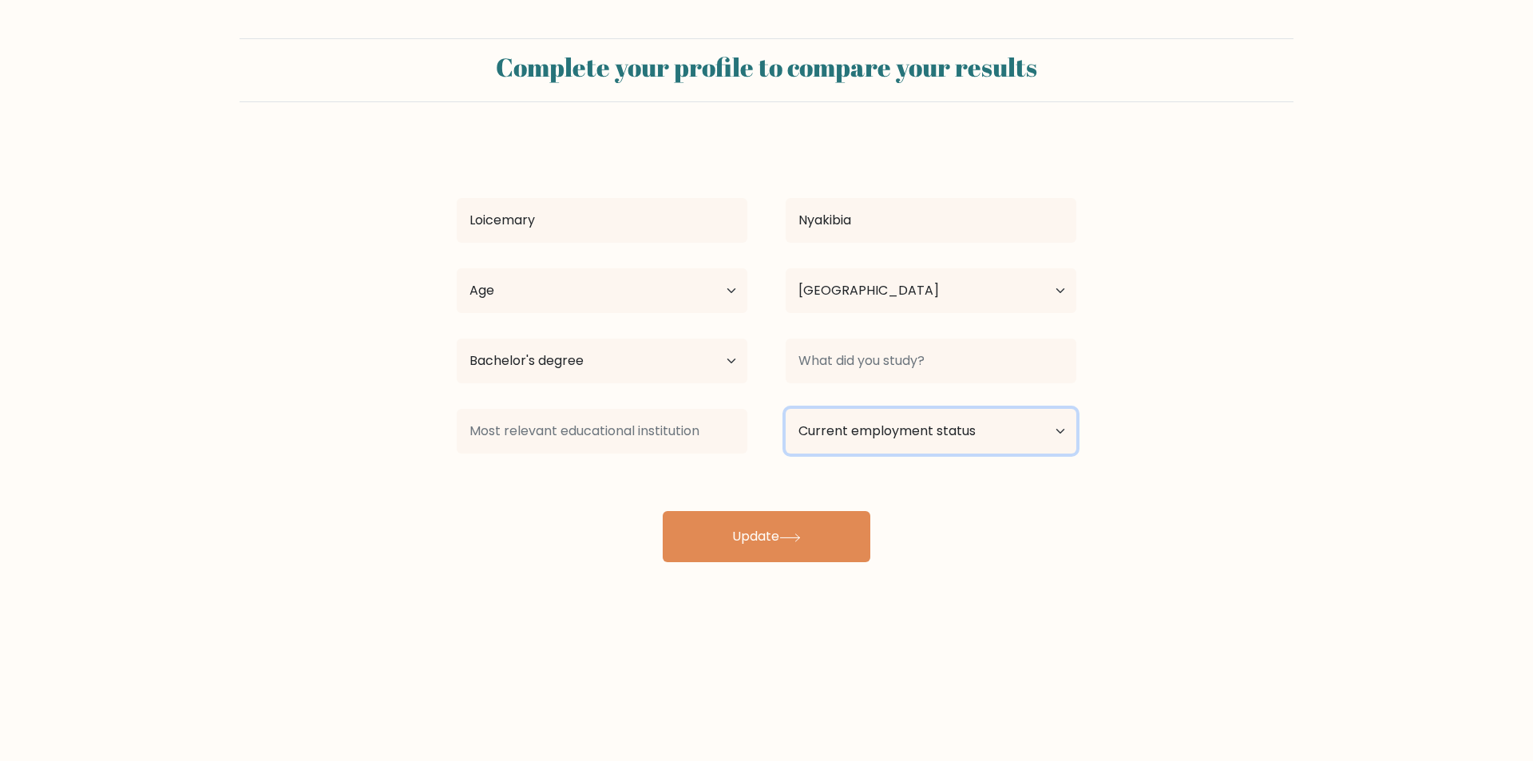
click at [1057, 429] on select "Current employment status Employed Student Retired Other / prefer not to answer" at bounding box center [931, 431] width 291 height 45
select select "other"
click at [786, 409] on select "Current employment status Employed Student Retired Other / prefer not to answer" at bounding box center [931, 431] width 291 height 45
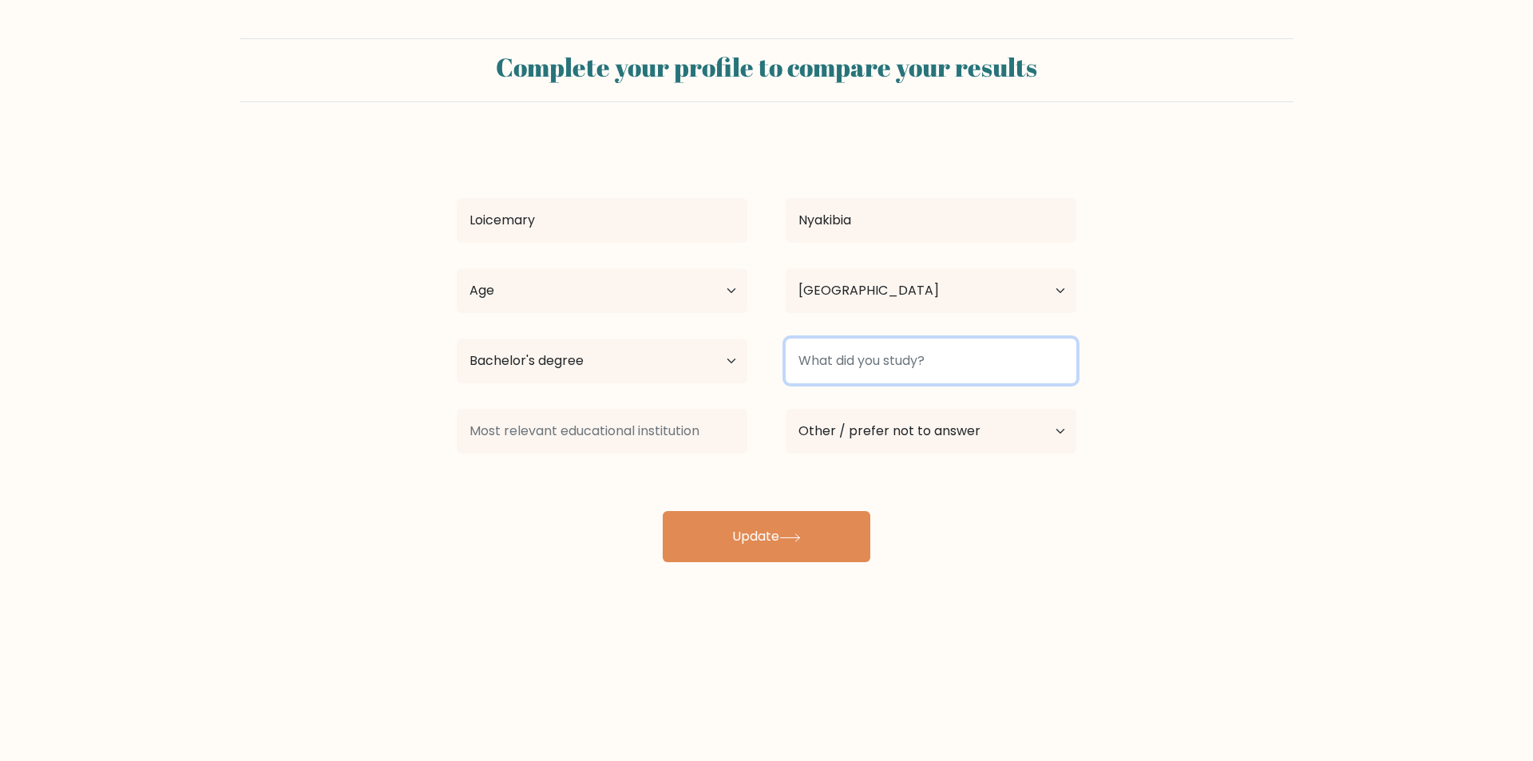
click at [865, 357] on input at bounding box center [931, 360] width 291 height 45
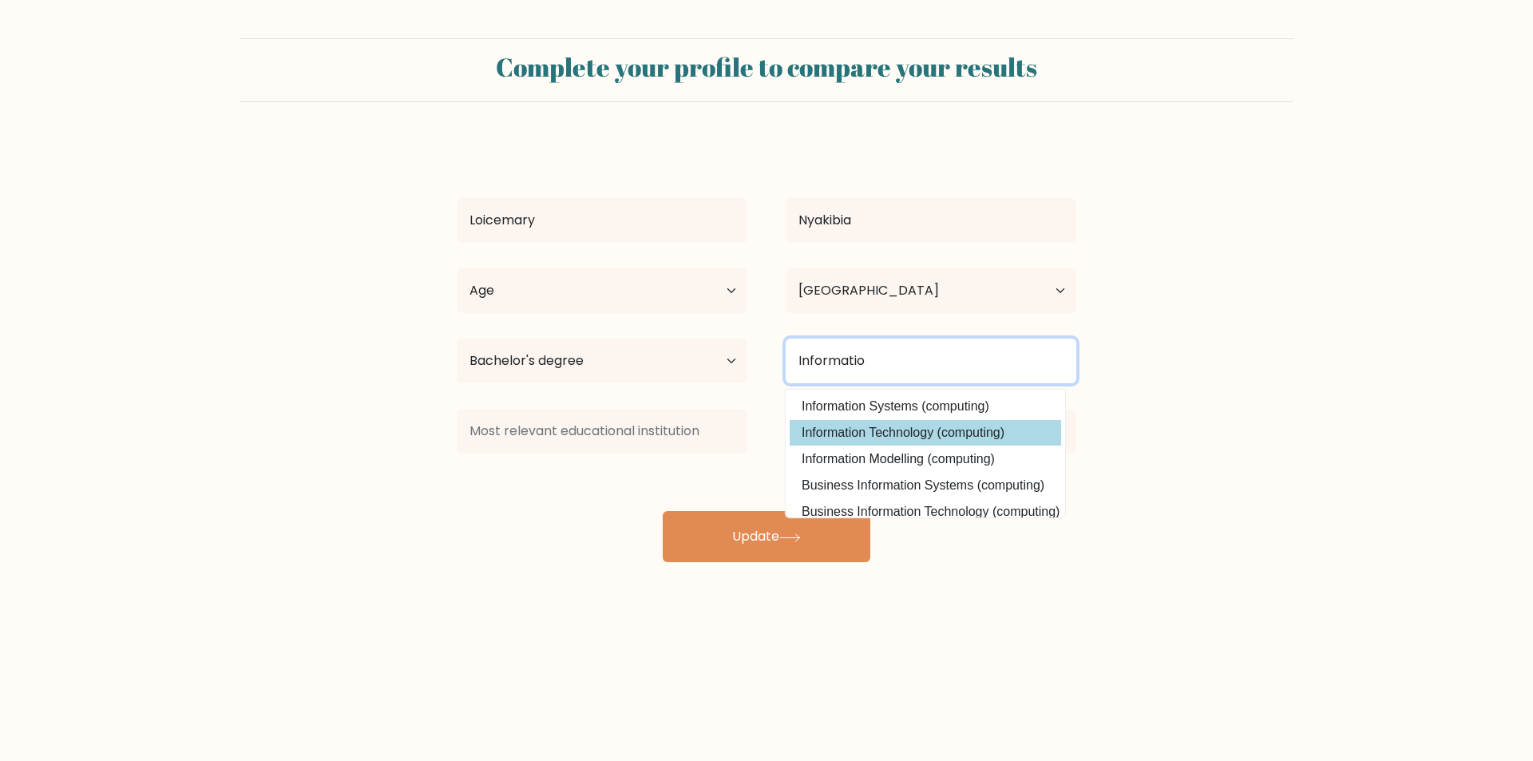
type input "Informatio"
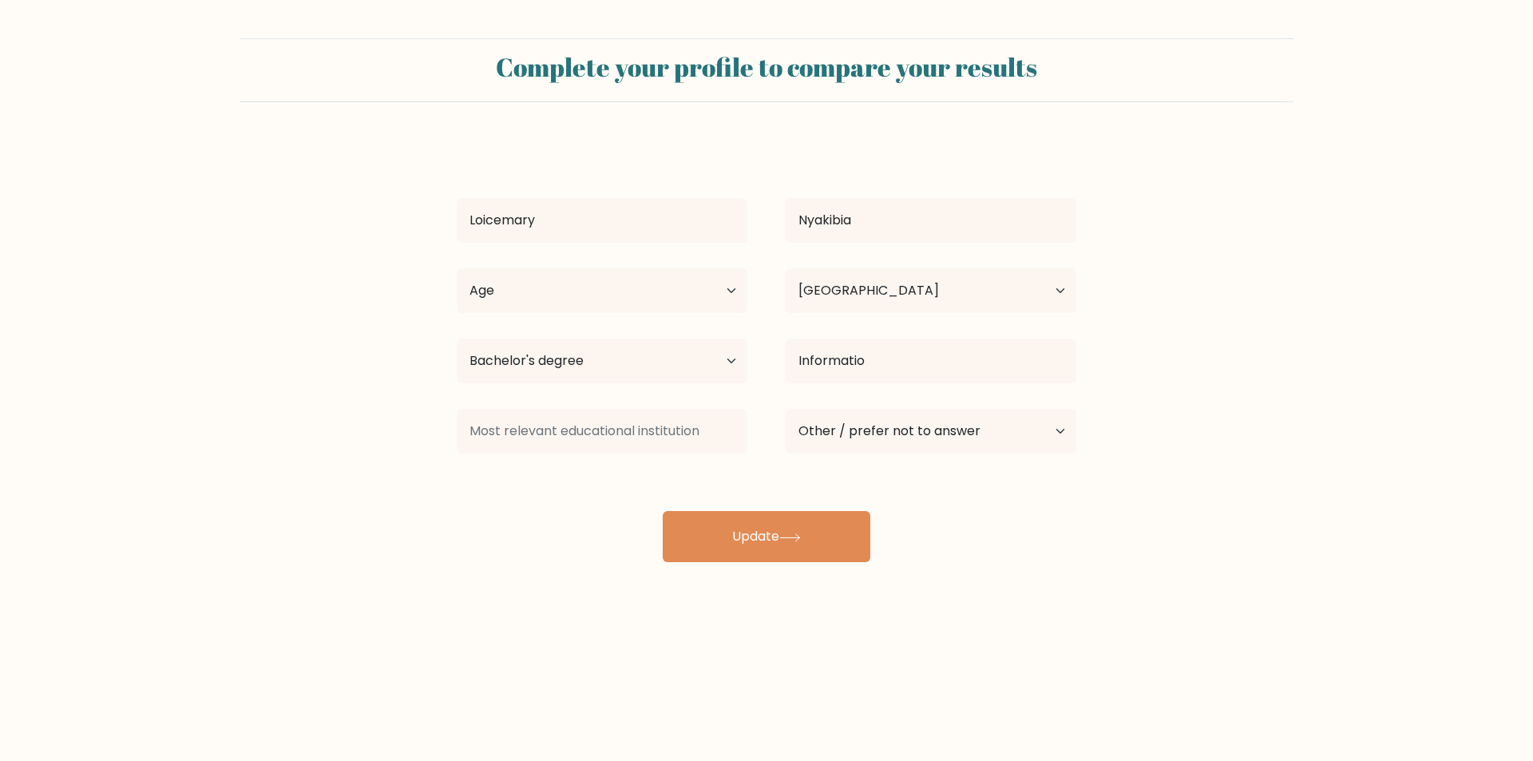
click at [919, 434] on div "Loicemary Nyakibia Age Under 18 years old 18-24 years old 25-34 years old 35-44…" at bounding box center [766, 352] width 639 height 422
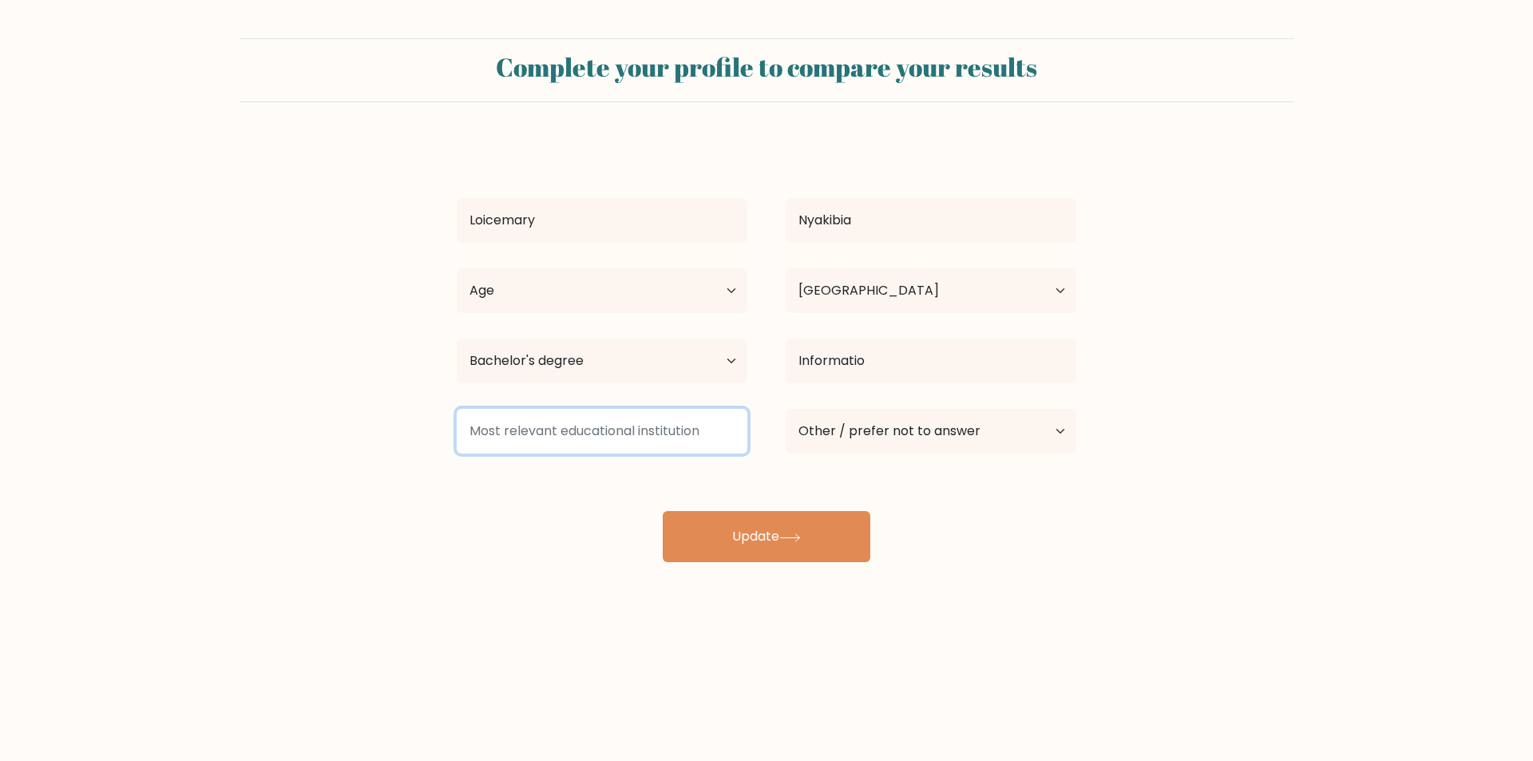
click at [566, 437] on input at bounding box center [602, 431] width 291 height 45
click at [537, 438] on input at bounding box center [602, 431] width 291 height 45
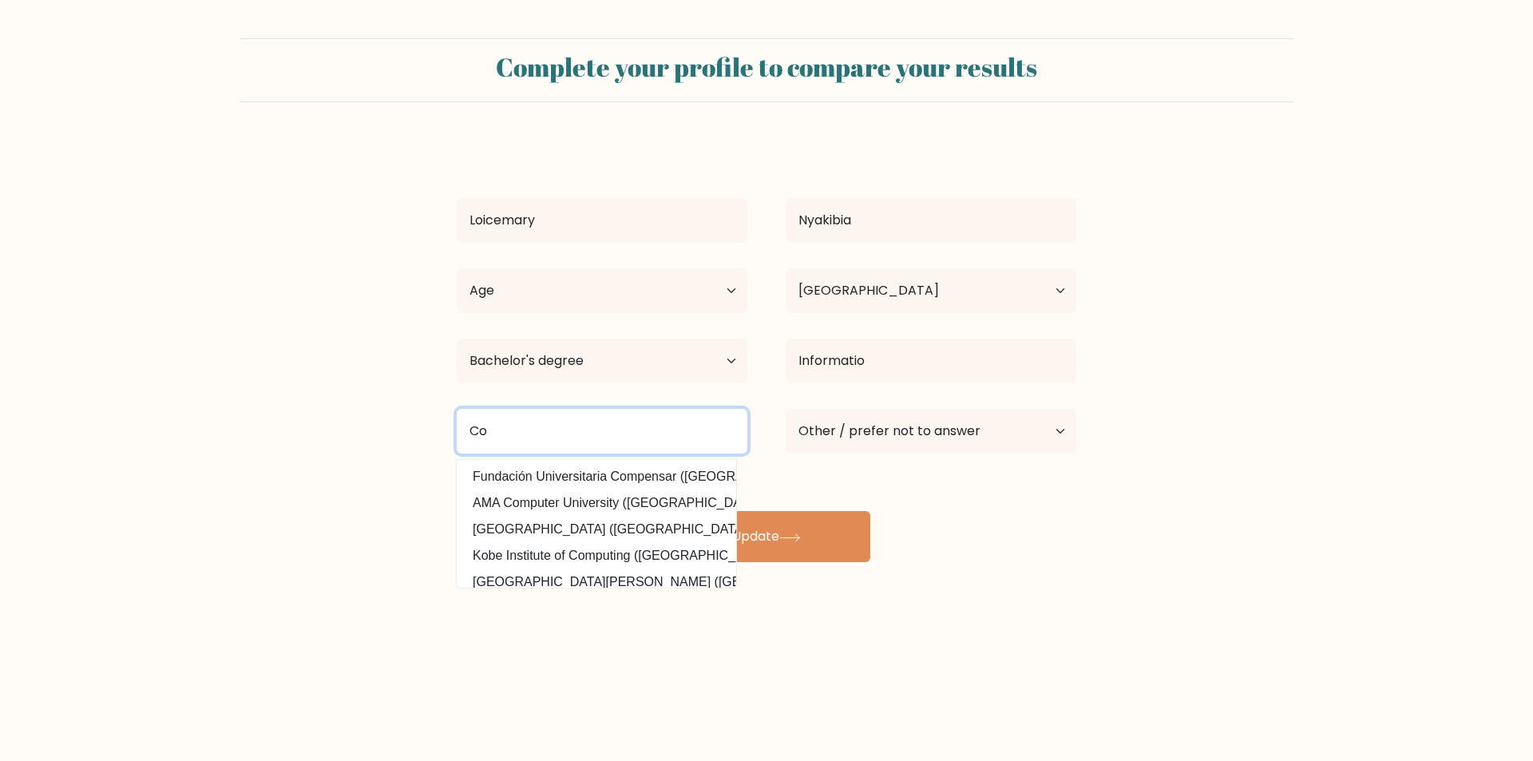
type input "C"
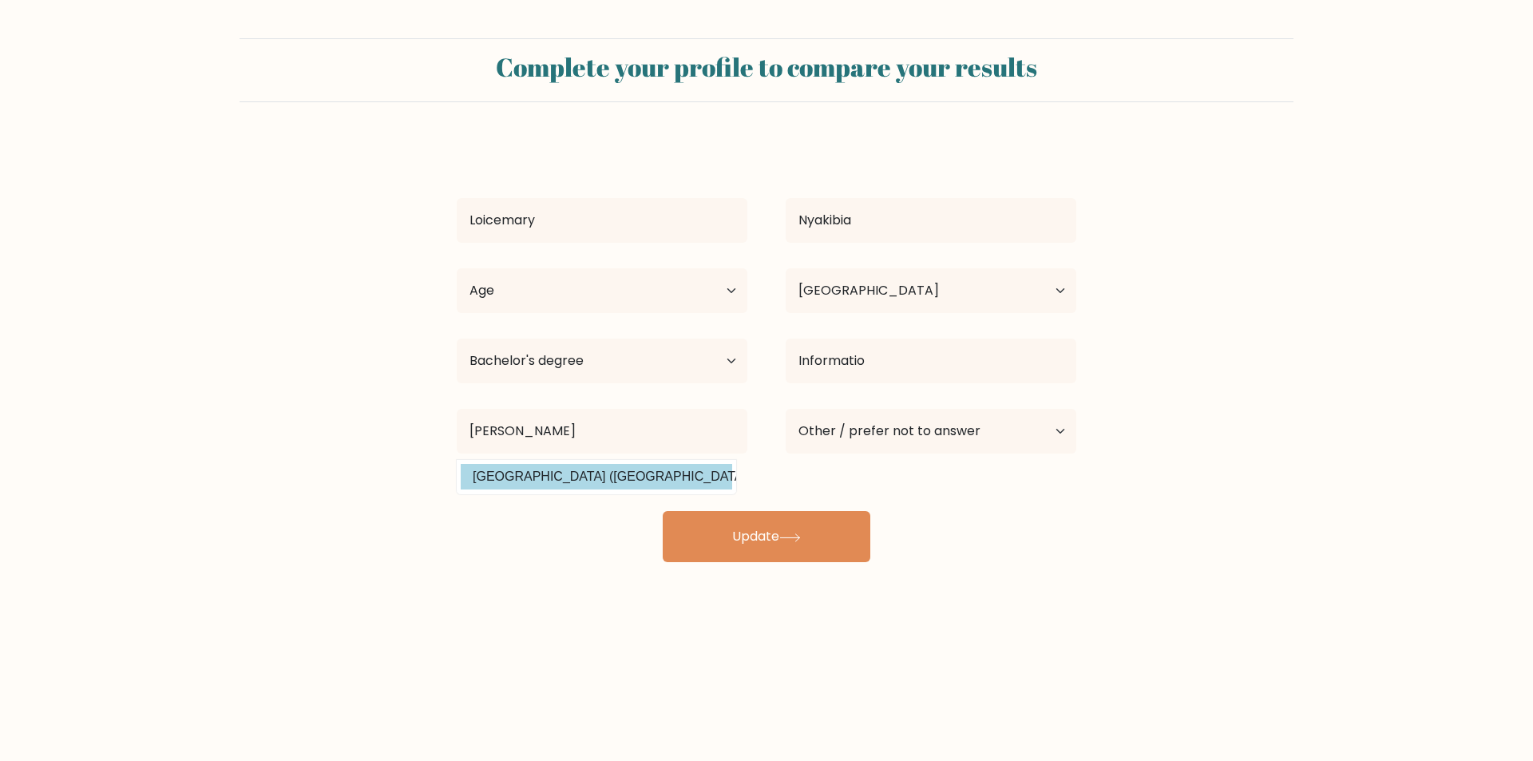
click at [531, 479] on div "Loicemary Nyakibia Age Under 18 years old 18-24 years old 25-34 years old 35-44…" at bounding box center [766, 352] width 639 height 422
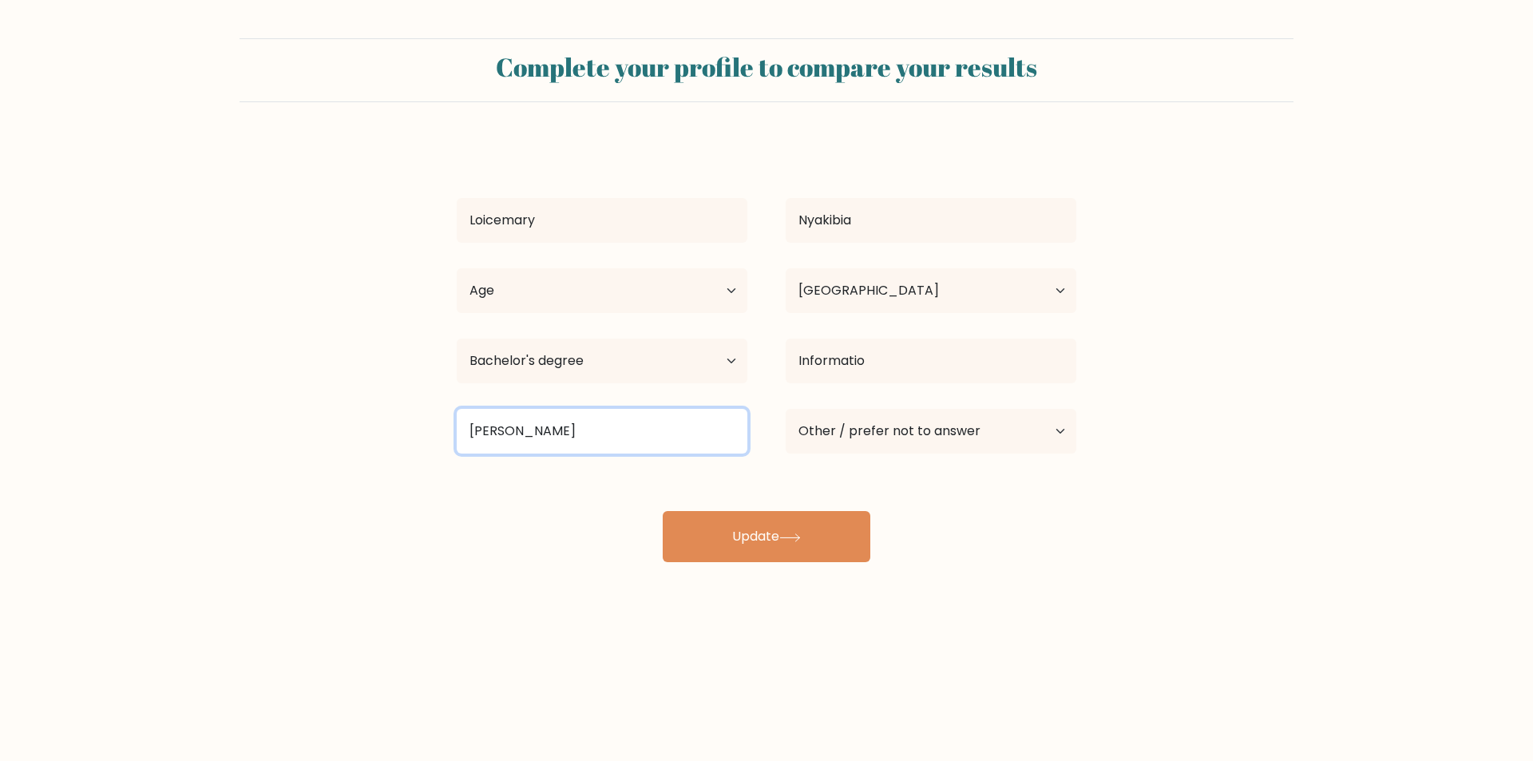
click at [539, 430] on input "kabara" at bounding box center [602, 431] width 291 height 45
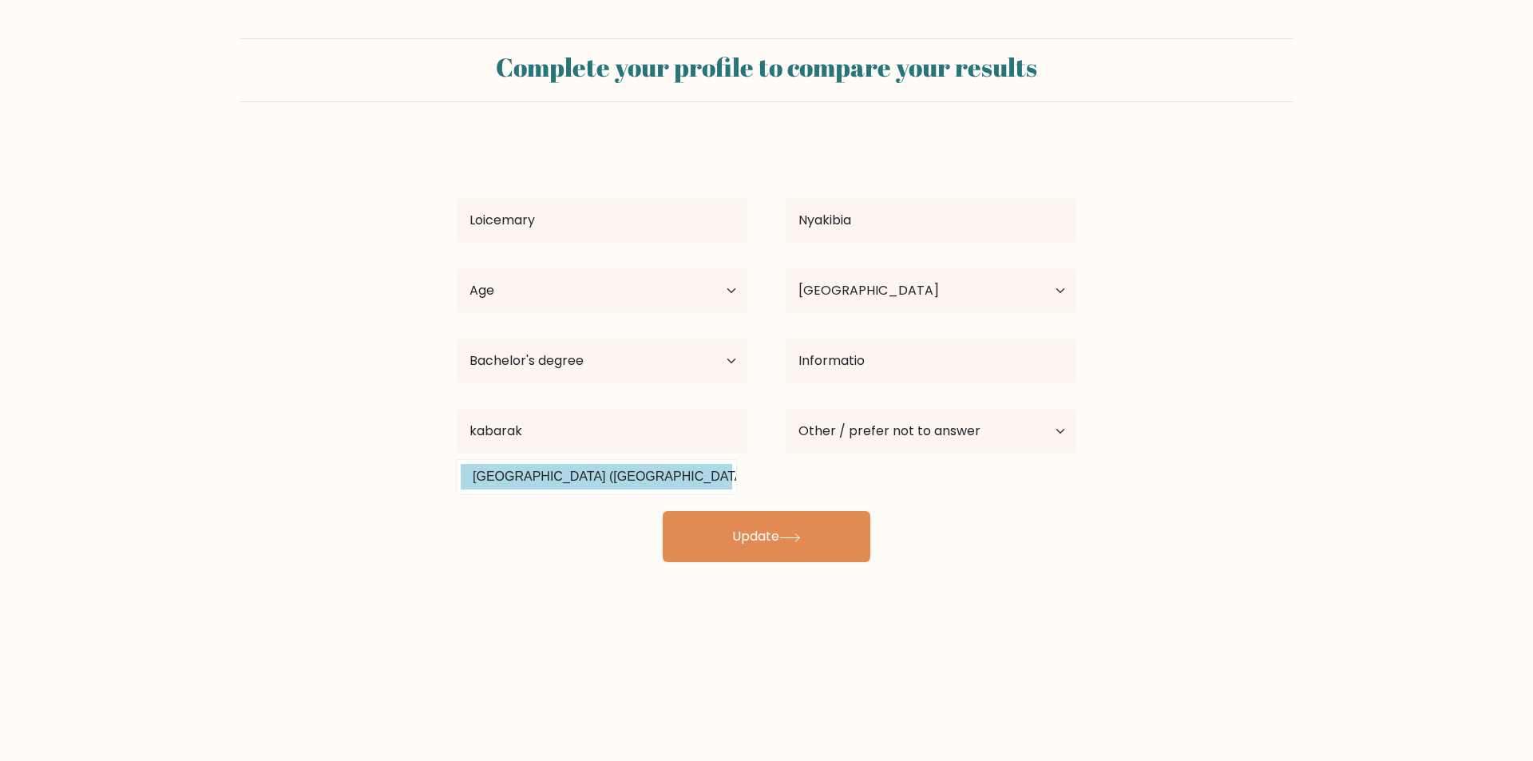
click at [532, 470] on div "Loicemary Nyakibia Age Under 18 years old 18-24 years old 25-34 years old 35-44…" at bounding box center [766, 352] width 639 height 422
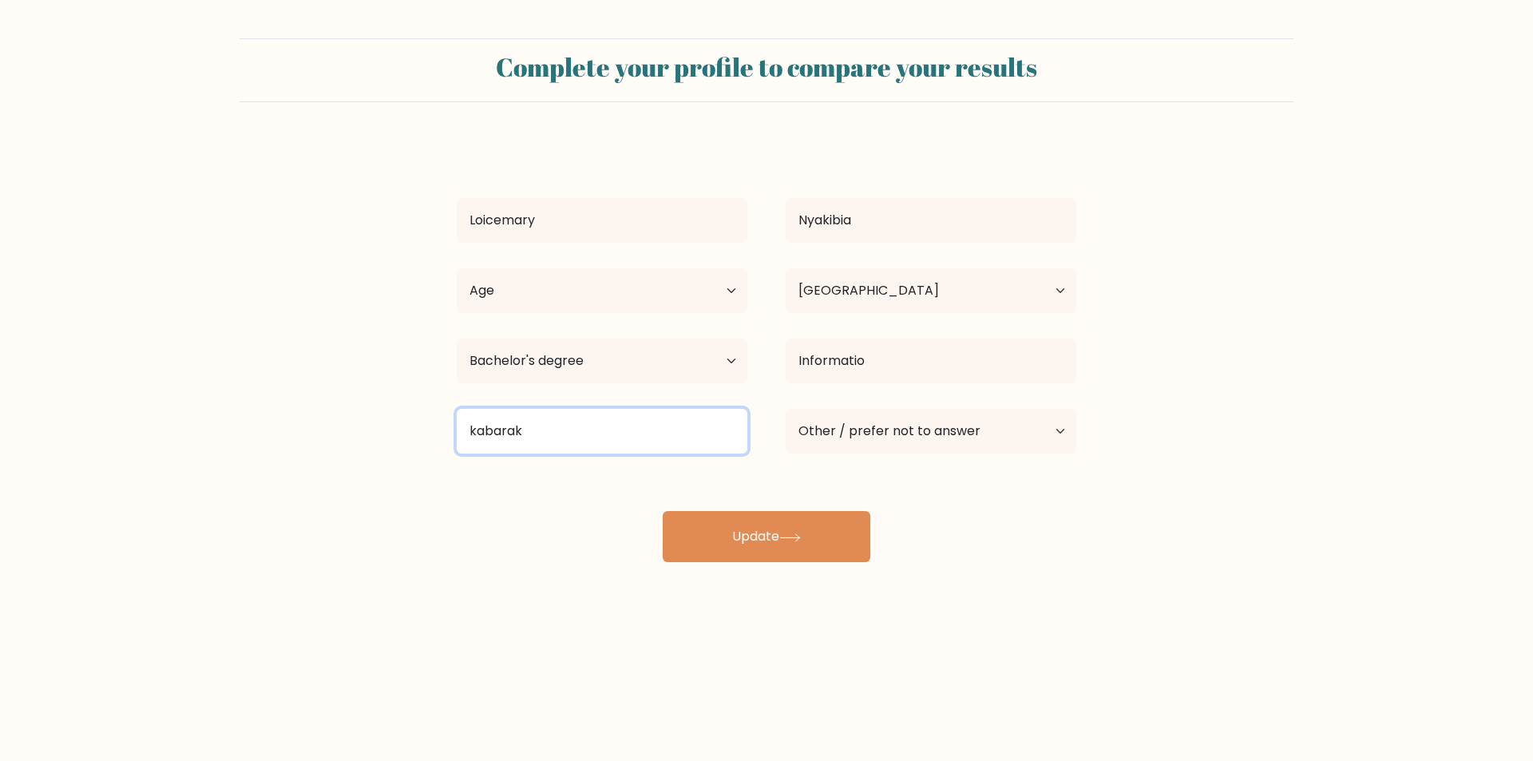
click at [548, 437] on input "kabarak" at bounding box center [602, 431] width 291 height 45
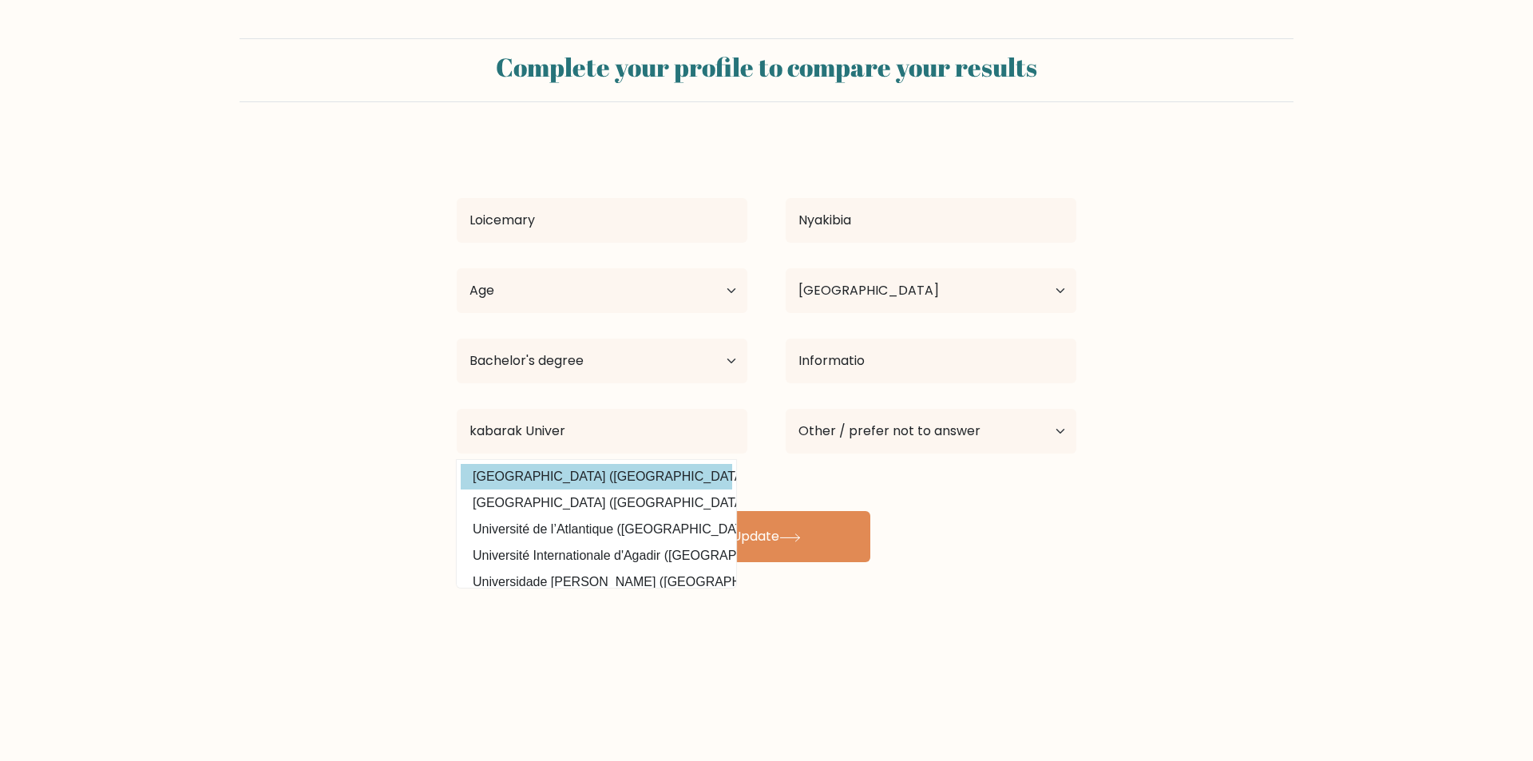
click at [562, 476] on div "Loicemary Nyakibia Age Under 18 years old 18-24 years old 25-34 years old 35-44…" at bounding box center [766, 352] width 639 height 422
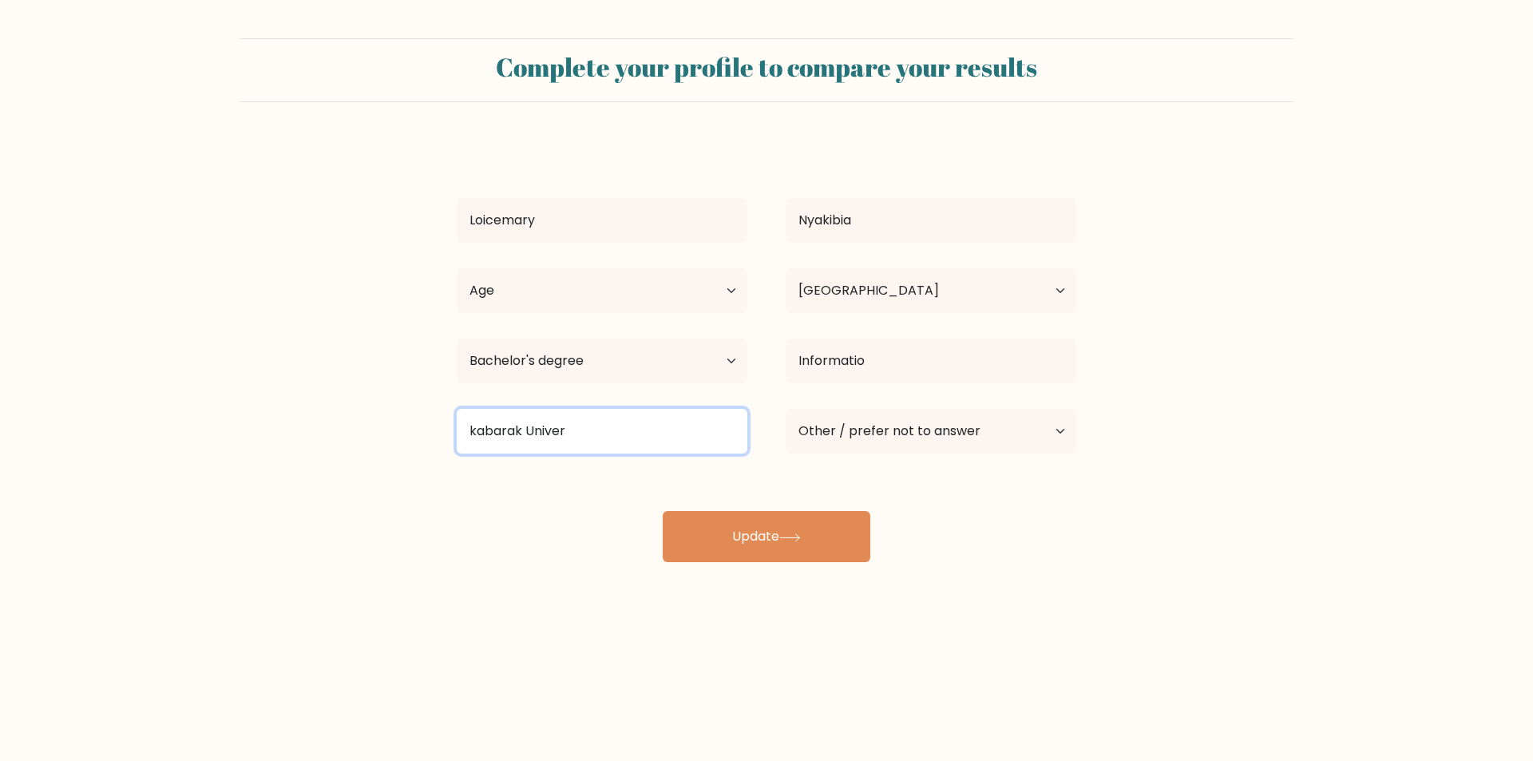
click at [578, 426] on input "kabarak Univer" at bounding box center [602, 431] width 291 height 45
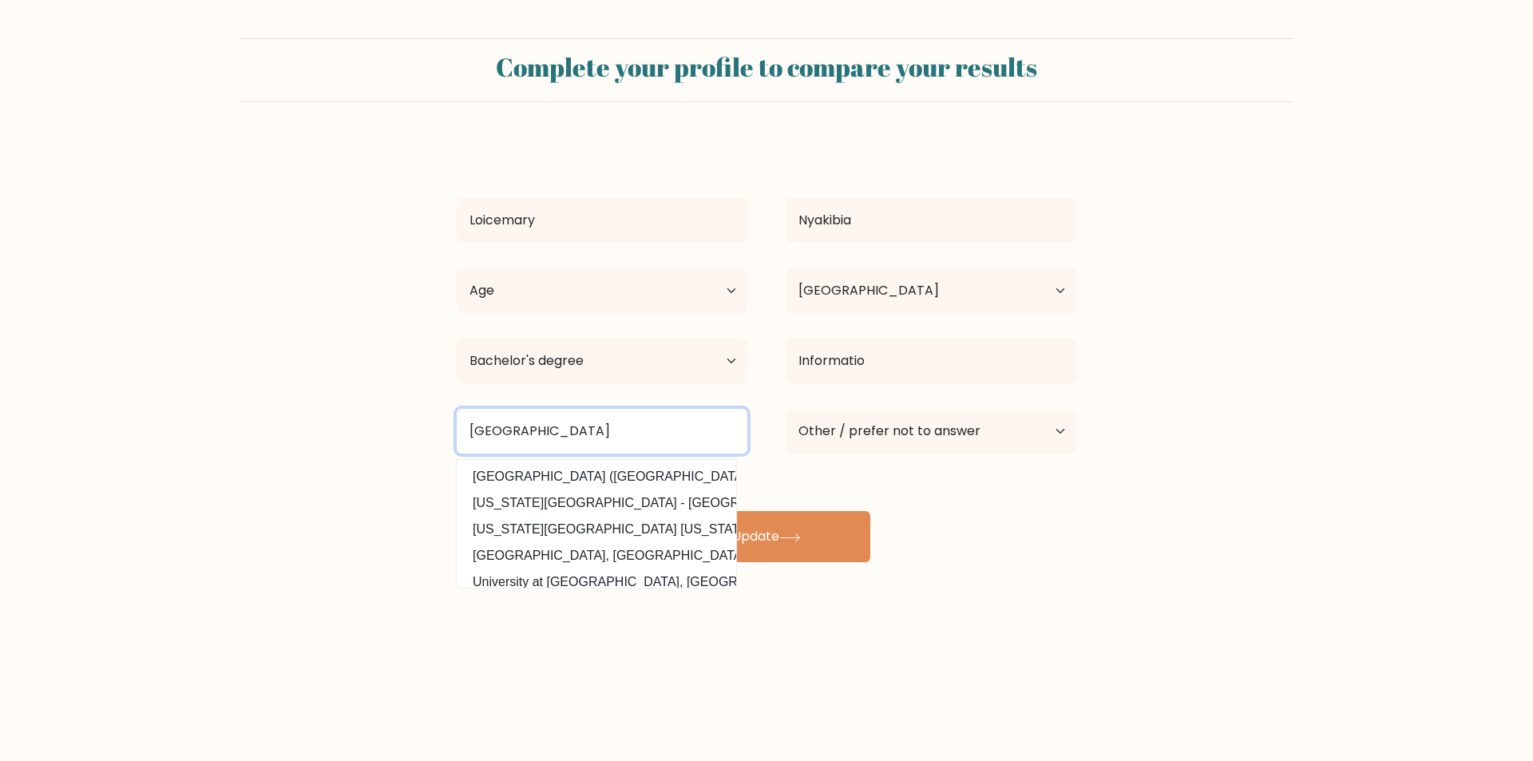
click at [477, 432] on input "kabarak University" at bounding box center [602, 431] width 291 height 45
click at [623, 434] on input "Kabarak University" at bounding box center [602, 431] width 291 height 45
type input "Kabarak University"
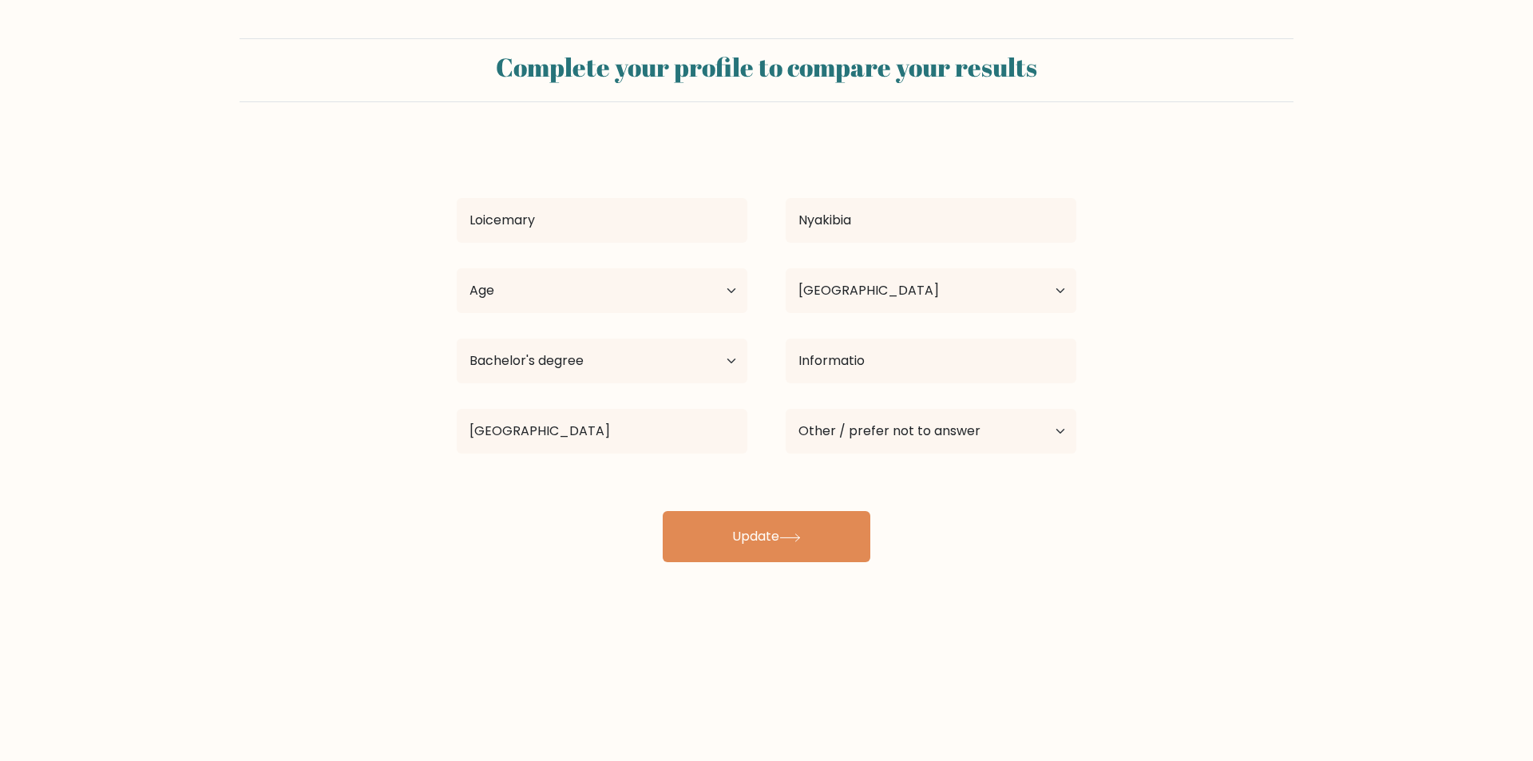
click at [841, 470] on div "Loicemary Nyakibia Age Under 18 years old 18-24 years old 25-34 years old 35-44…" at bounding box center [766, 352] width 639 height 422
click at [1057, 286] on select "Country Afghanistan Albania Algeria American Samoa Andorra Angola Anguilla Anta…" at bounding box center [931, 290] width 291 height 45
select select "KE"
click at [786, 268] on select "Country Afghanistan Albania Algeria American Samoa Andorra Angola Anguilla Anta…" at bounding box center [931, 290] width 291 height 45
click at [783, 394] on div "Loicemary Nyakibia Age Under 18 years old 18-24 years old 25-34 years old 35-44…" at bounding box center [766, 352] width 639 height 422
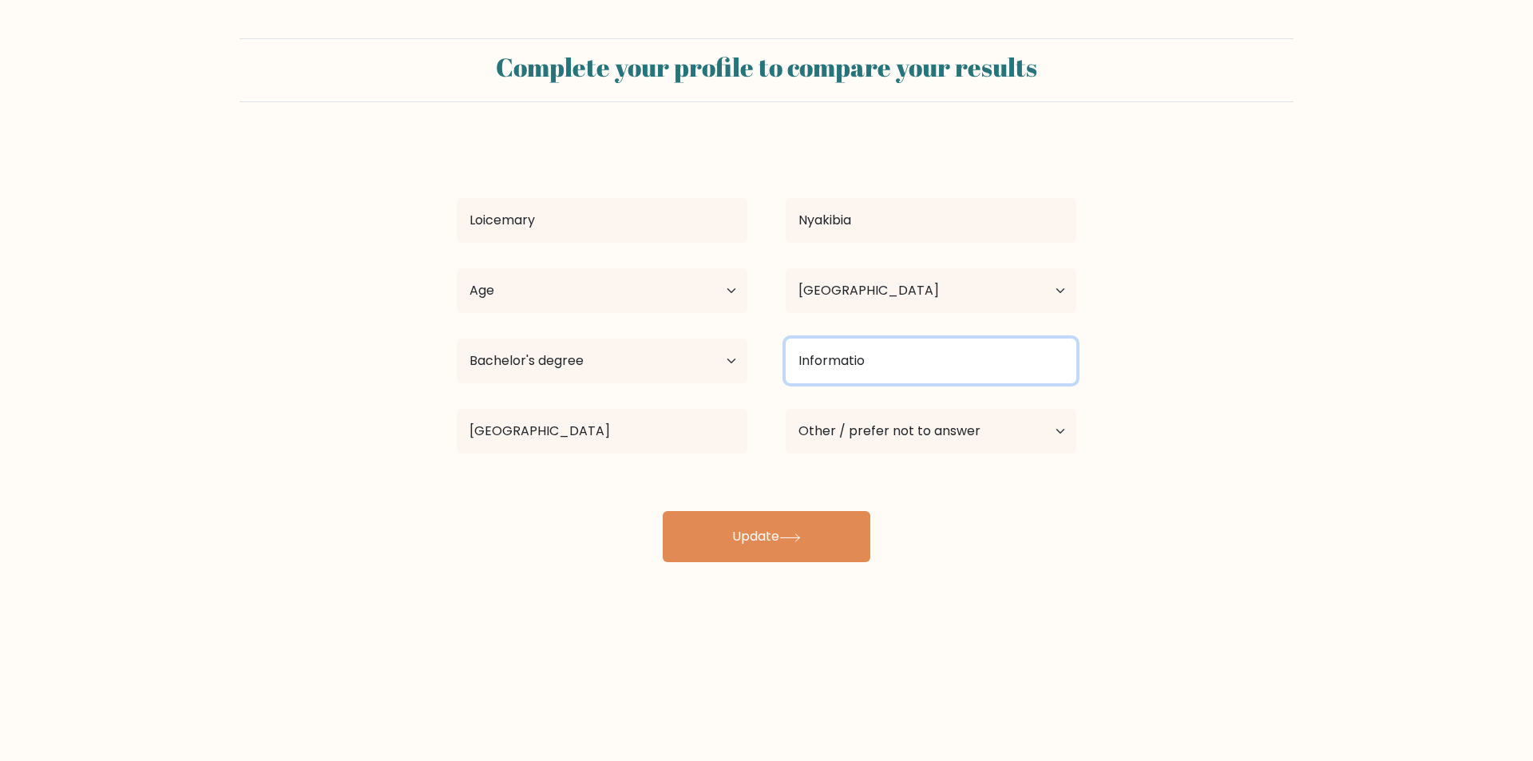
click at [891, 354] on input "Informatio" at bounding box center [931, 360] width 291 height 45
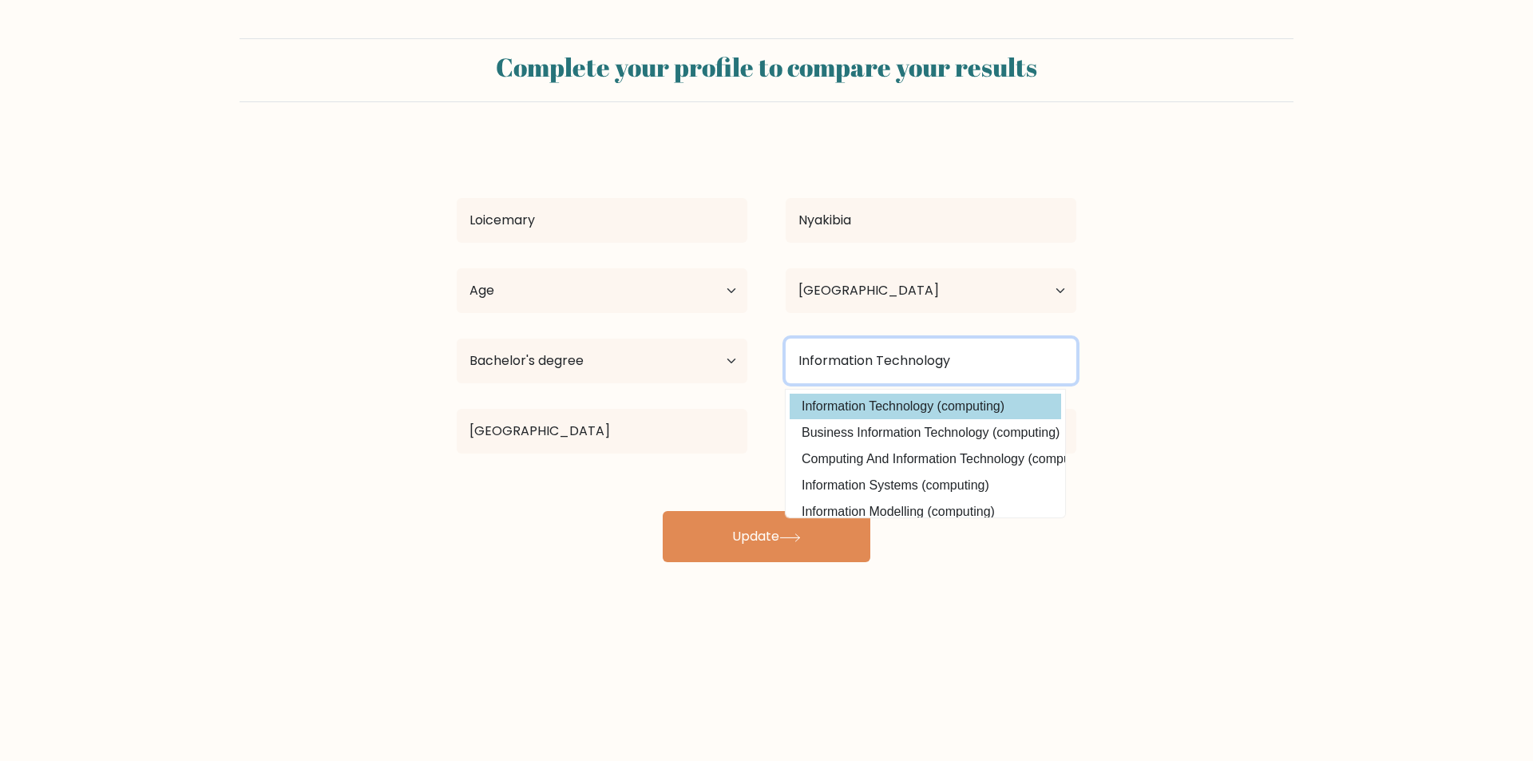
type input "Information Technology"
click at [933, 403] on div "Loicemary Nyakibia Age Under 18 years old 18-24 years old 25-34 years old 35-44…" at bounding box center [766, 352] width 639 height 422
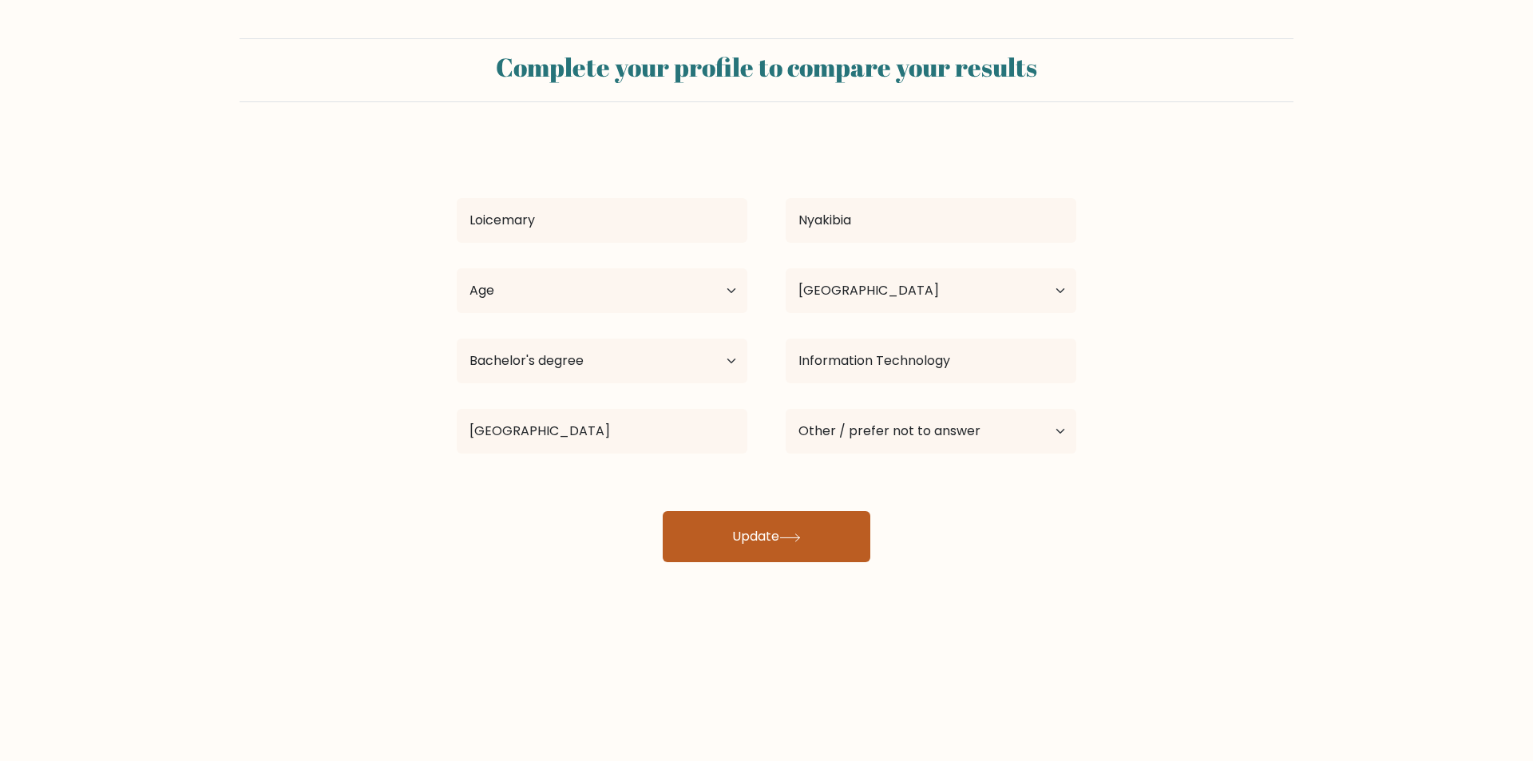
click at [719, 541] on button "Update" at bounding box center [767, 536] width 208 height 51
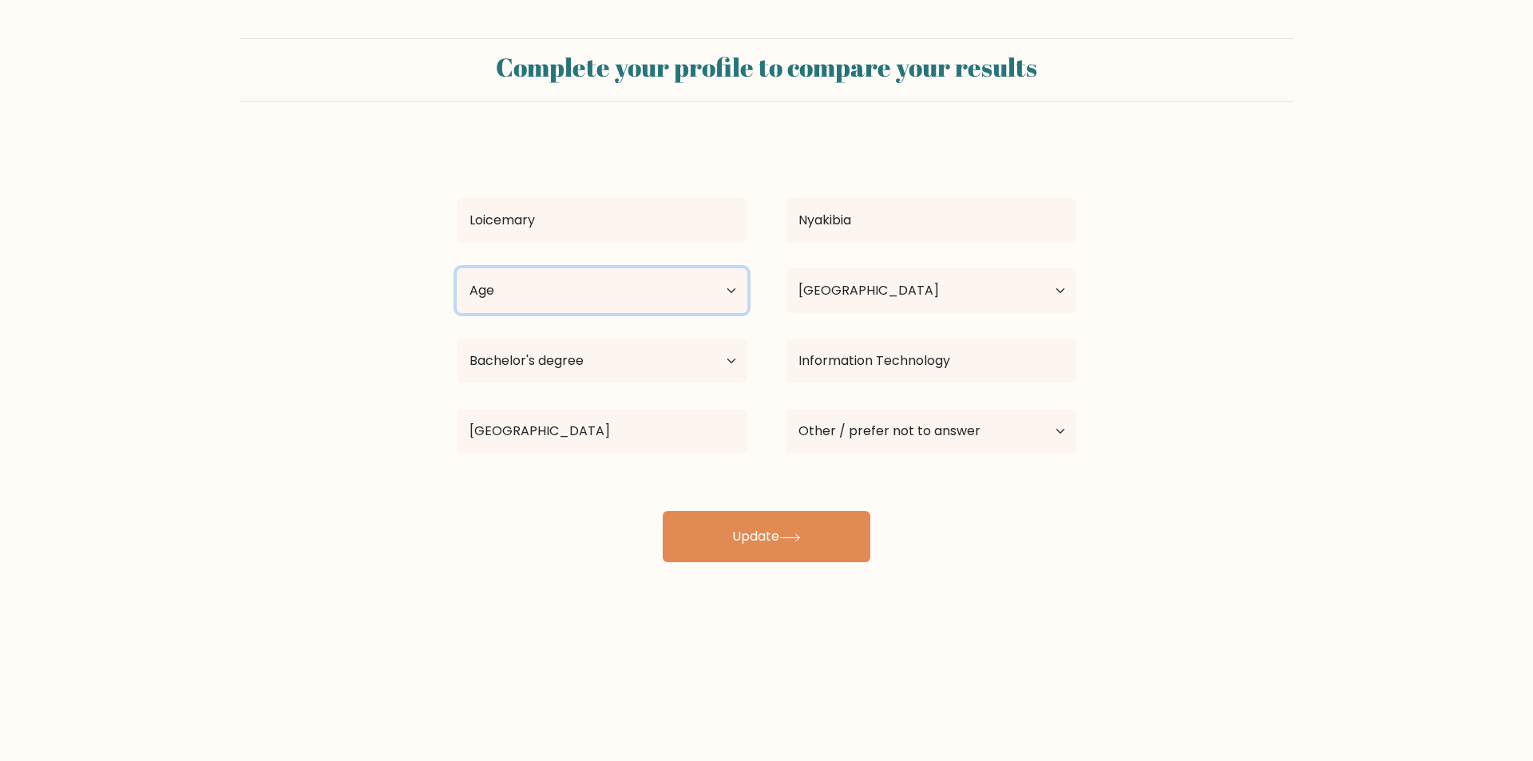
click at [539, 284] on select "Age Under 18 years old 18-24 years old 25-34 years old 35-44 years old 45-54 ye…" at bounding box center [602, 290] width 291 height 45
select select "25_34"
click at [457, 268] on select "Age Under 18 years old 18-24 years old 25-34 years old 35-44 years old 45-54 ye…" at bounding box center [602, 290] width 291 height 45
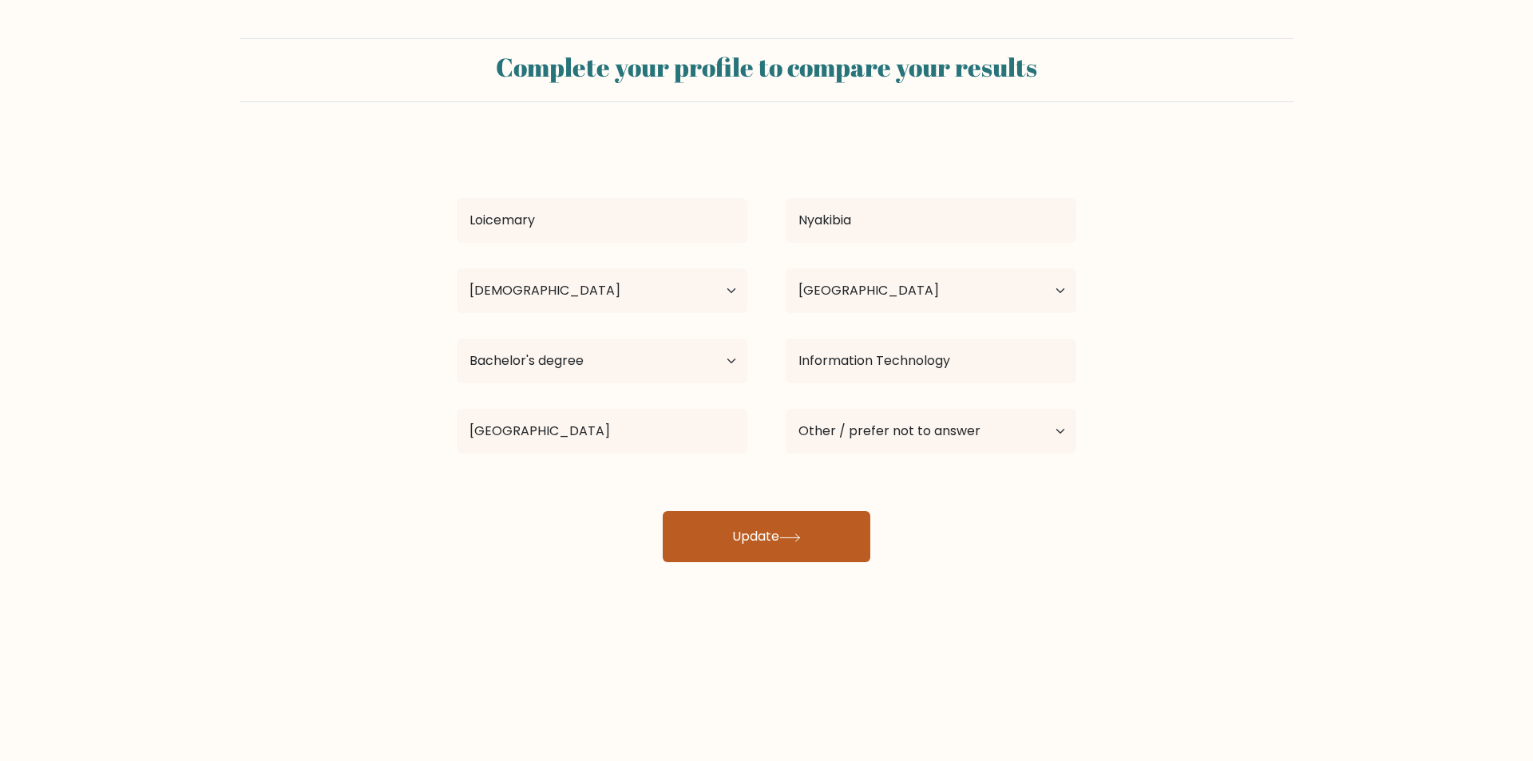
click at [691, 531] on button "Update" at bounding box center [767, 536] width 208 height 51
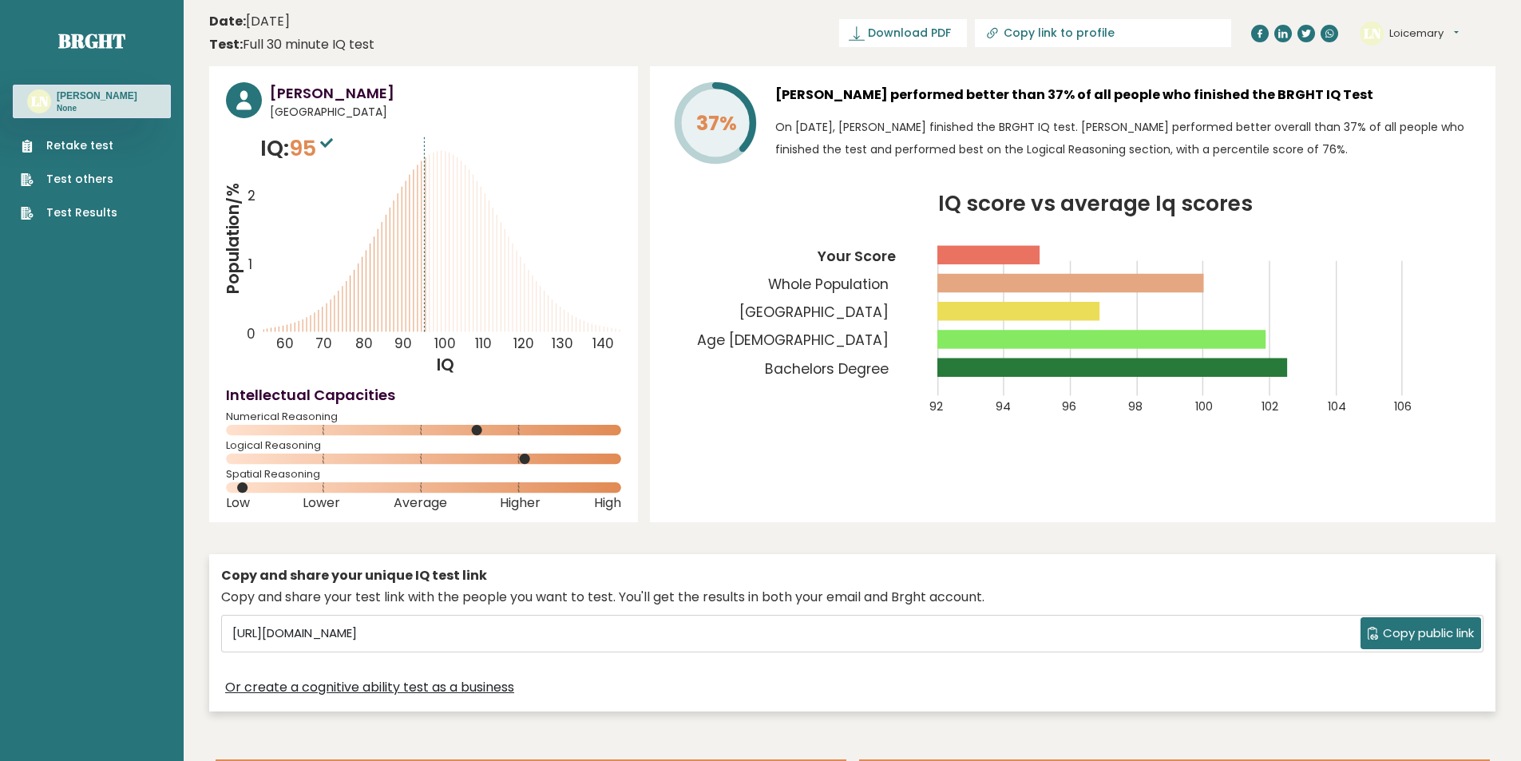
click at [743, 212] on text "Bachelors Degree" at bounding box center [824, 290] width 199 height 175
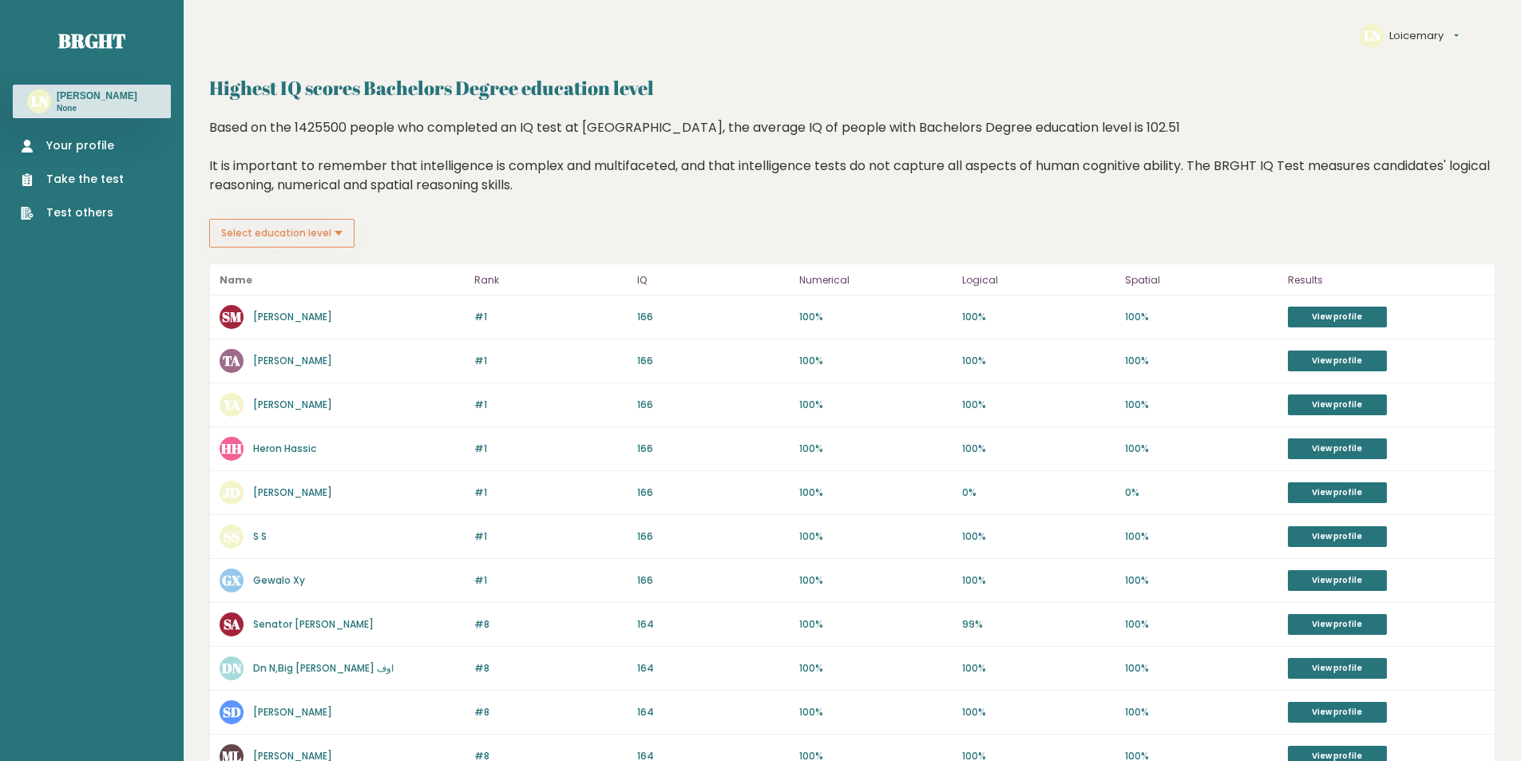
click at [75, 154] on link "Your profile" at bounding box center [72, 145] width 103 height 17
